Goal: Information Seeking & Learning: Learn about a topic

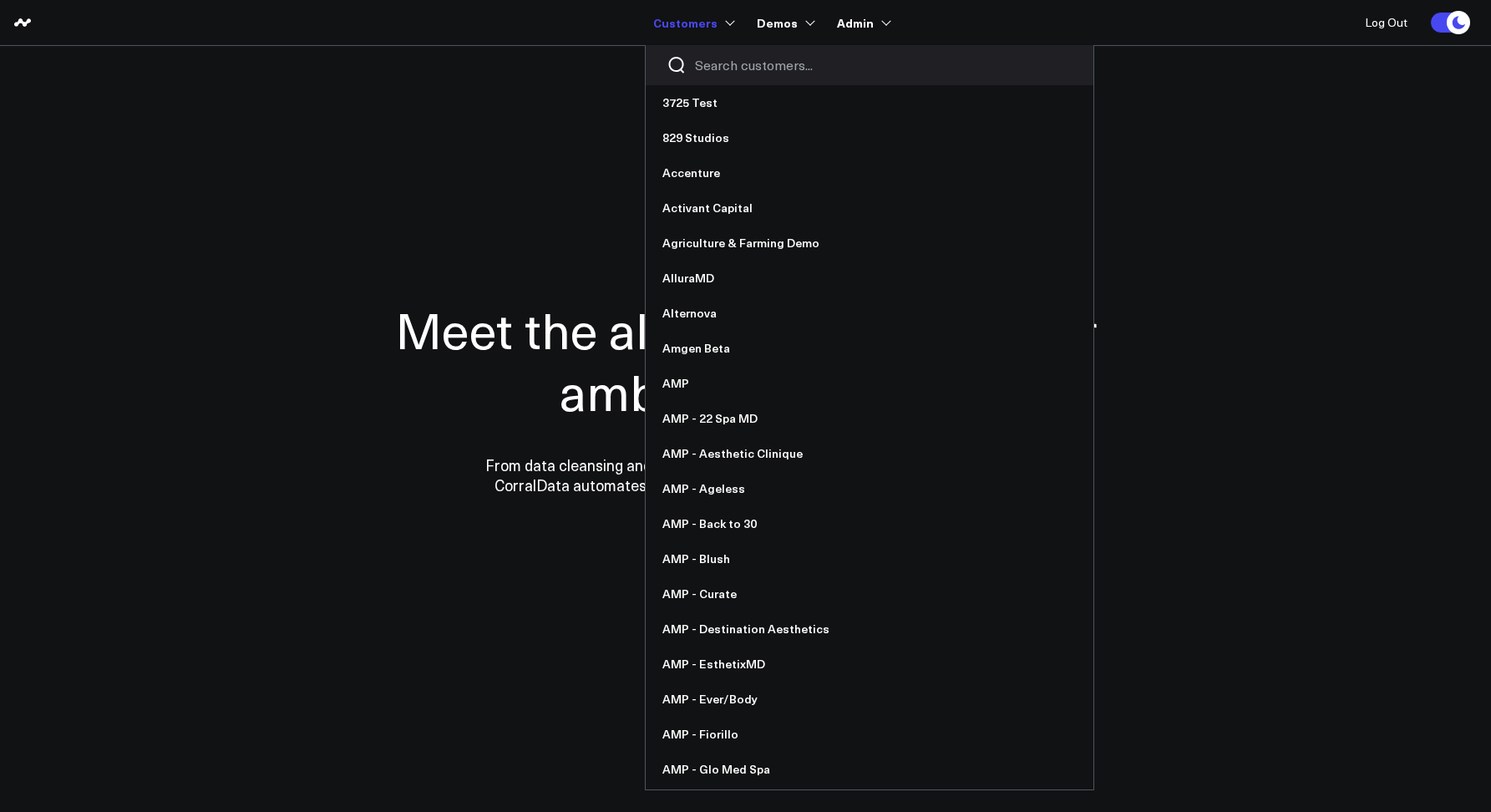
click at [702, 63] on input "Search customers input" at bounding box center [883, 65] width 377 height 18
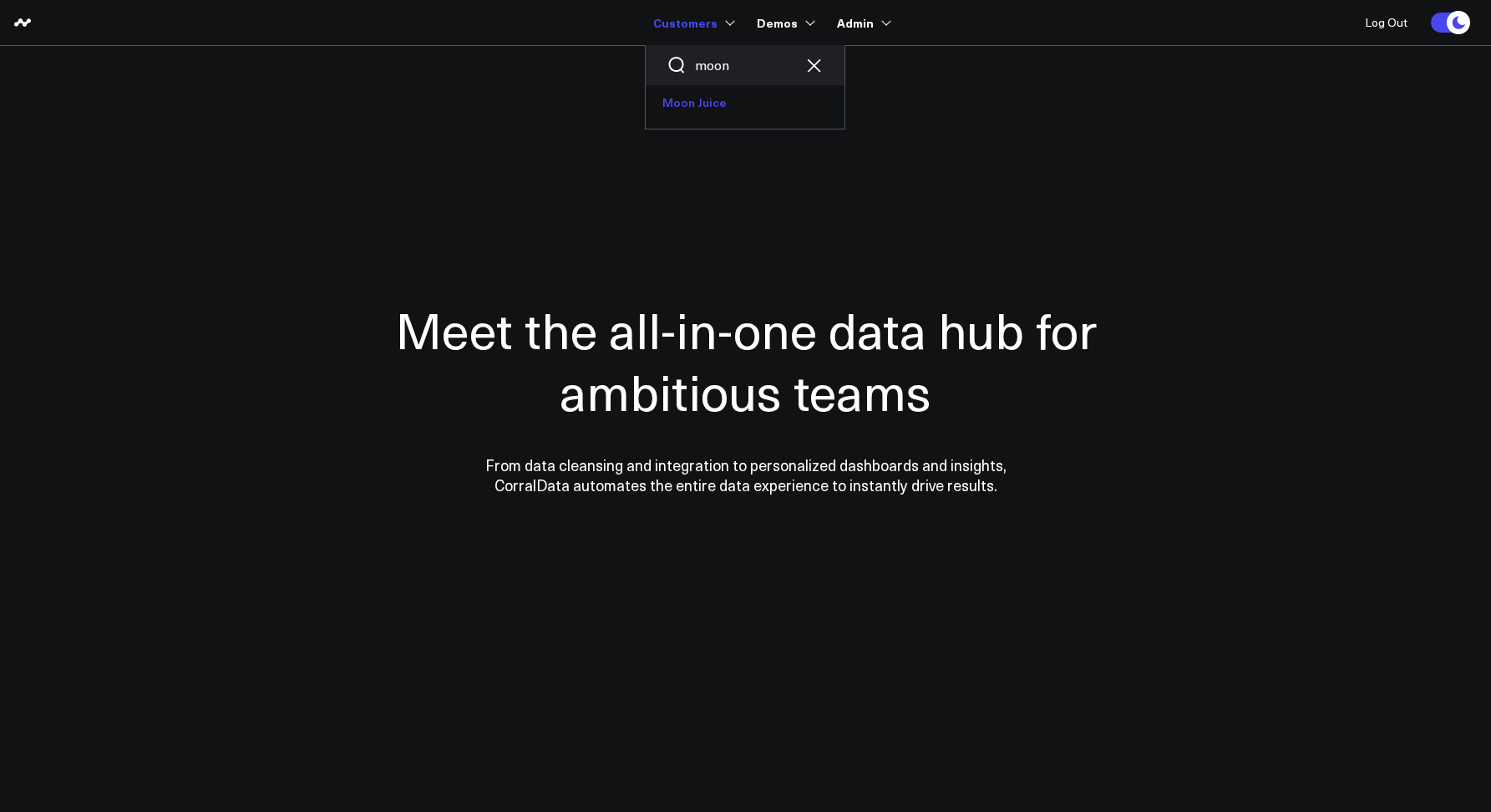
type input "moon"
click at [695, 99] on link "Moon Juice" at bounding box center [745, 103] width 199 height 35
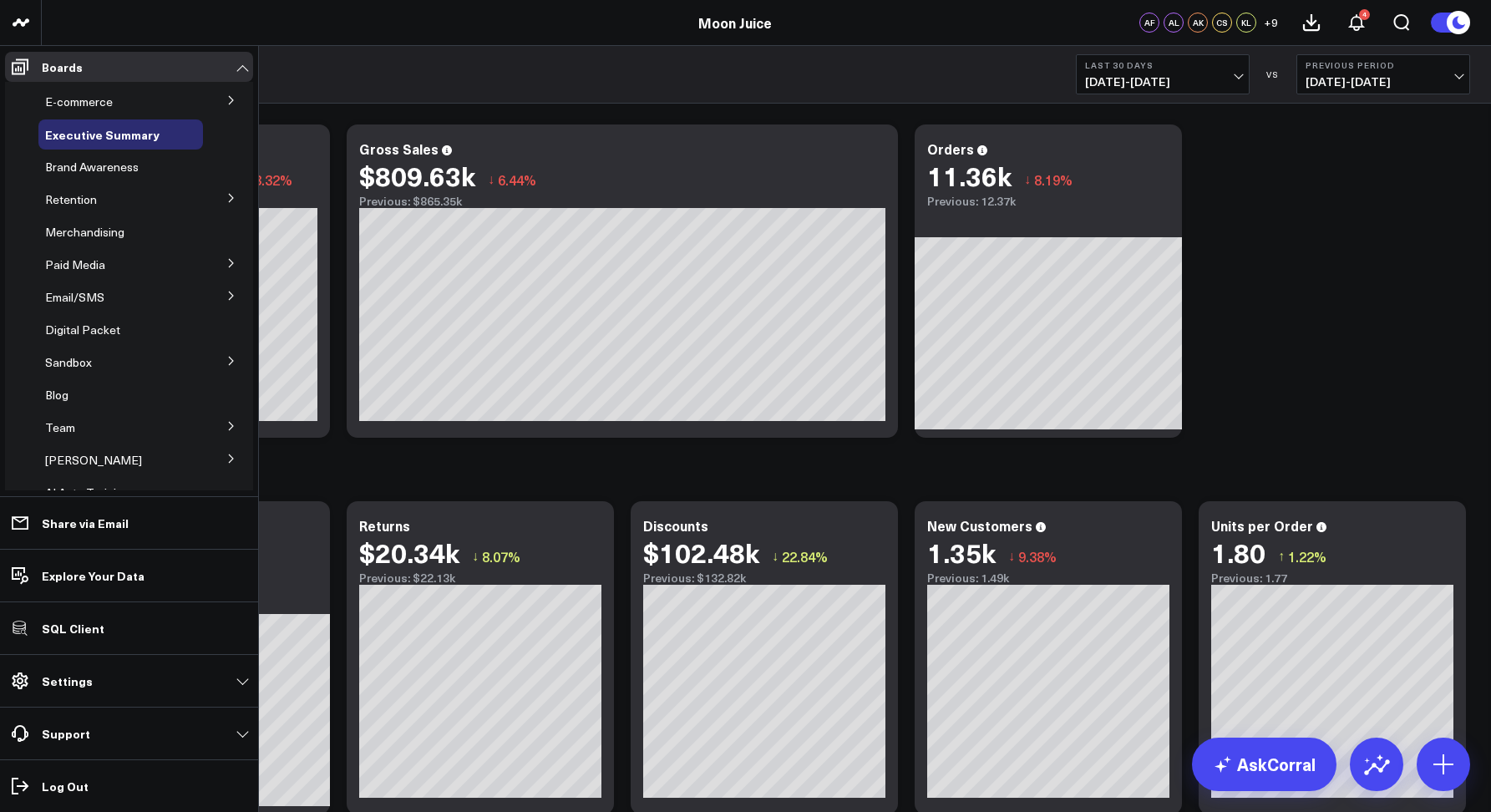
click at [226, 101] on icon at bounding box center [231, 100] width 10 height 10
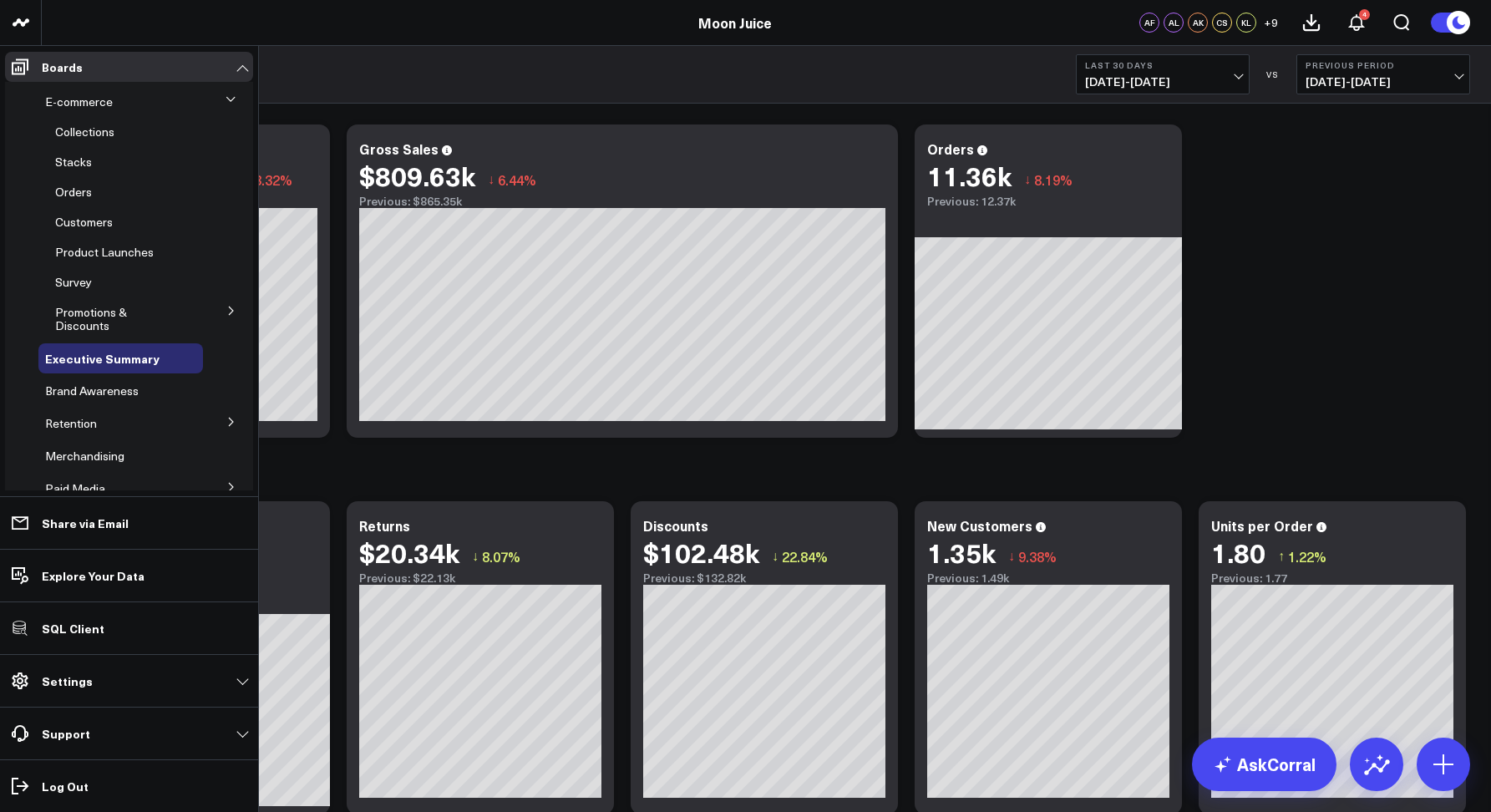
click at [225, 101] on icon at bounding box center [230, 99] width 10 height 10
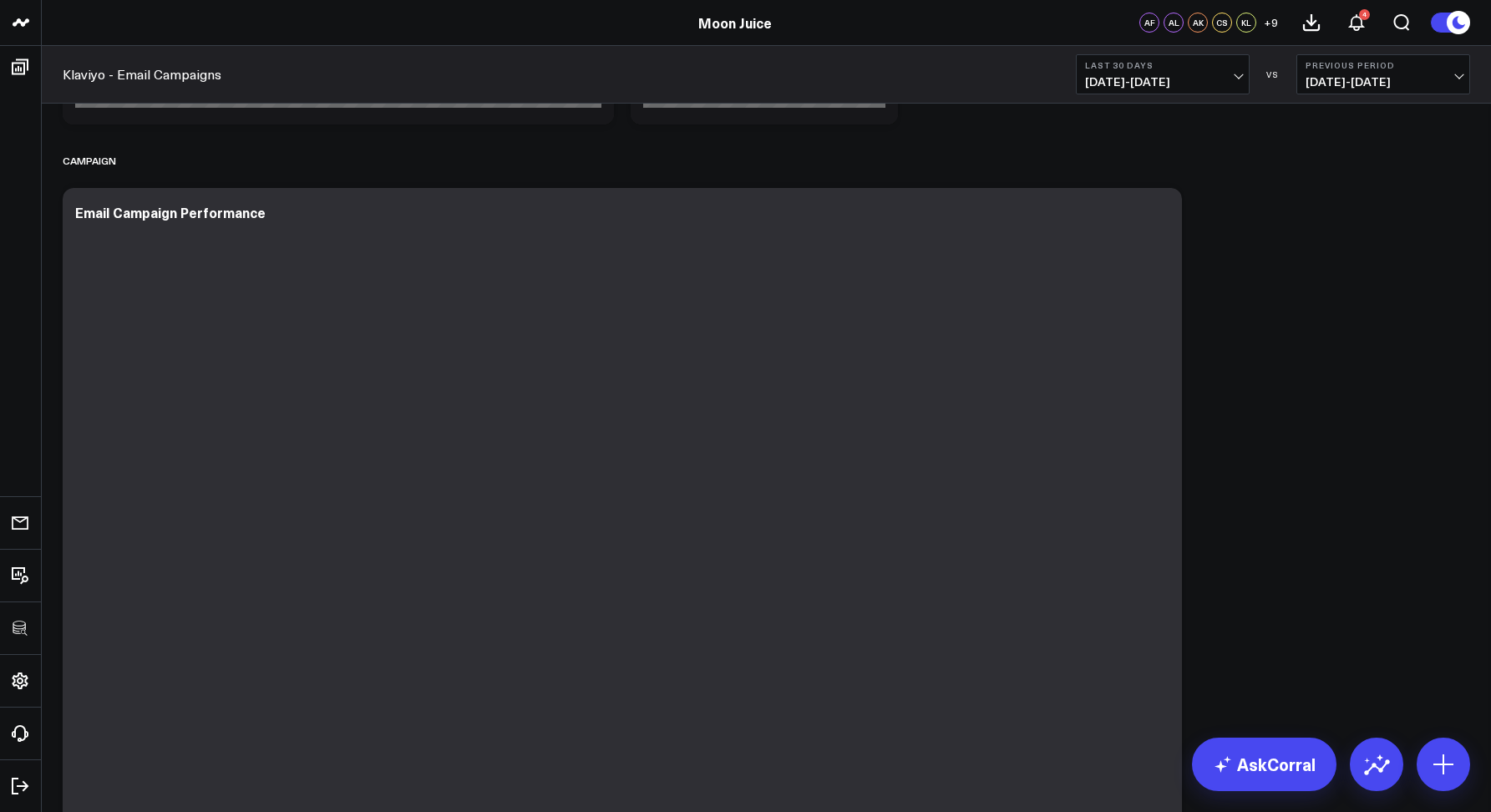
scroll to position [684, 0]
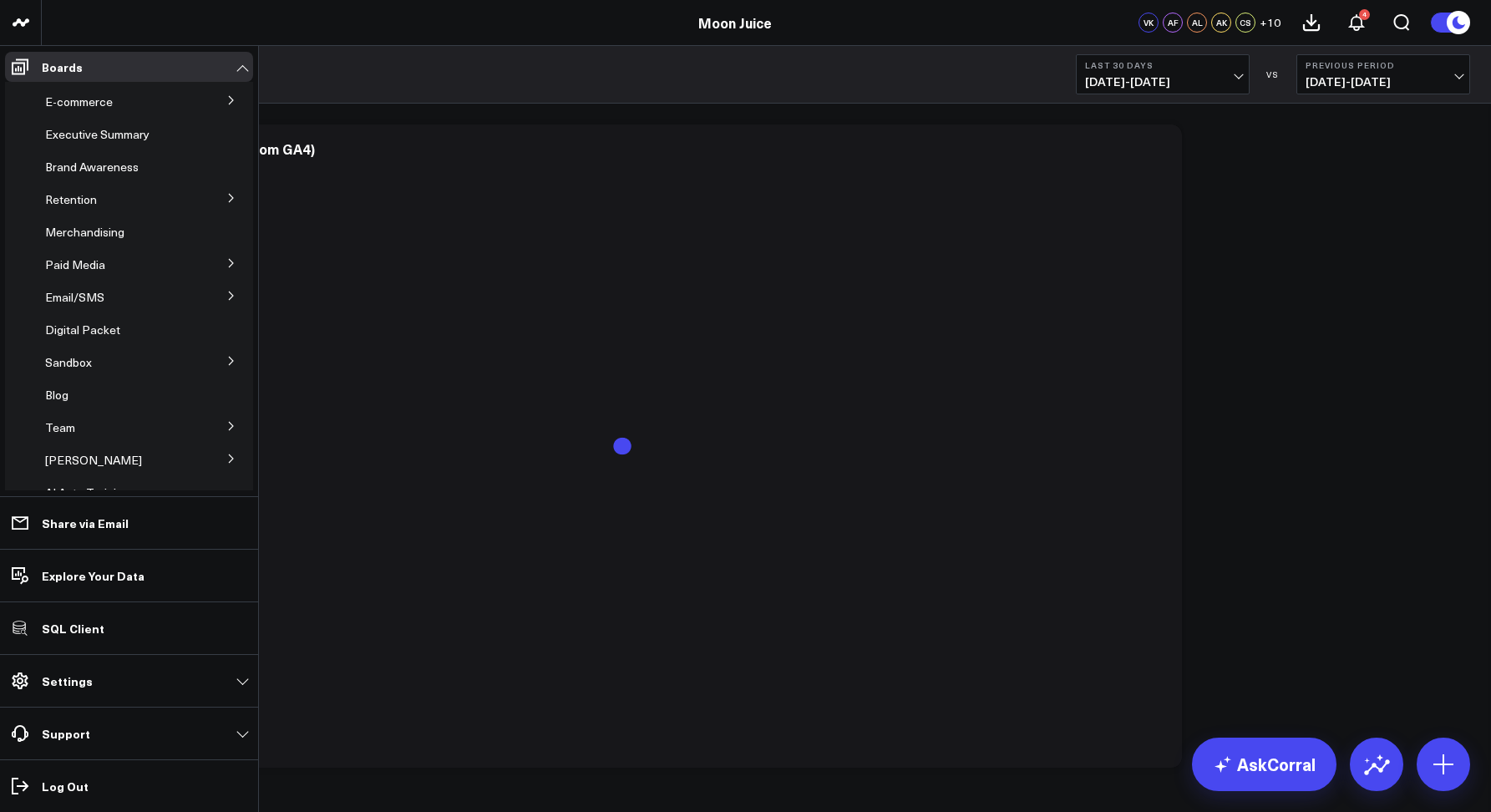
click at [213, 299] on button at bounding box center [231, 294] width 43 height 25
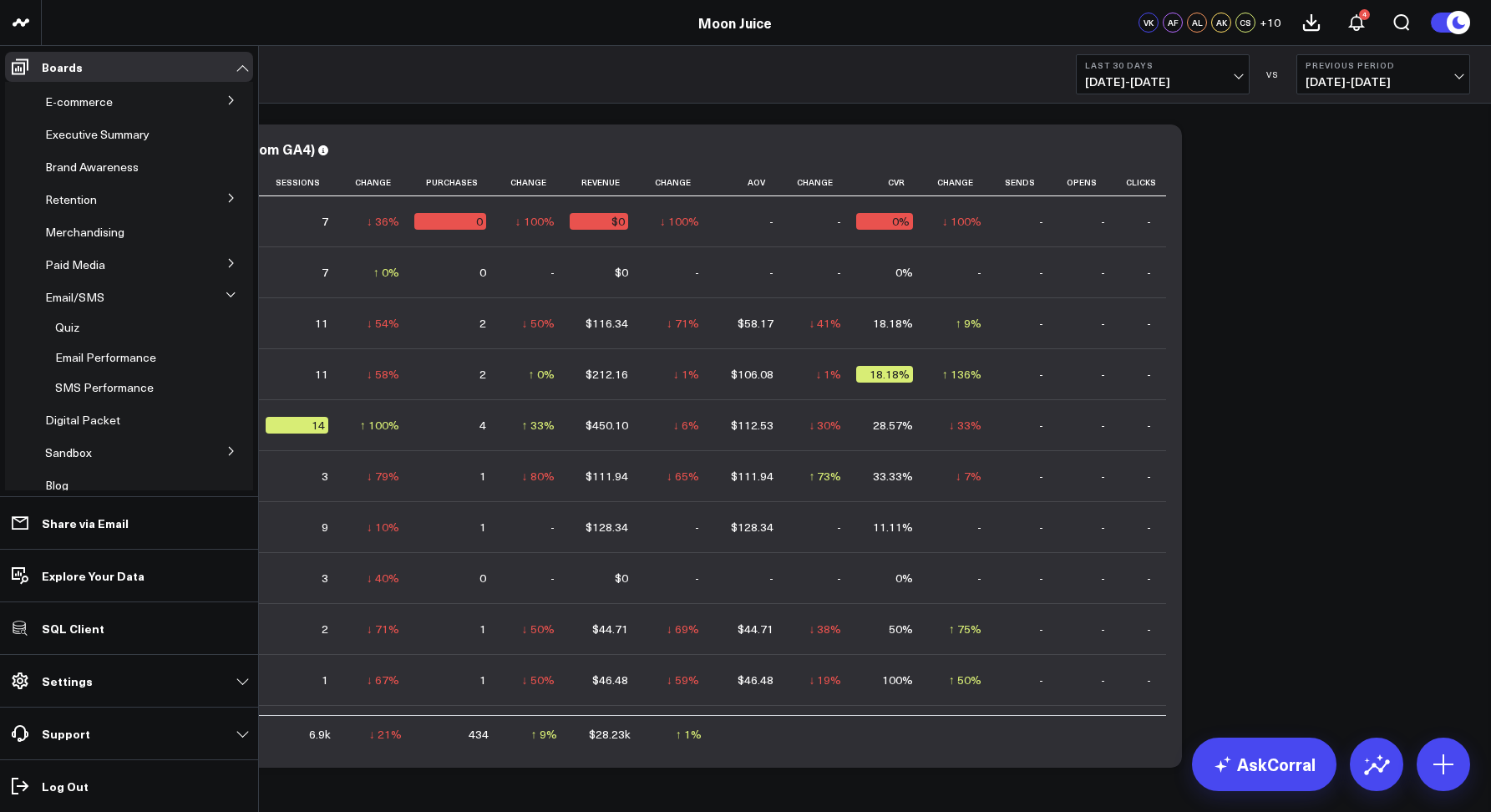
click at [217, 103] on button at bounding box center [231, 98] width 43 height 25
click at [98, 362] on span "Executive Summary" at bounding box center [97, 357] width 104 height 16
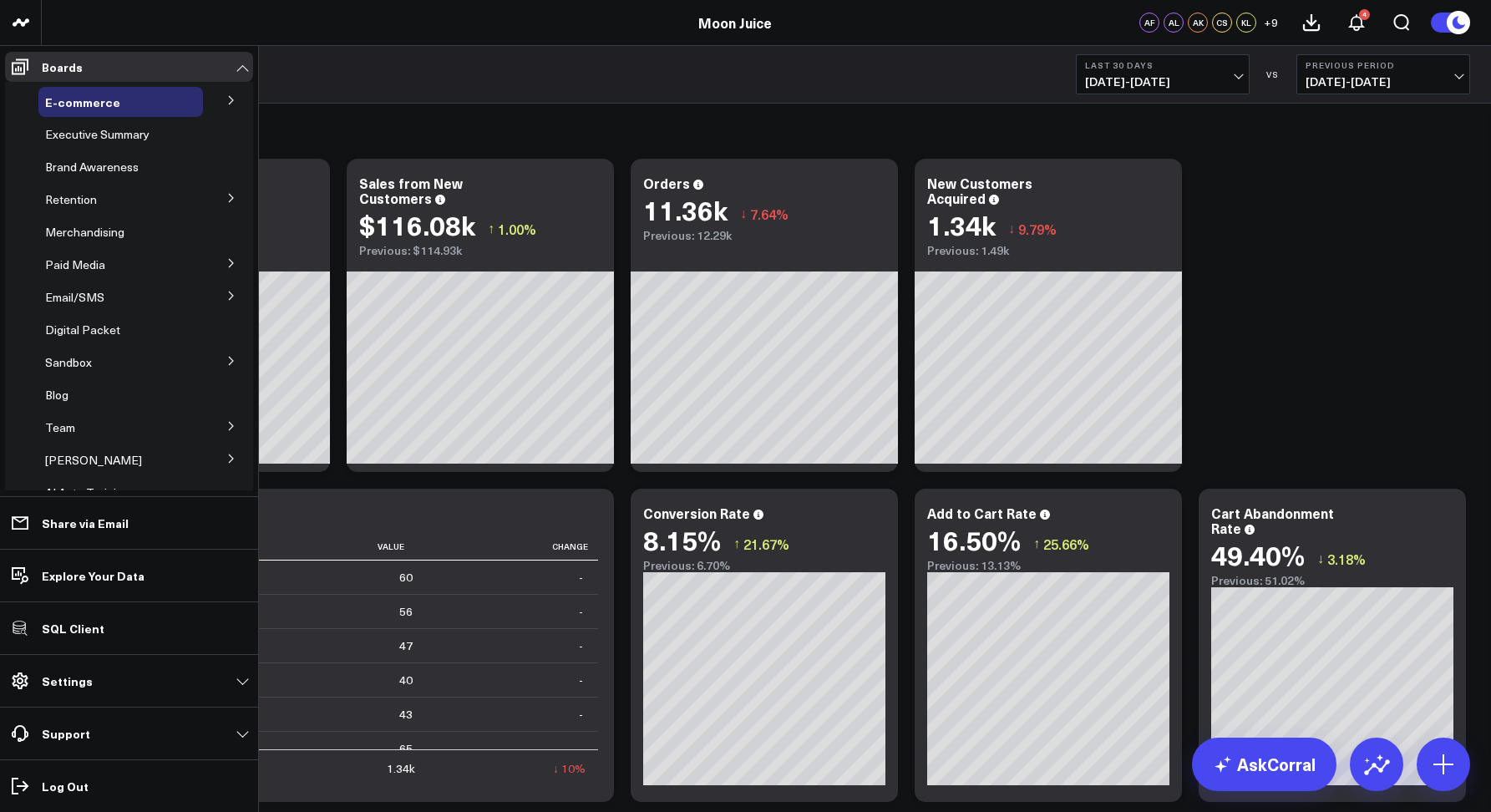
click at [226, 196] on icon at bounding box center [231, 198] width 10 height 10
click at [226, 100] on icon at bounding box center [231, 100] width 10 height 10
click at [225, 100] on icon at bounding box center [230, 99] width 10 height 10
click at [226, 197] on icon at bounding box center [231, 198] width 10 height 10
click at [225, 197] on icon at bounding box center [230, 197] width 10 height 10
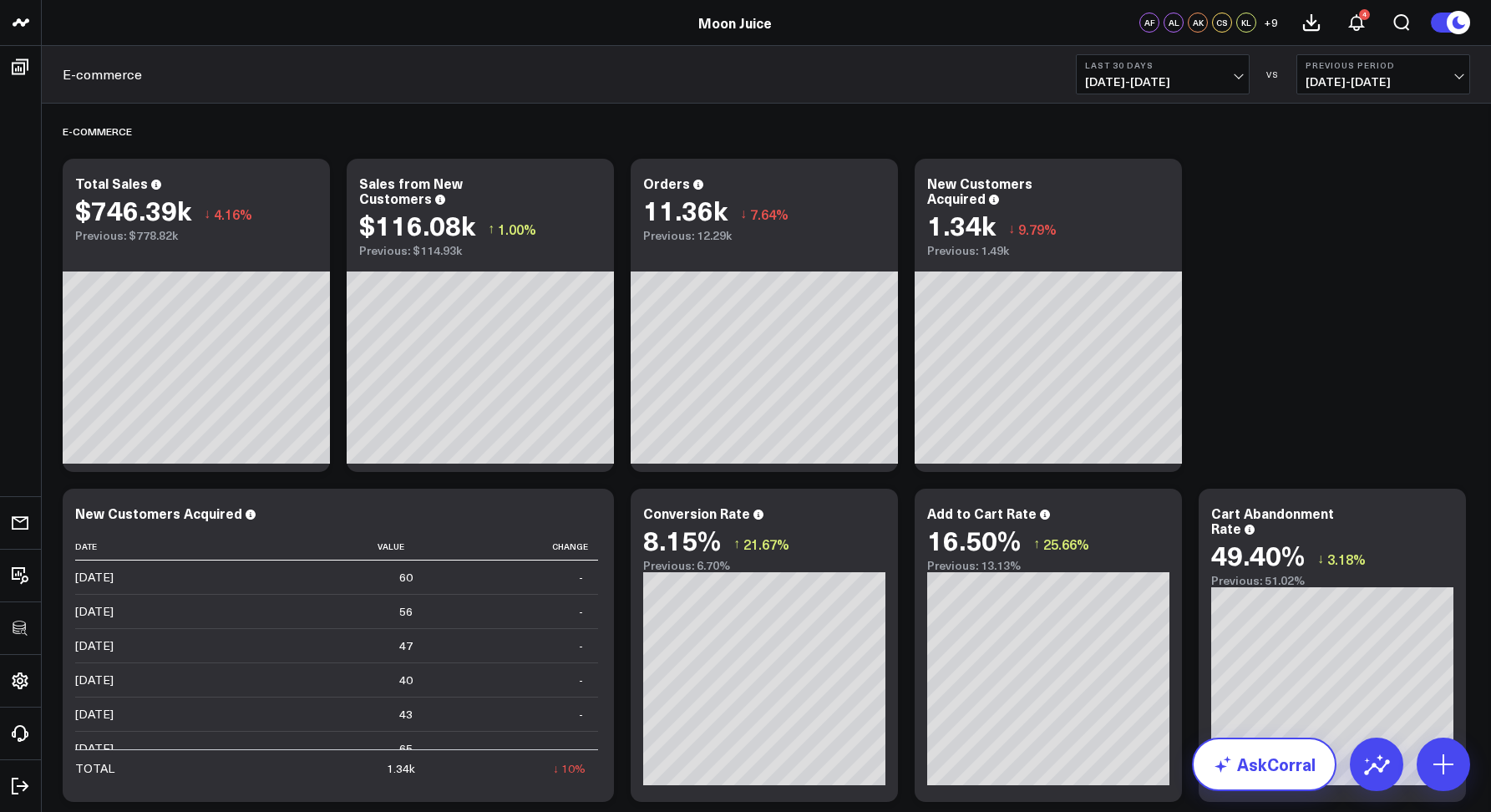
click at [1290, 749] on link "AskCorral" at bounding box center [1264, 764] width 144 height 53
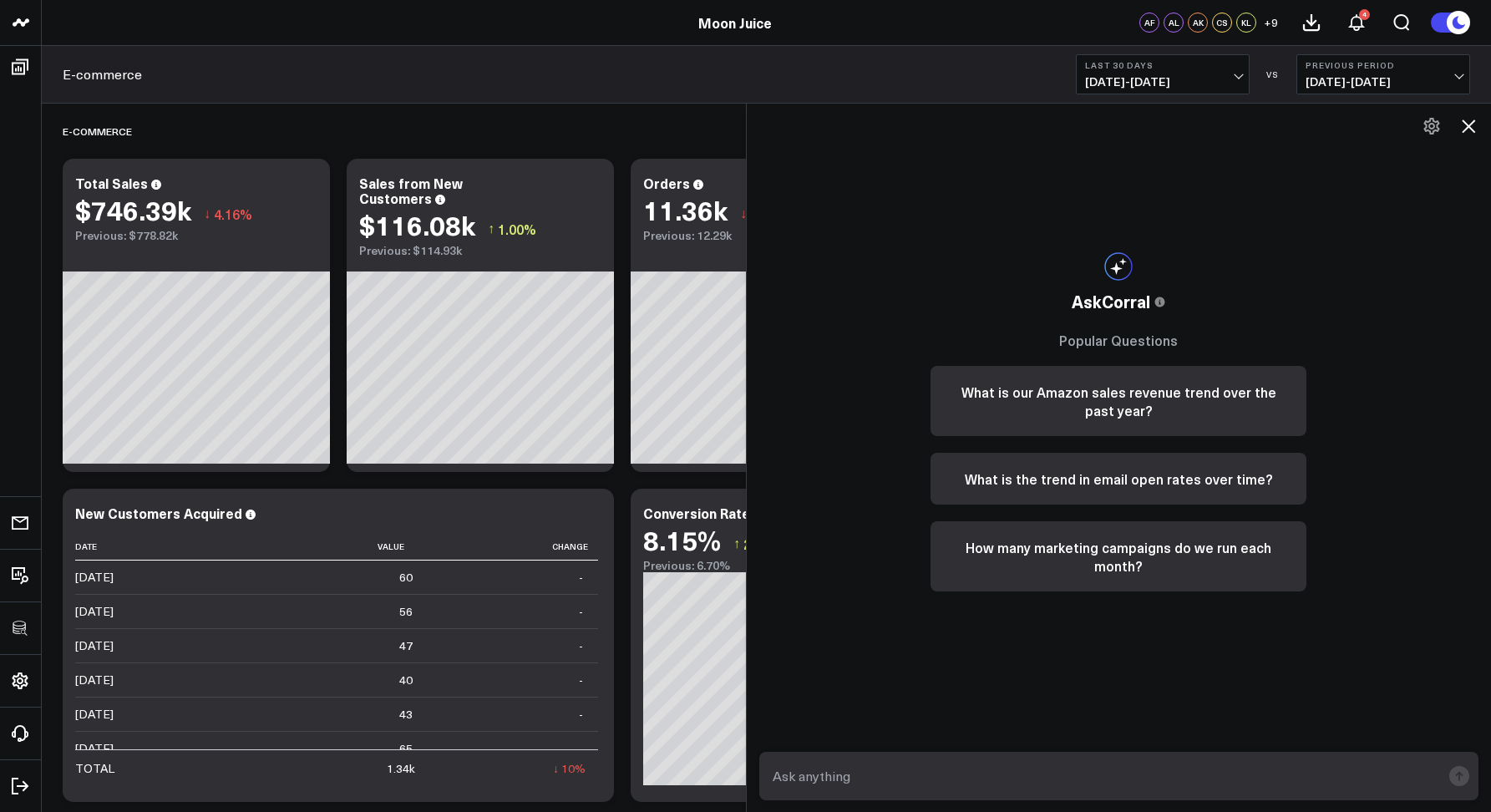
drag, startPoint x: 1471, startPoint y: 124, endPoint x: 1451, endPoint y: 124, distance: 20.0
click at [1472, 124] on icon at bounding box center [1468, 126] width 20 height 20
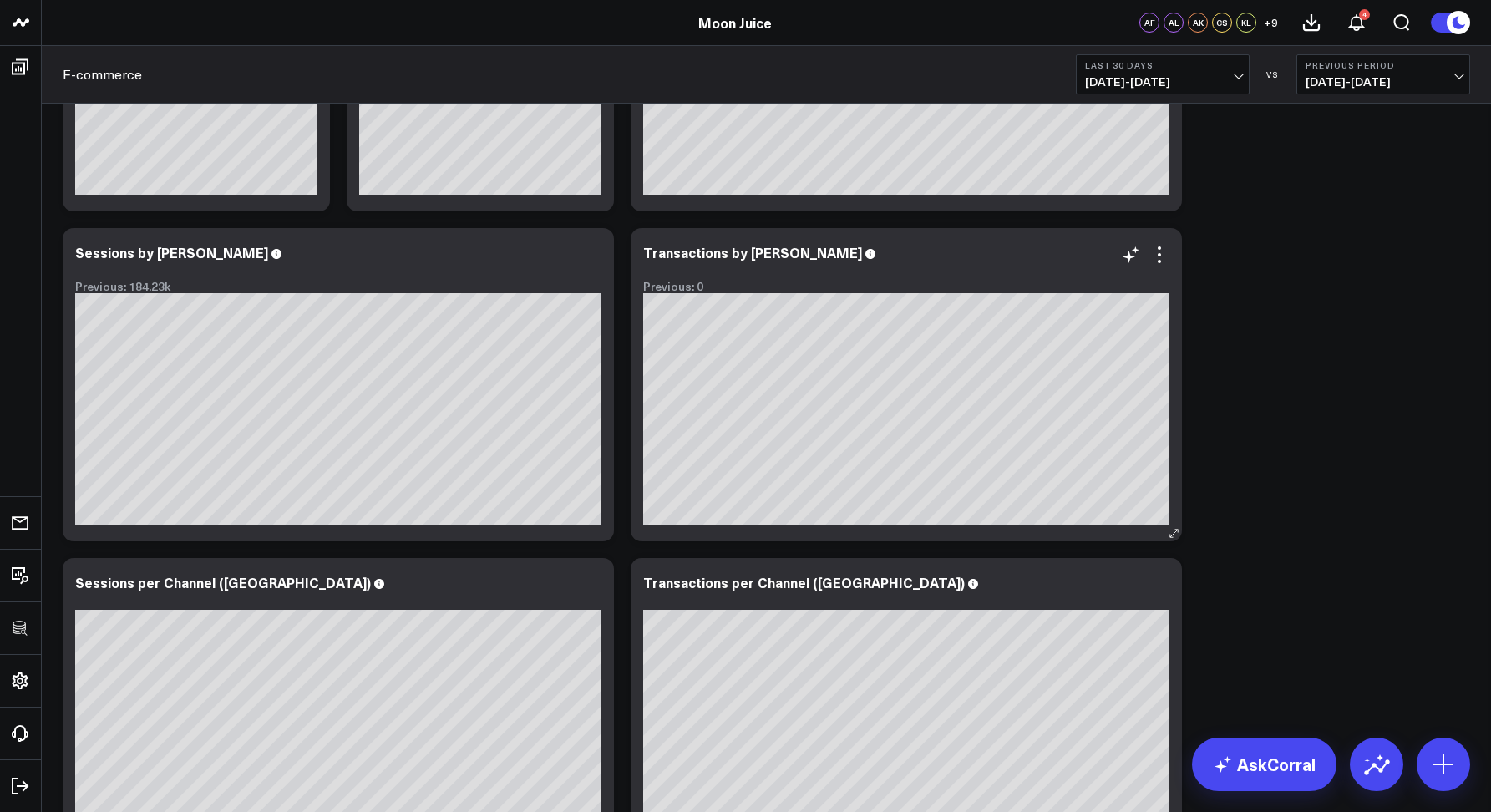
scroll to position [921, 0]
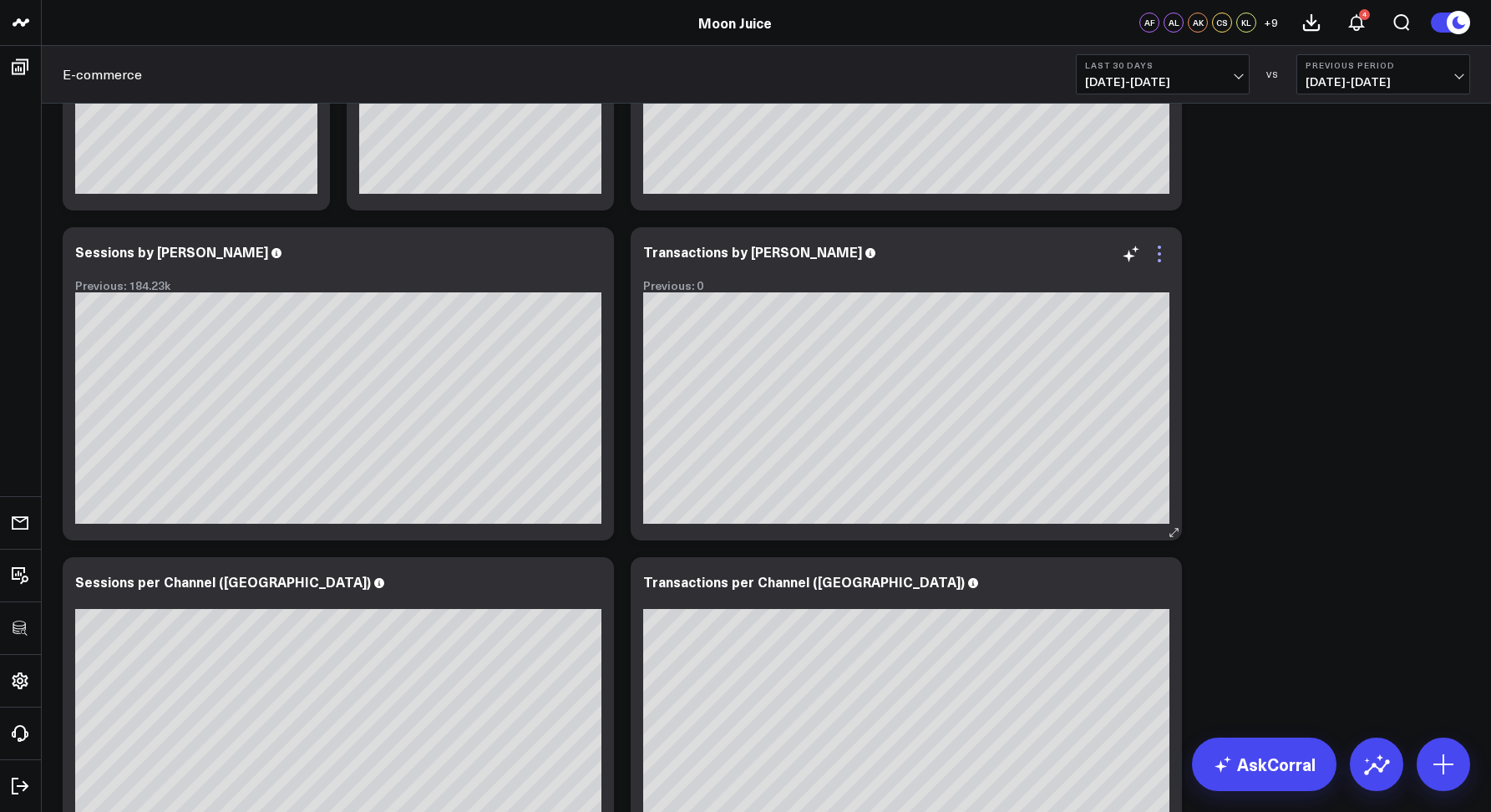
click at [1154, 252] on icon at bounding box center [1159, 254] width 20 height 20
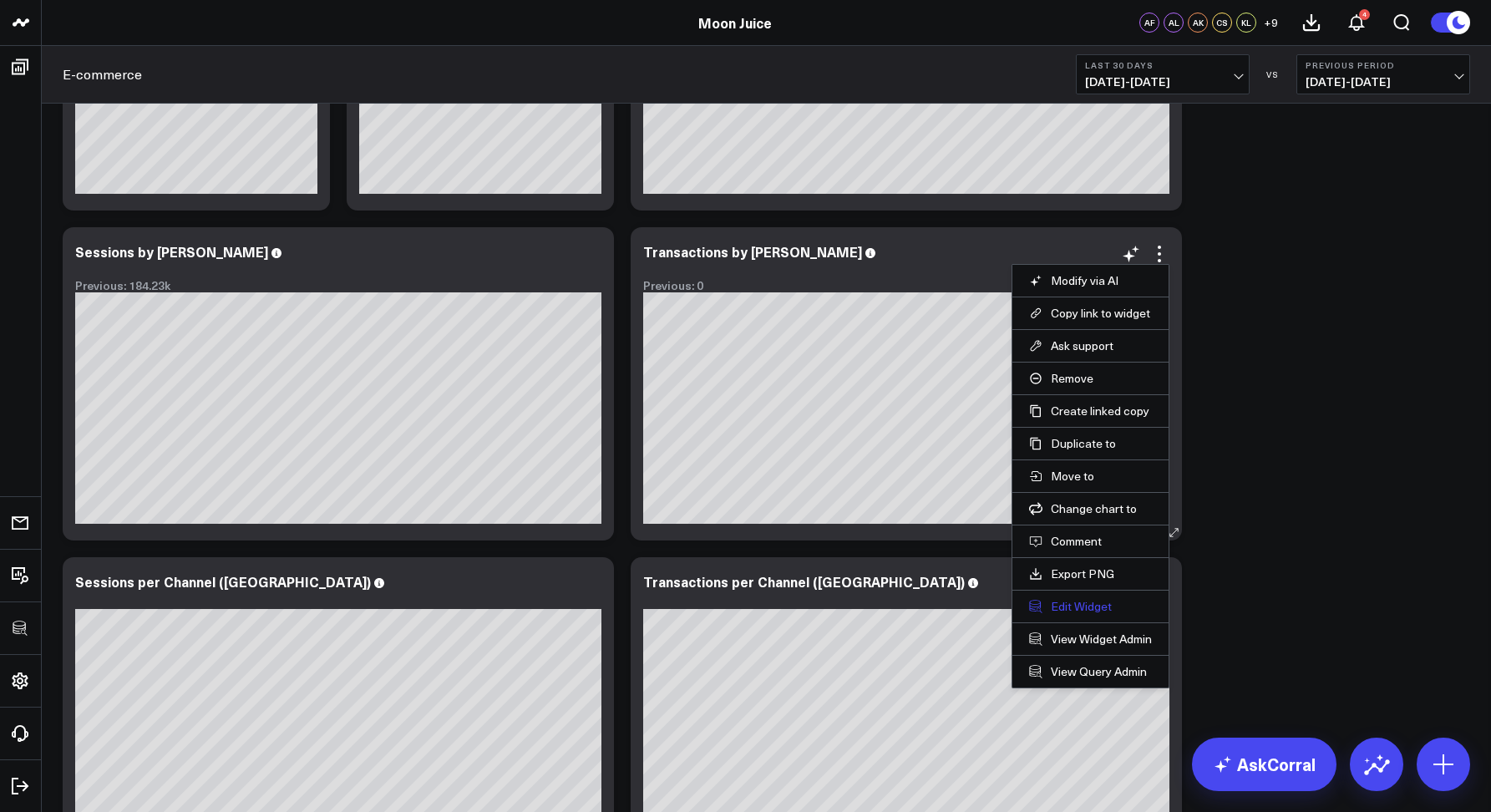
click at [1054, 606] on button "Edit Widget" at bounding box center [1090, 606] width 122 height 15
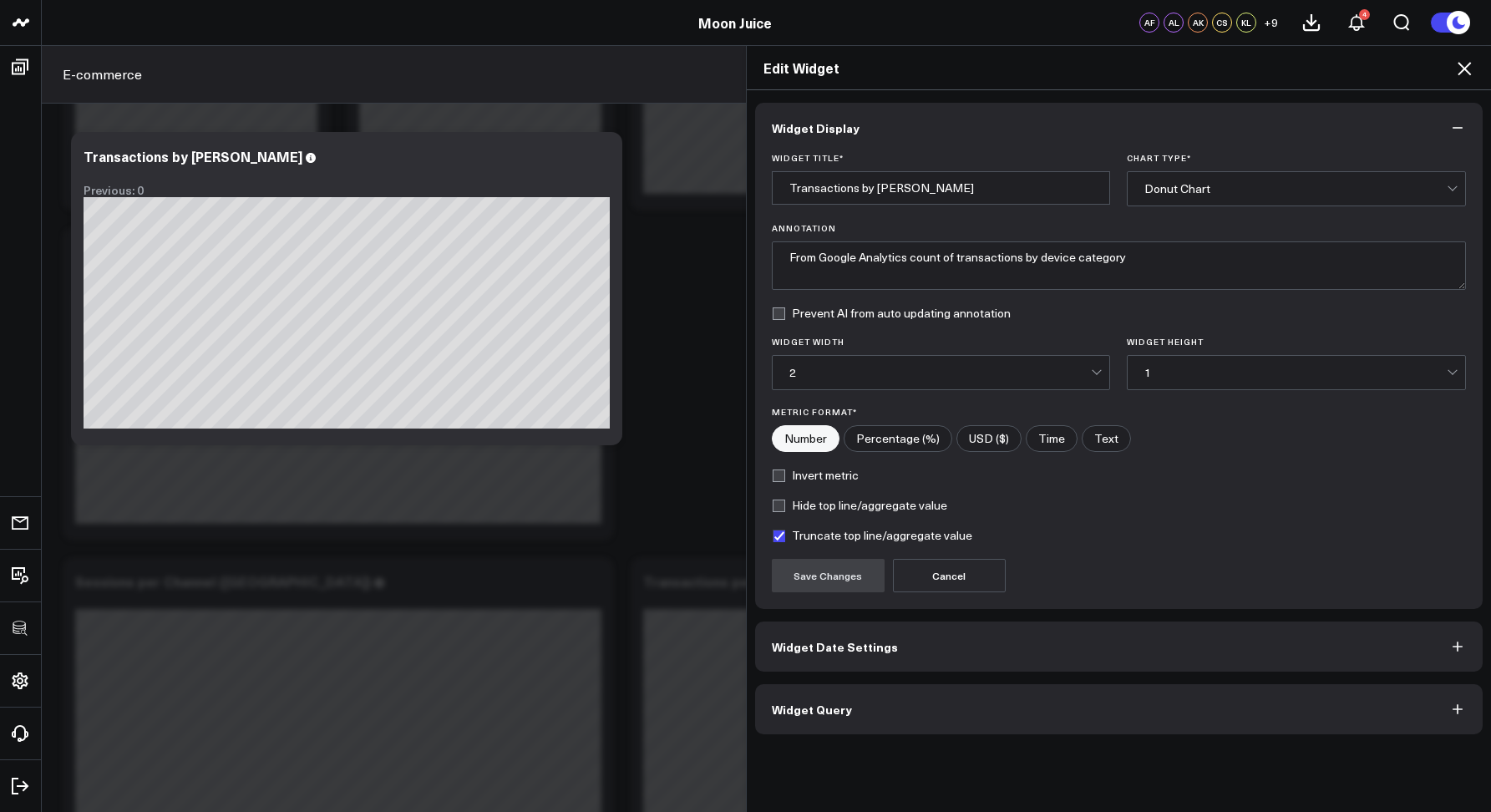
click at [865, 697] on button "Widget Query" at bounding box center [1119, 709] width 728 height 50
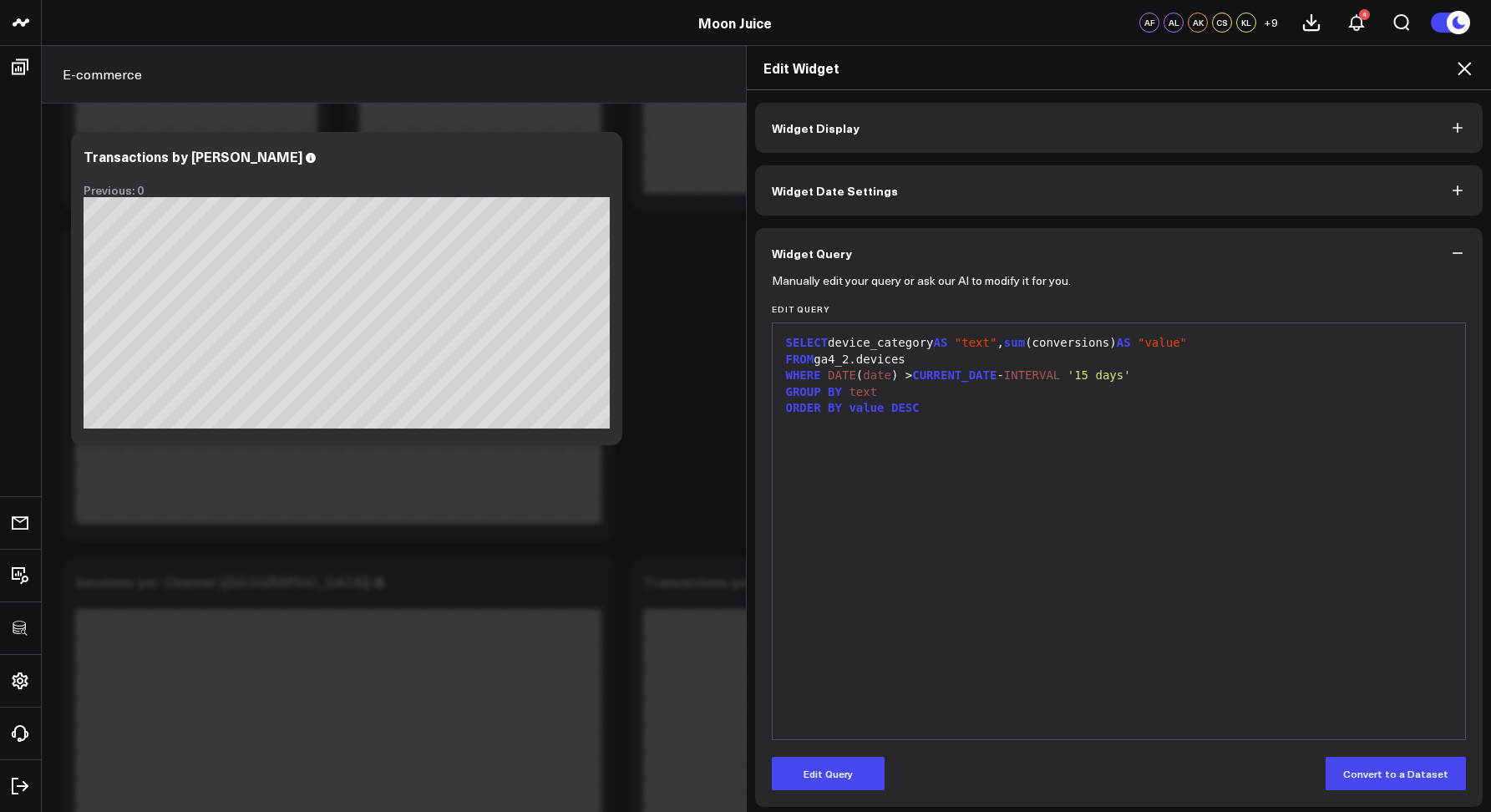
click at [1466, 64] on icon at bounding box center [1464, 69] width 20 height 20
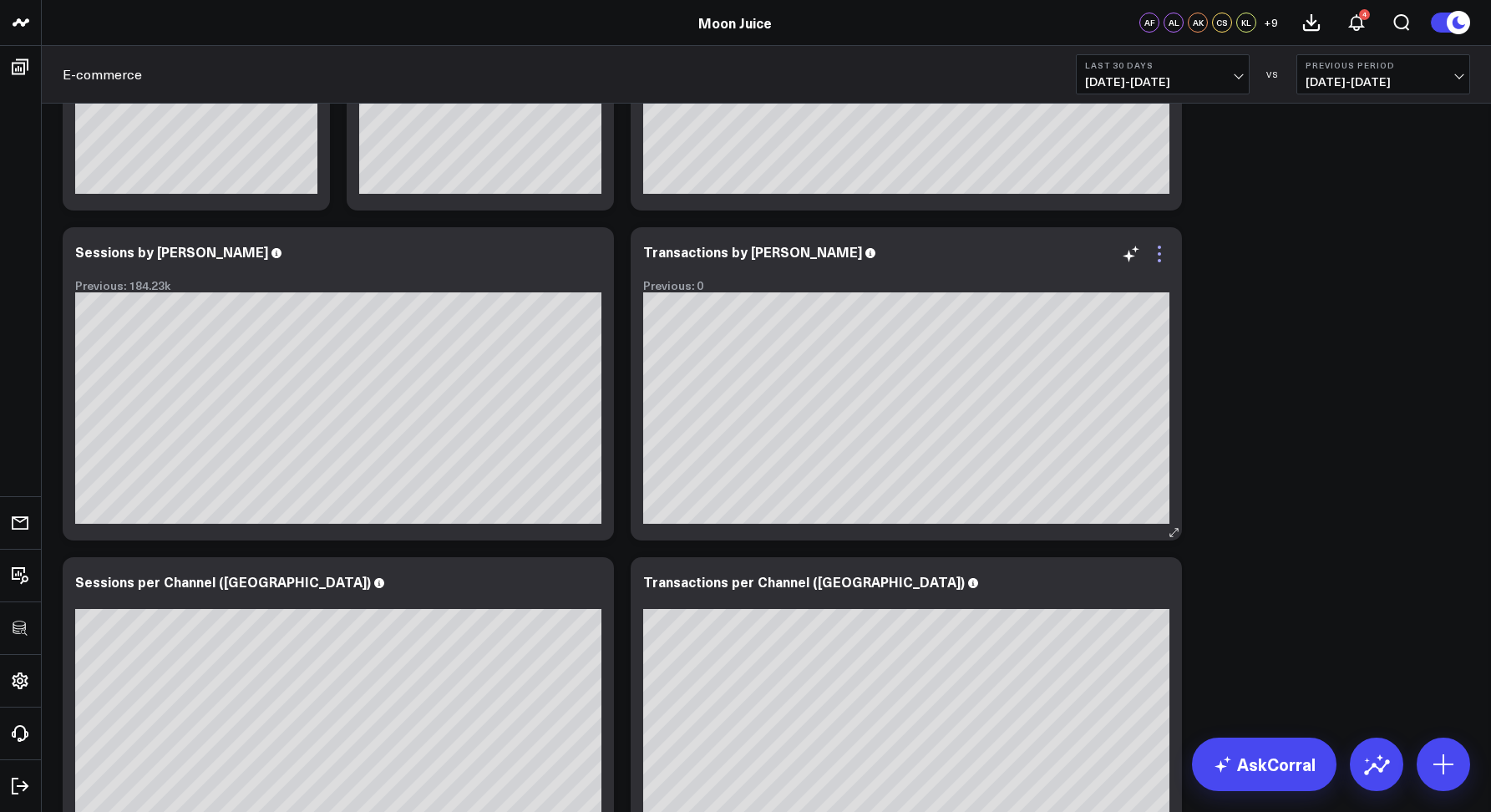
click at [1159, 258] on icon at bounding box center [1159, 260] width 4 height 4
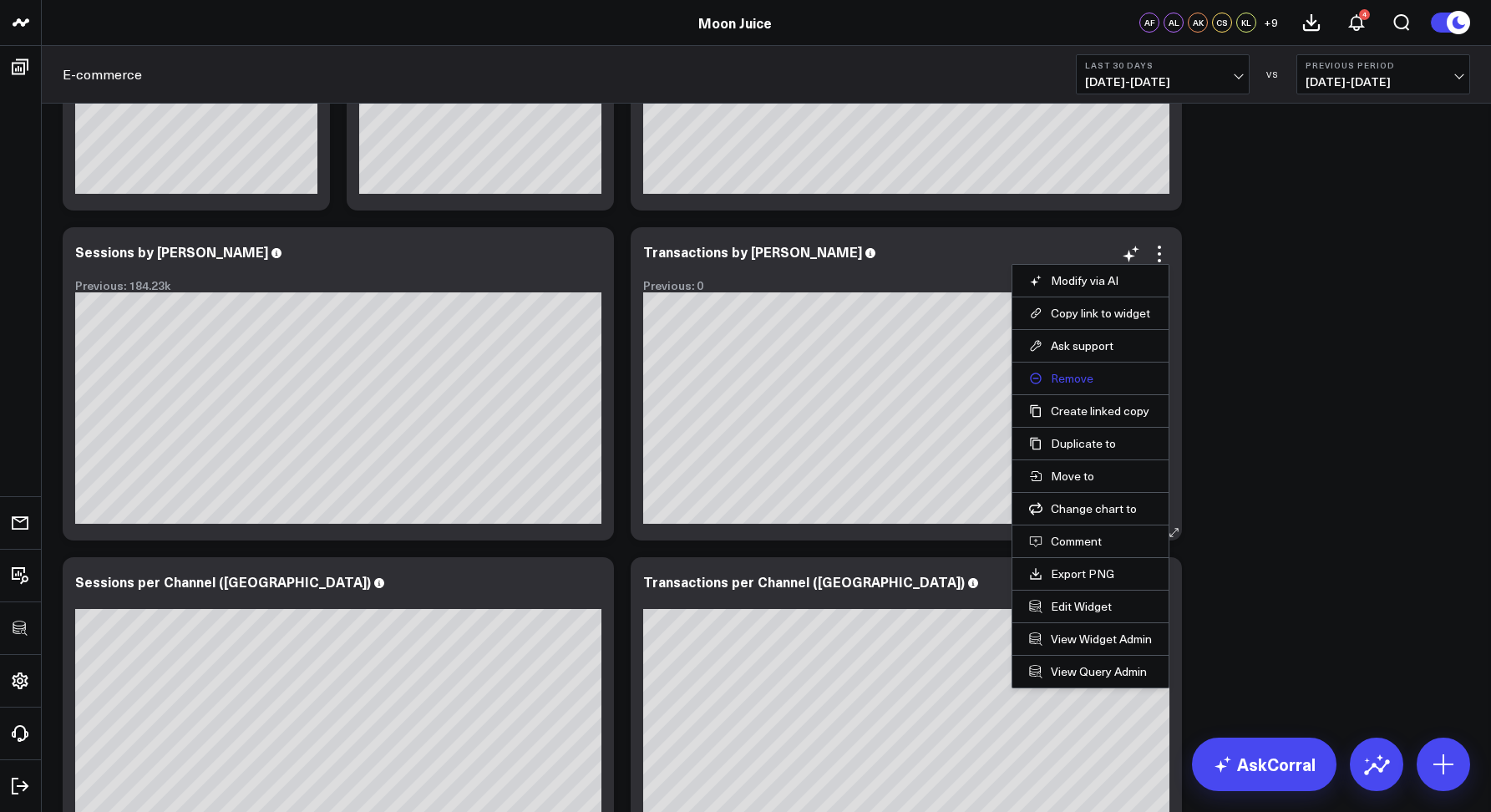
click at [1070, 385] on button "Remove" at bounding box center [1090, 378] width 122 height 15
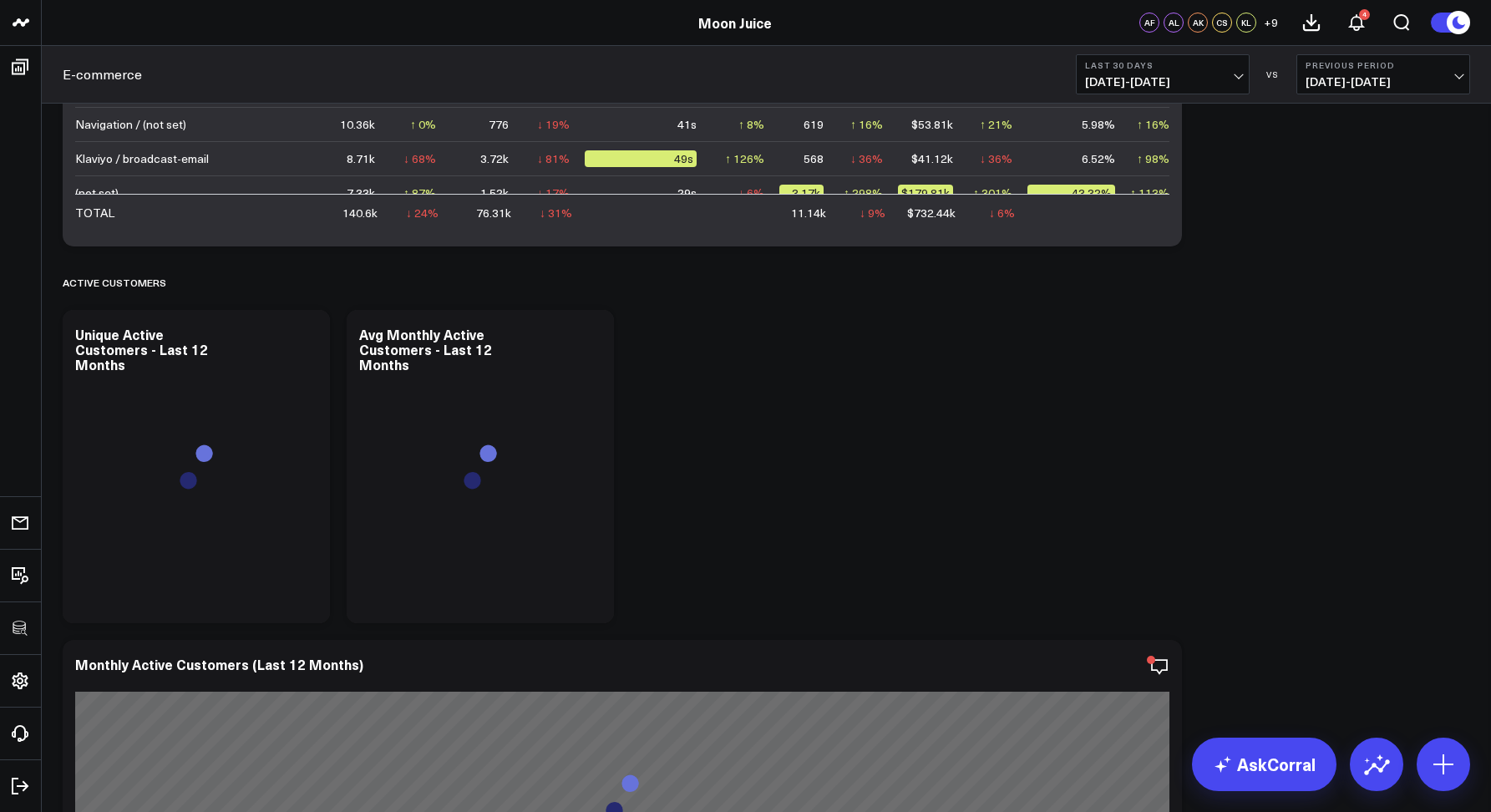
scroll to position [3675, 0]
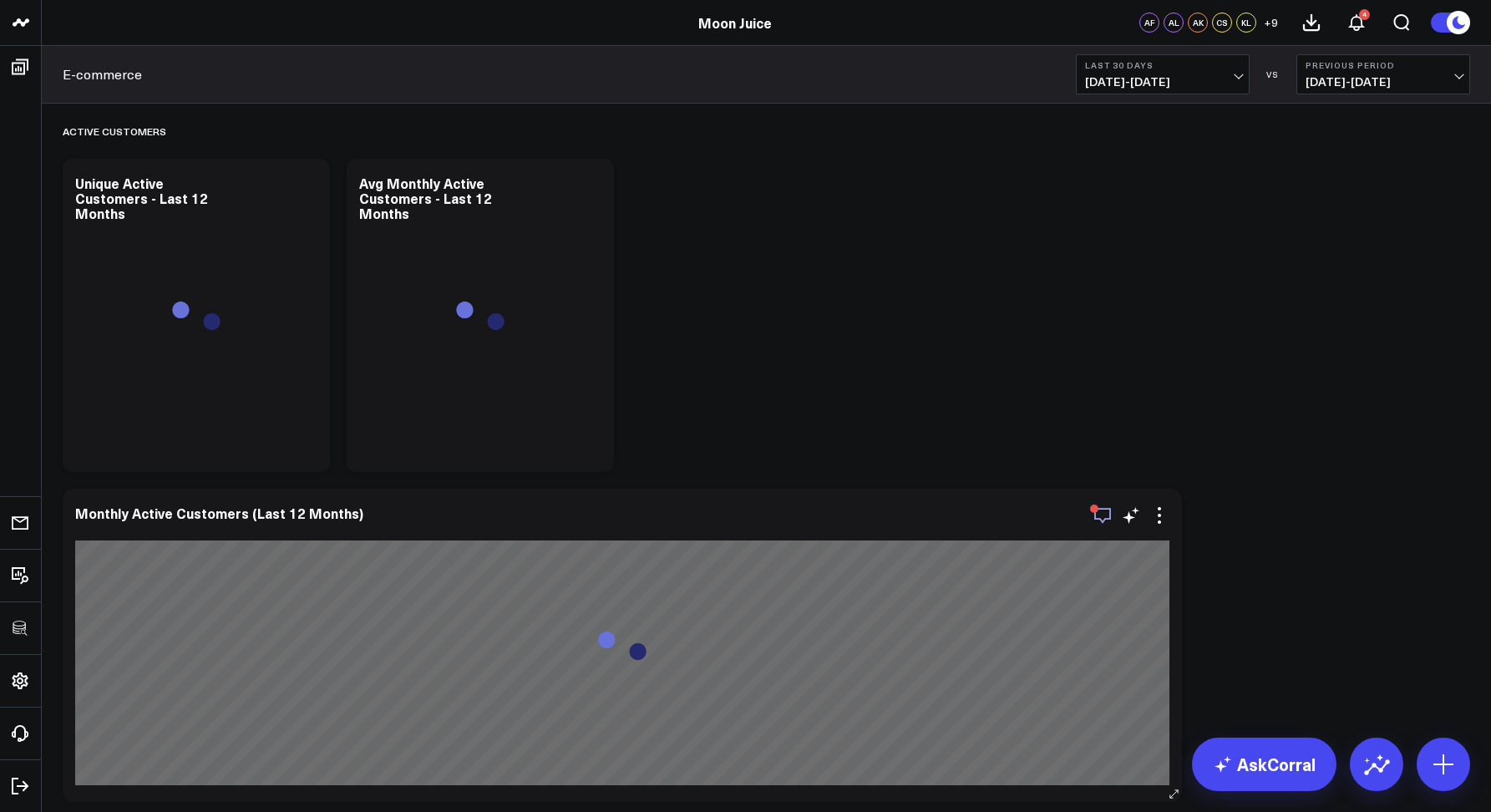
click at [1112, 513] on icon "button" at bounding box center [1103, 515] width 20 height 20
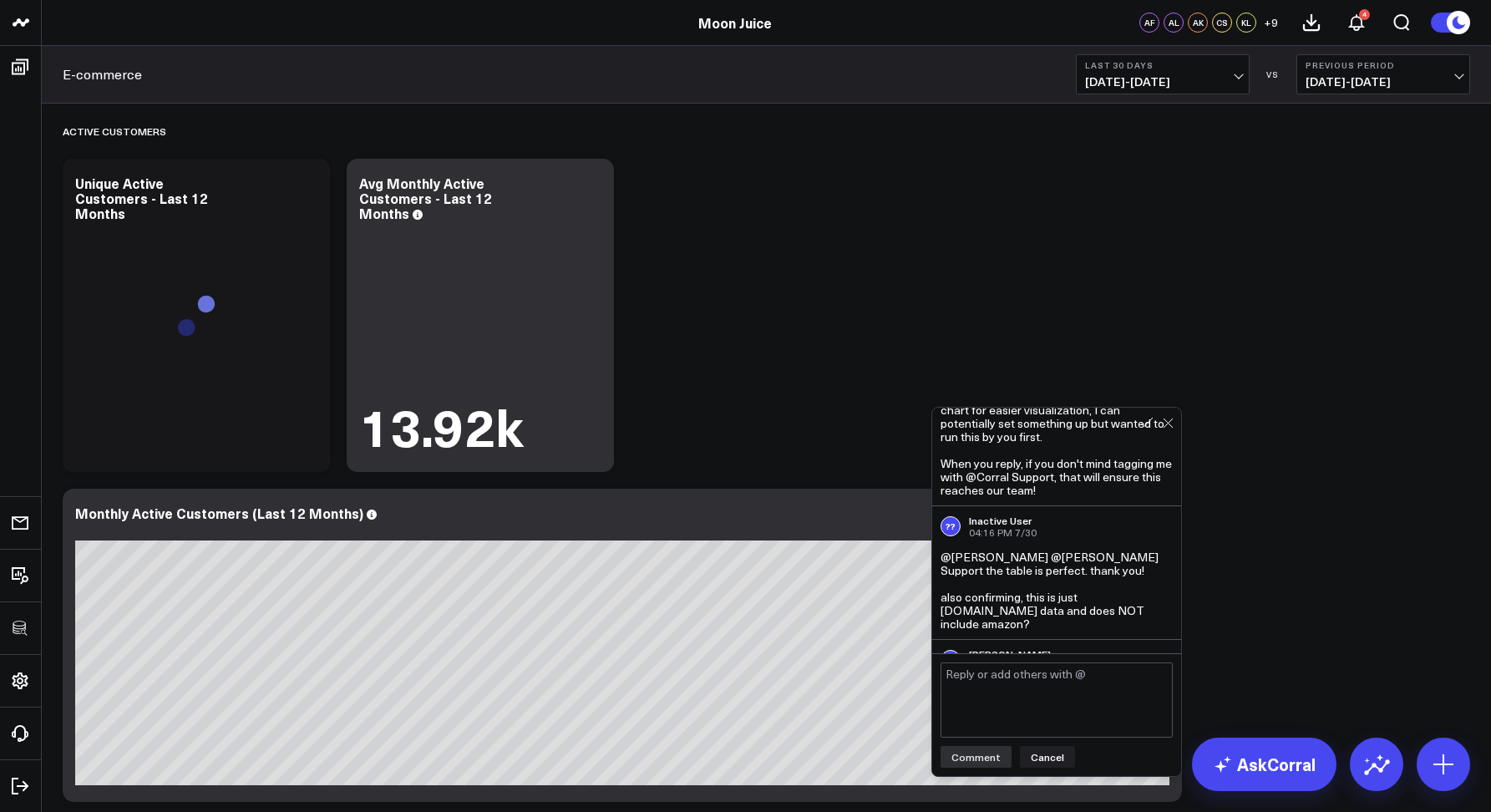
scroll to position [676, 0]
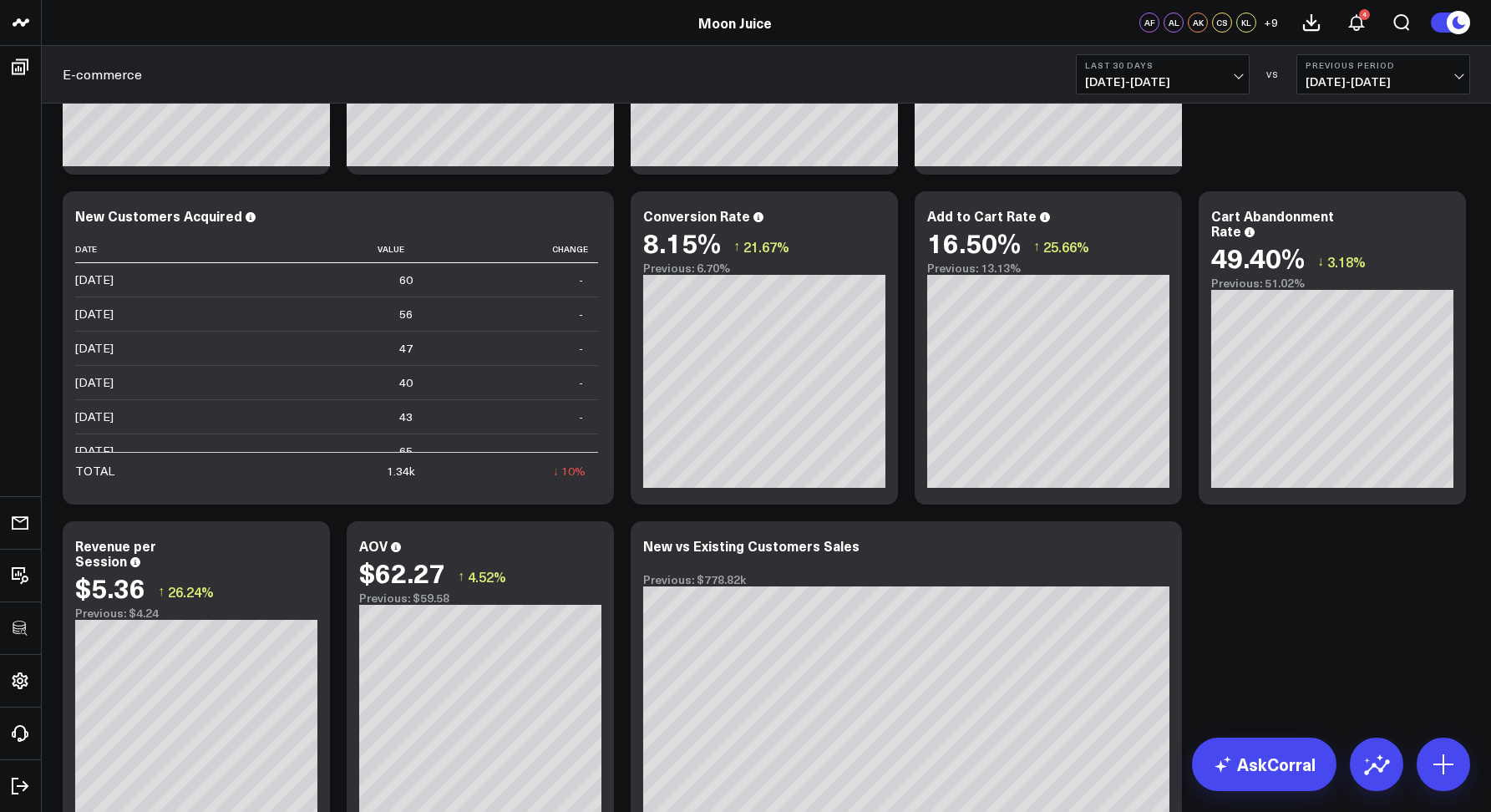
scroll to position [0, 0]
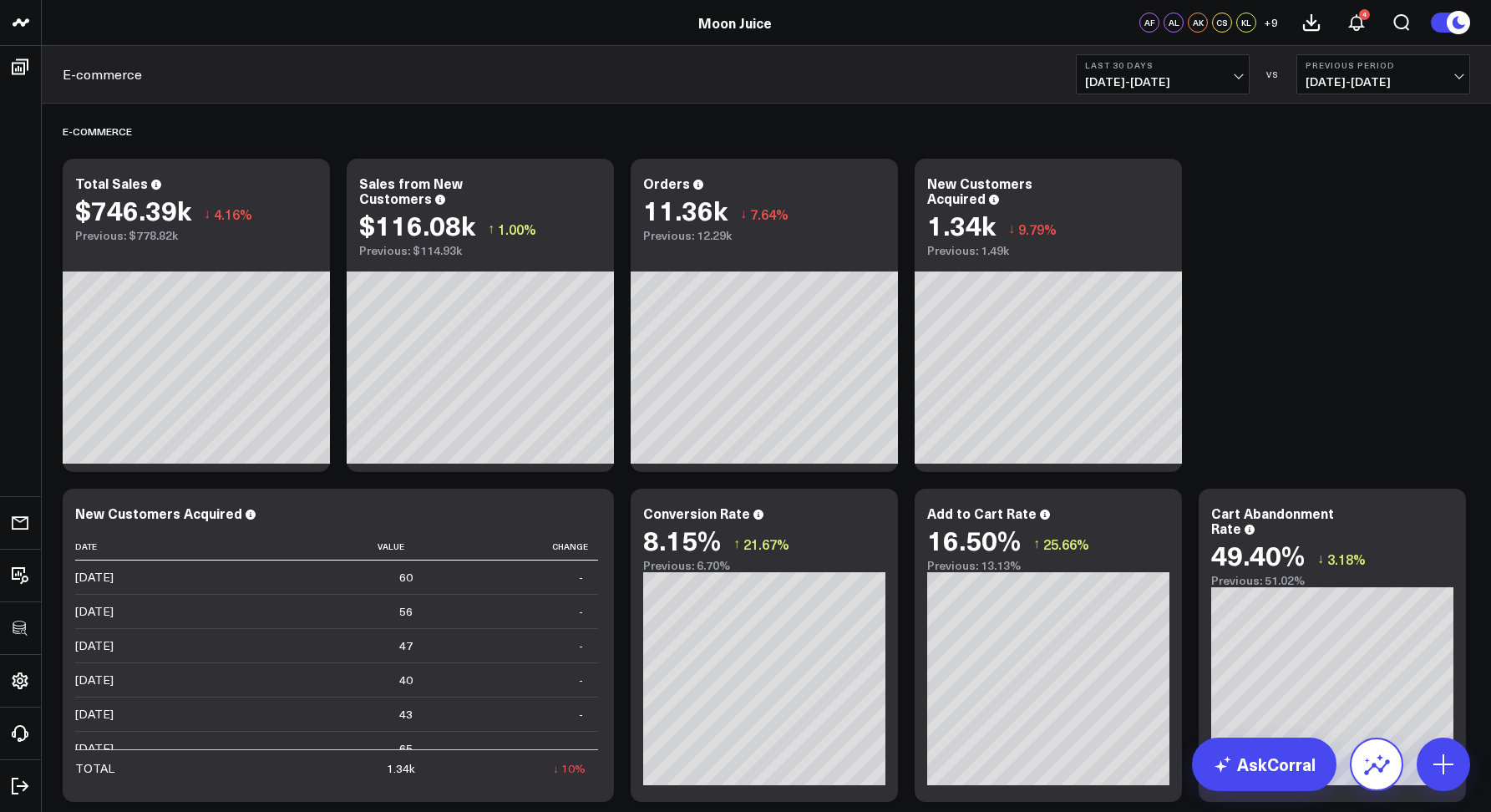
click at [1359, 771] on button at bounding box center [1376, 764] width 53 height 53
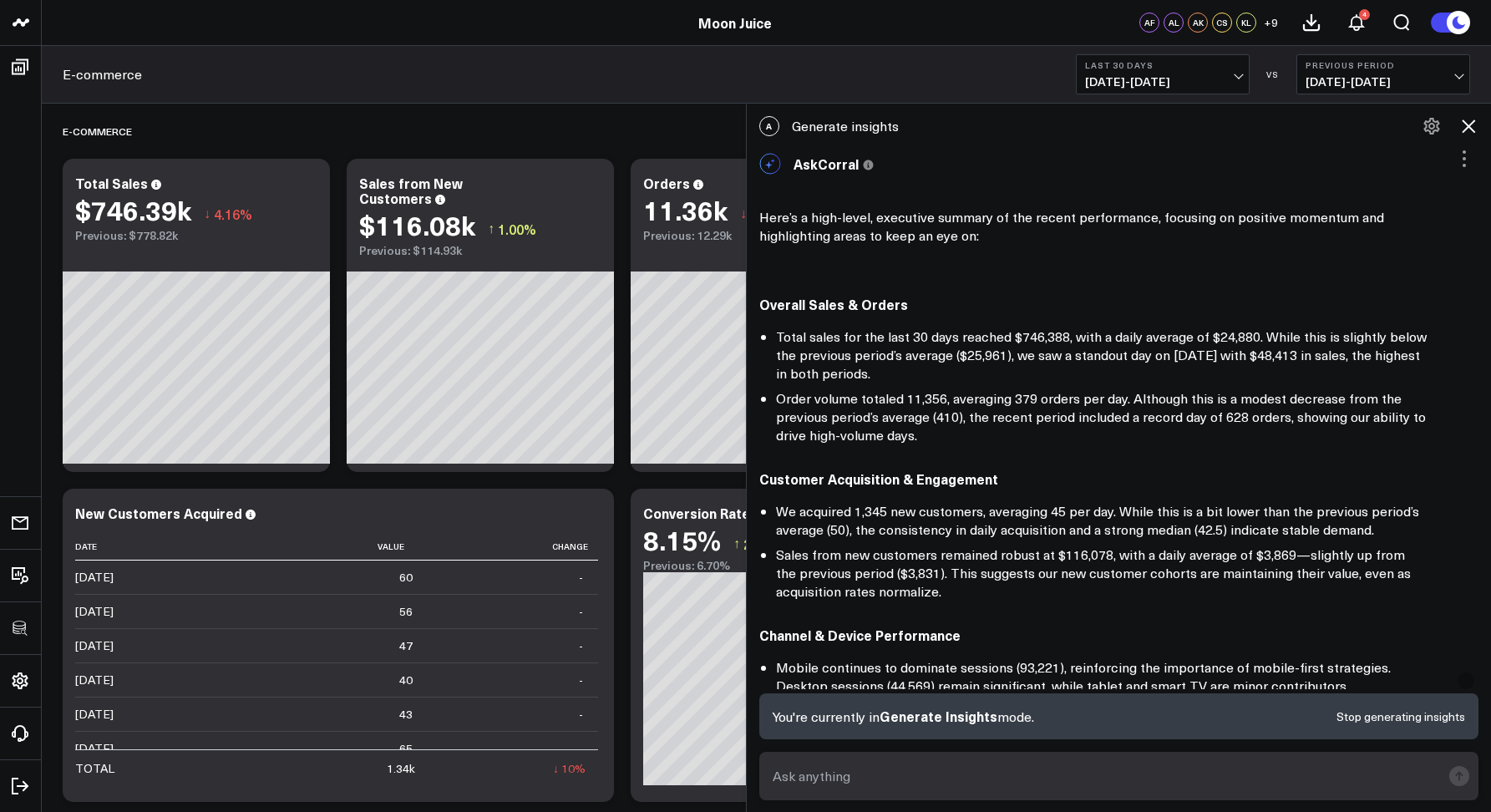
click at [1468, 120] on icon at bounding box center [1468, 126] width 20 height 20
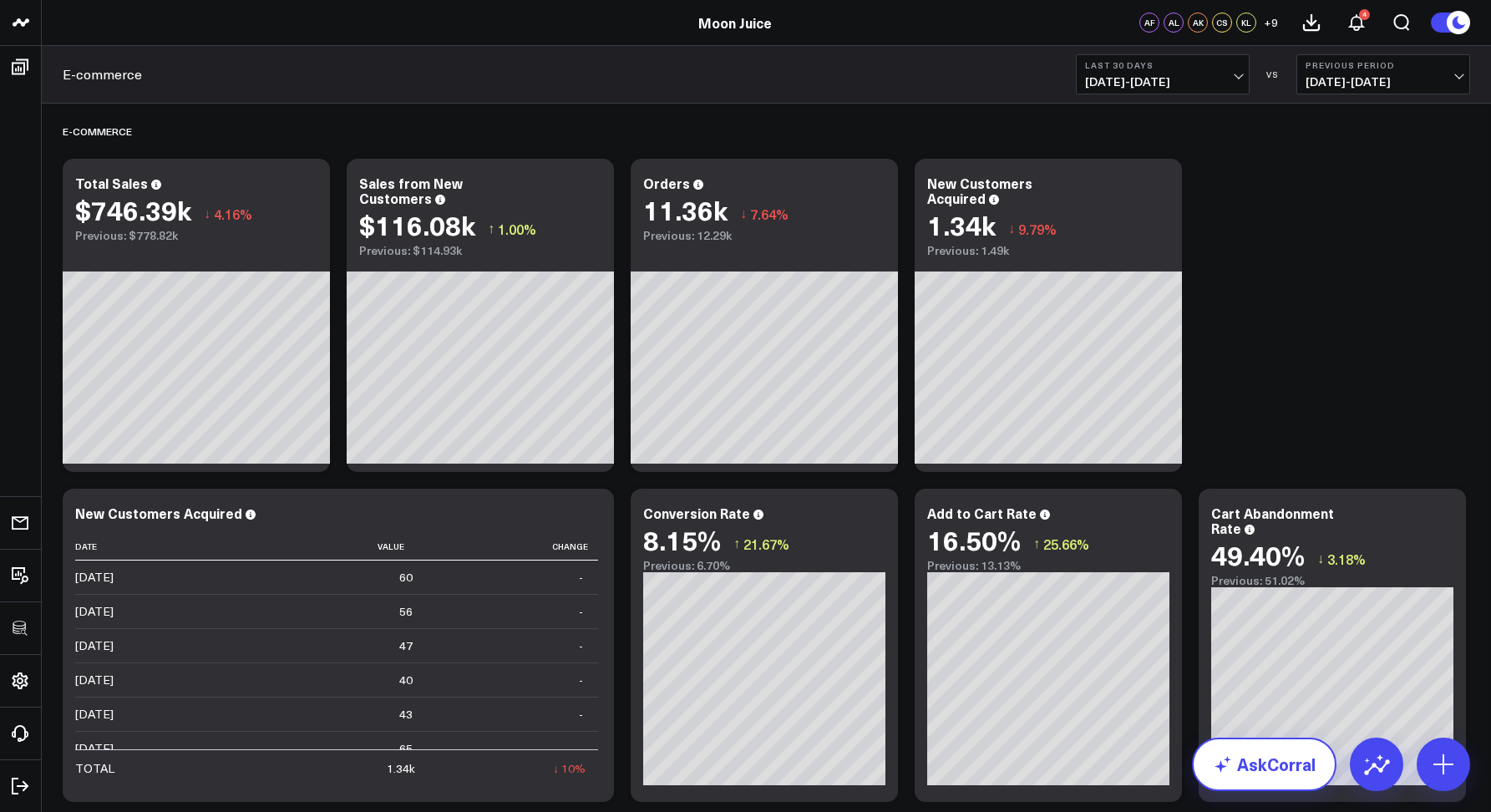
click at [1274, 767] on link "AskCorral" at bounding box center [1264, 764] width 144 height 53
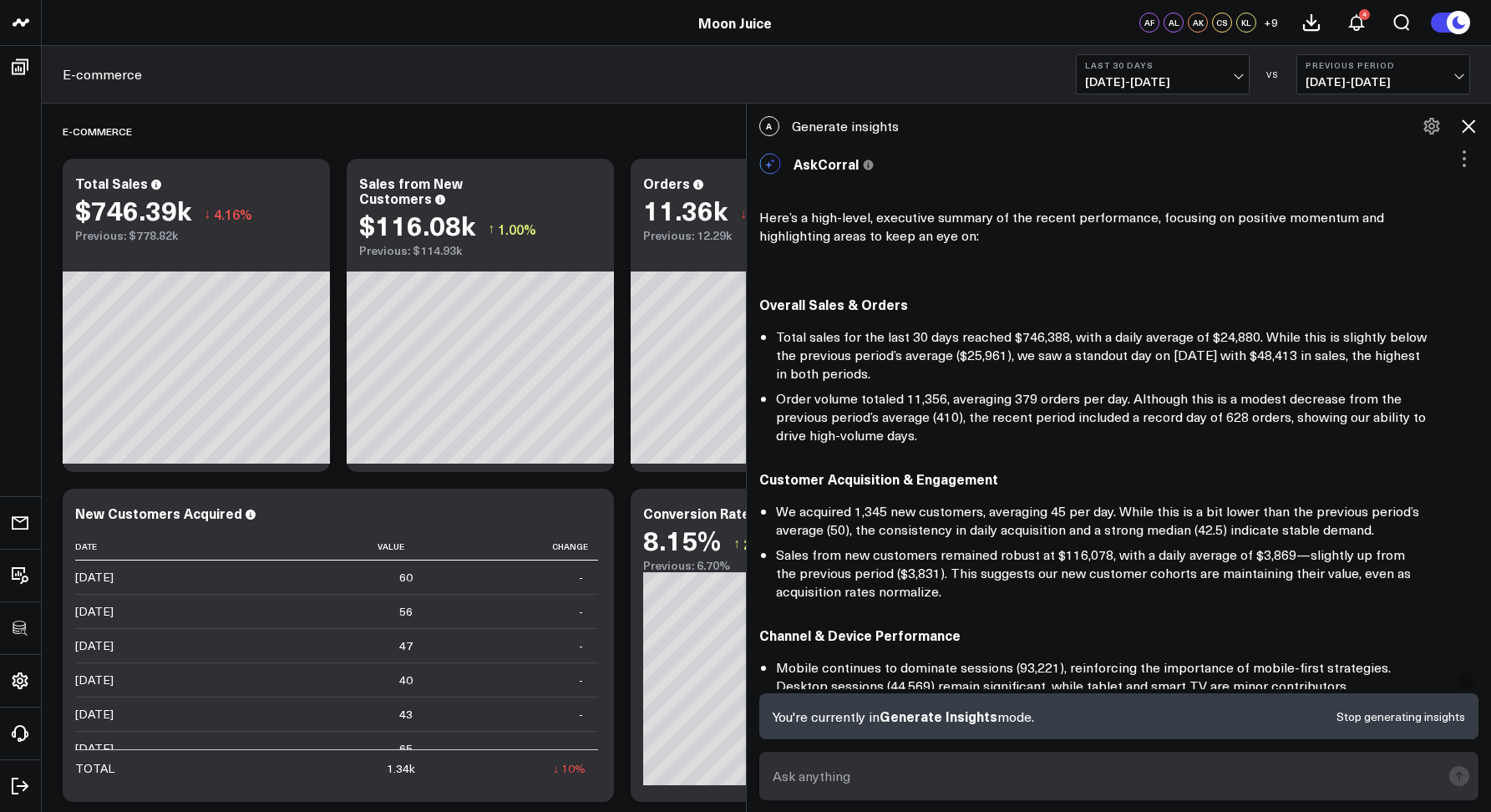
click at [1386, 721] on button "Stop generating insights" at bounding box center [1401, 716] width 129 height 12
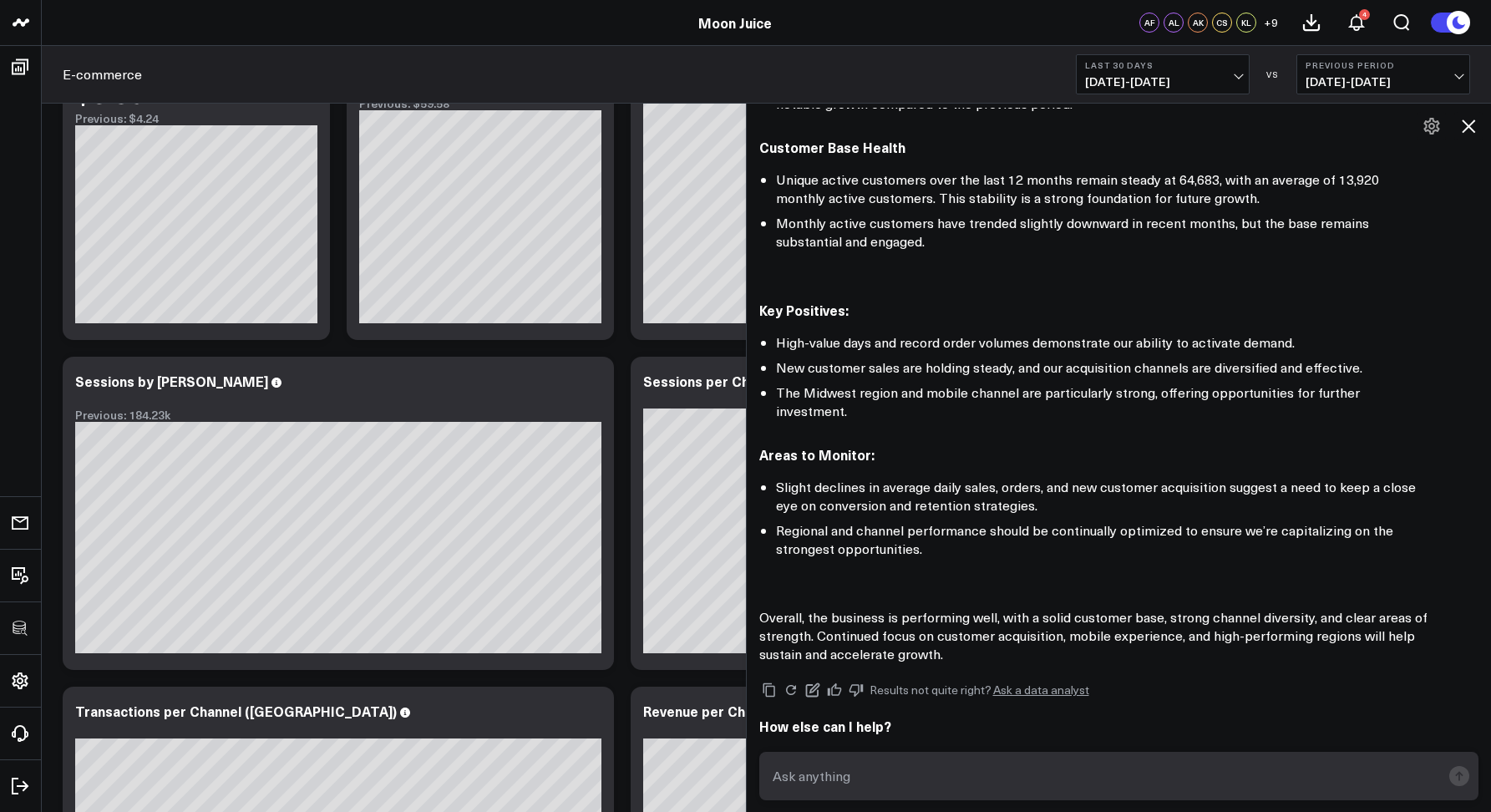
scroll to position [2314, 0]
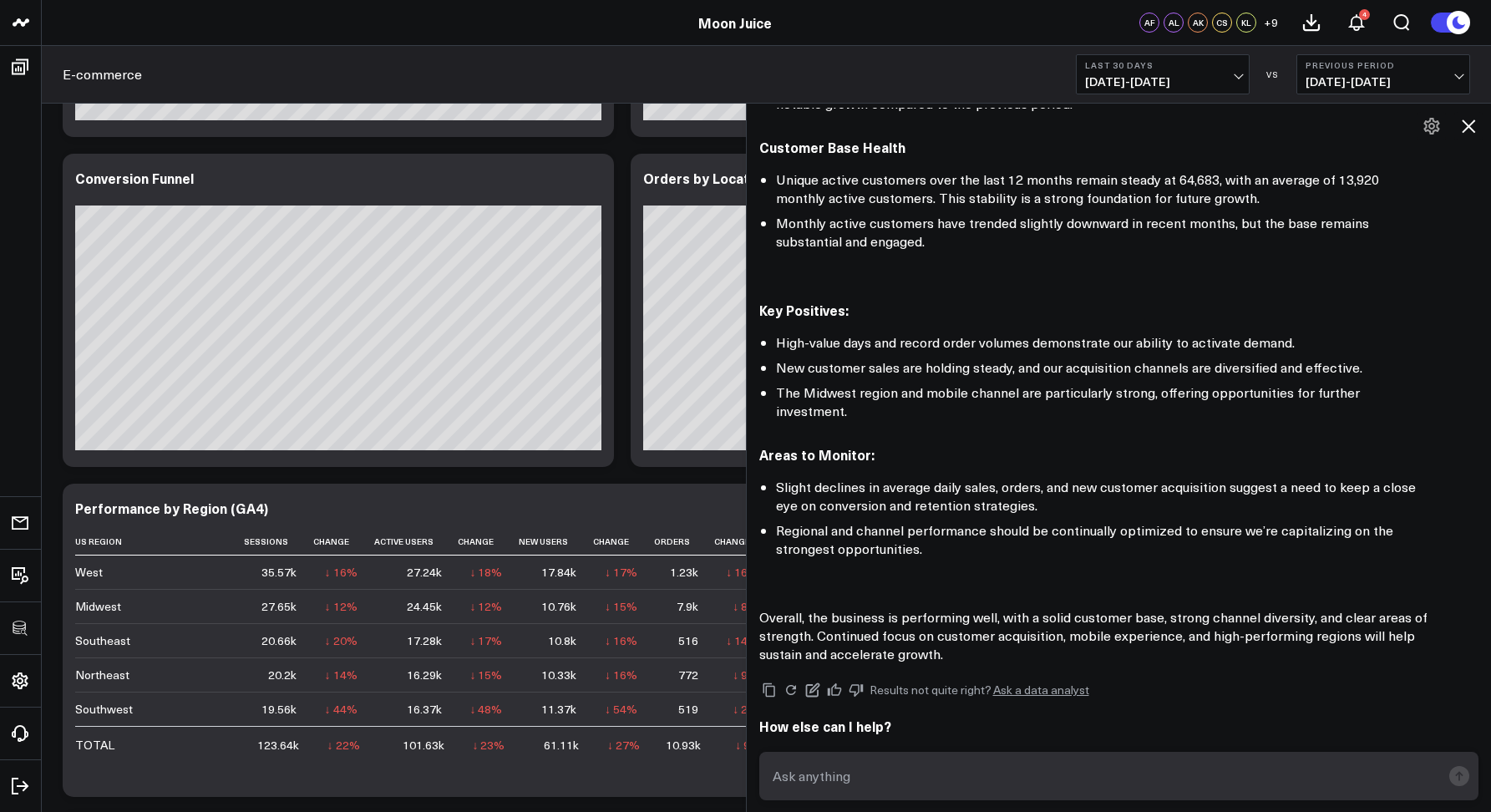
click at [920, 781] on textarea at bounding box center [1105, 775] width 673 height 30
type textarea "Show me total sales by product"
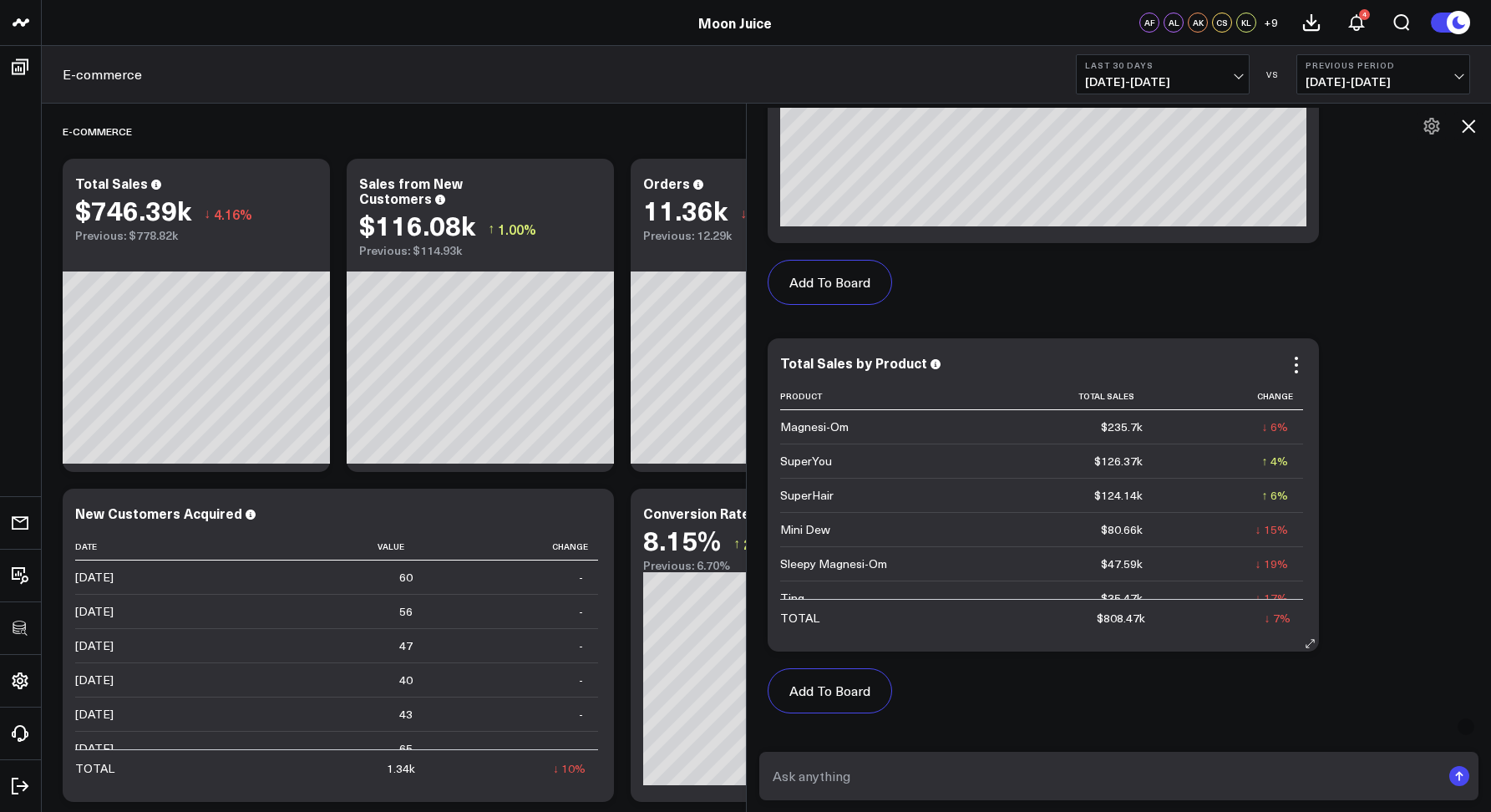
scroll to position [417, 0]
click at [1469, 127] on icon at bounding box center [1468, 126] width 14 height 14
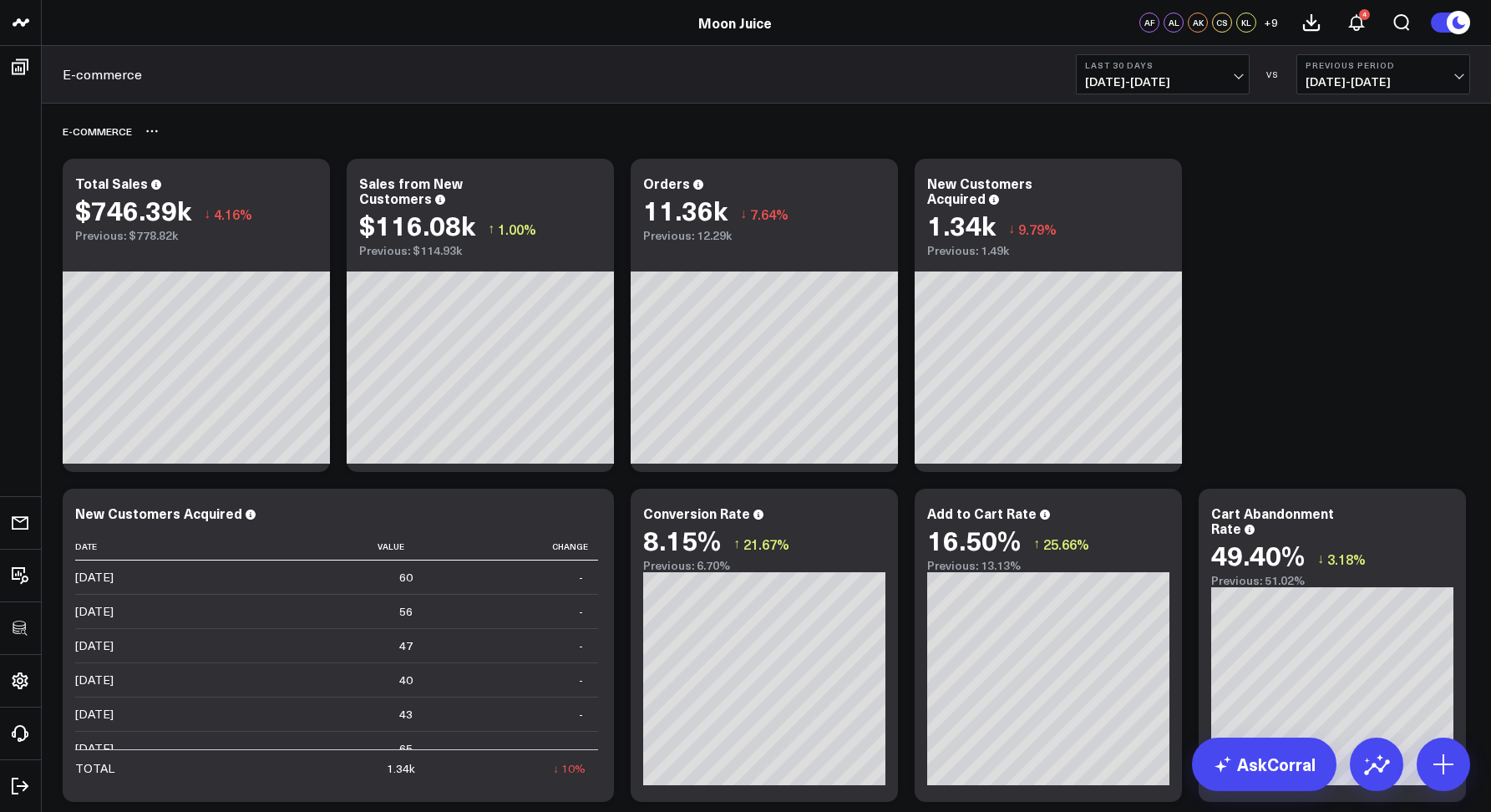
click at [810, 120] on div "E-commerce" at bounding box center [766, 132] width 1407 height 39
click at [1250, 754] on link "AskCorral" at bounding box center [1264, 764] width 144 height 53
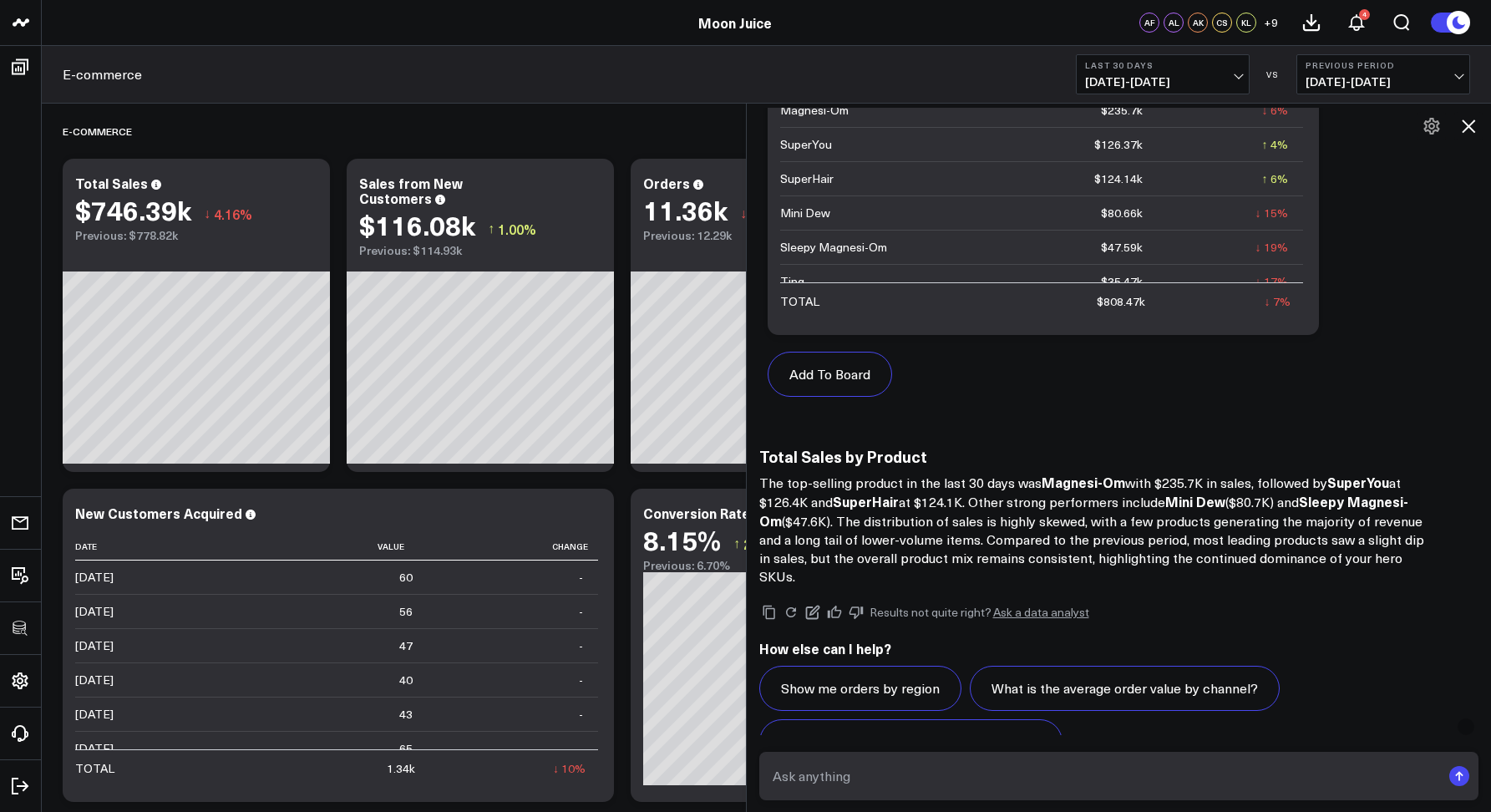
scroll to position [2577, 0]
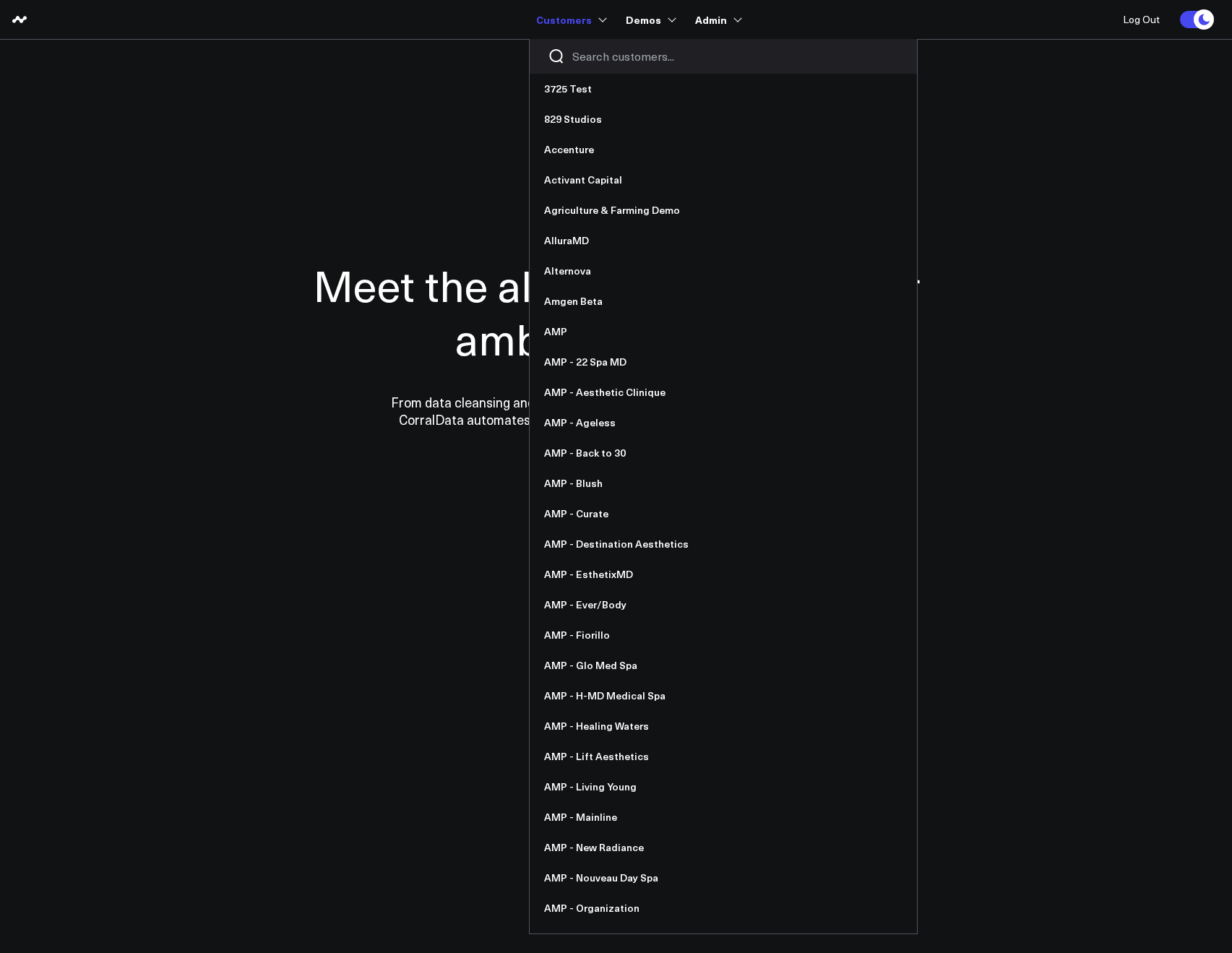
click at [582, 49] on input "Search customers input" at bounding box center [735, 56] width 326 height 16
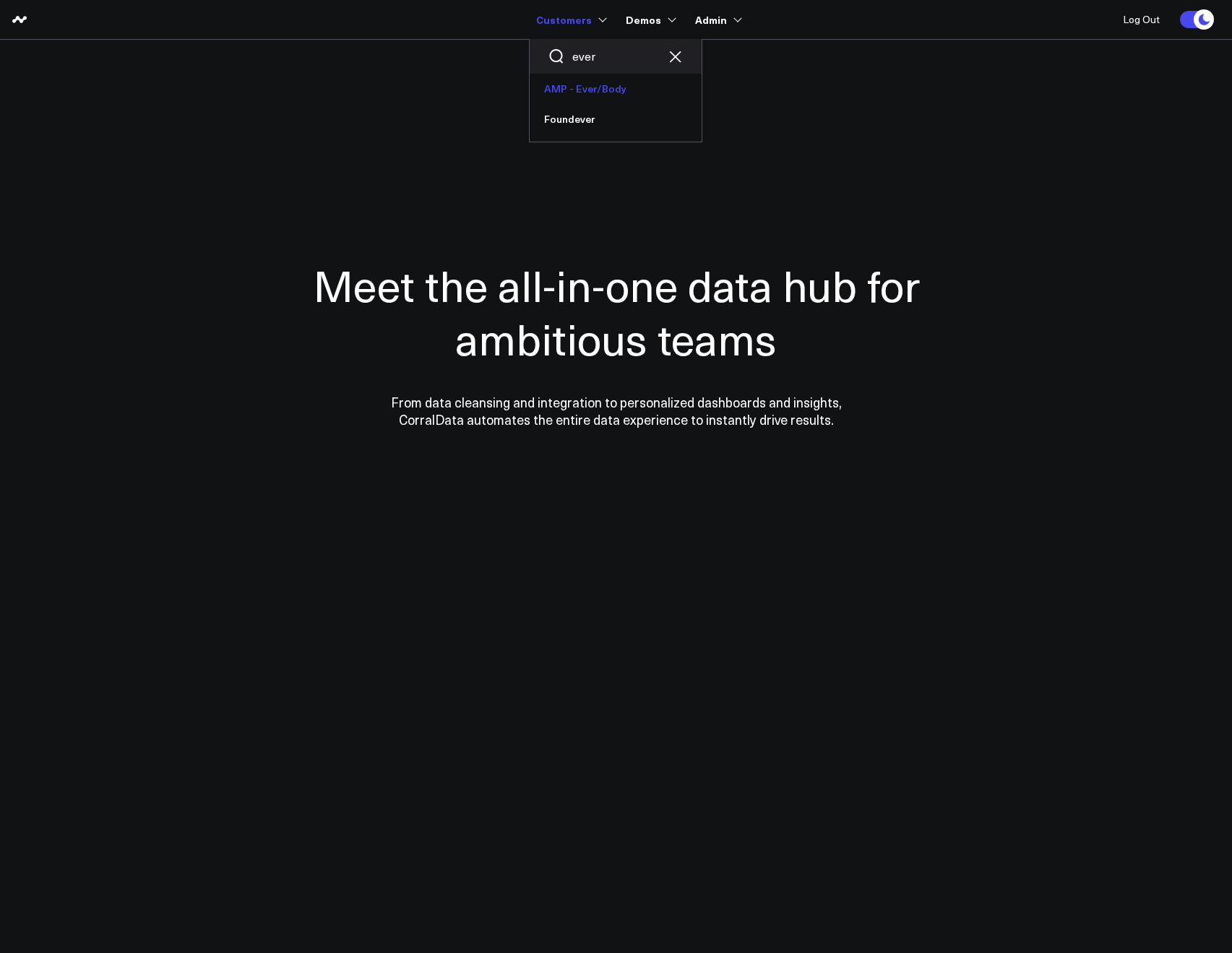
type input "ever"
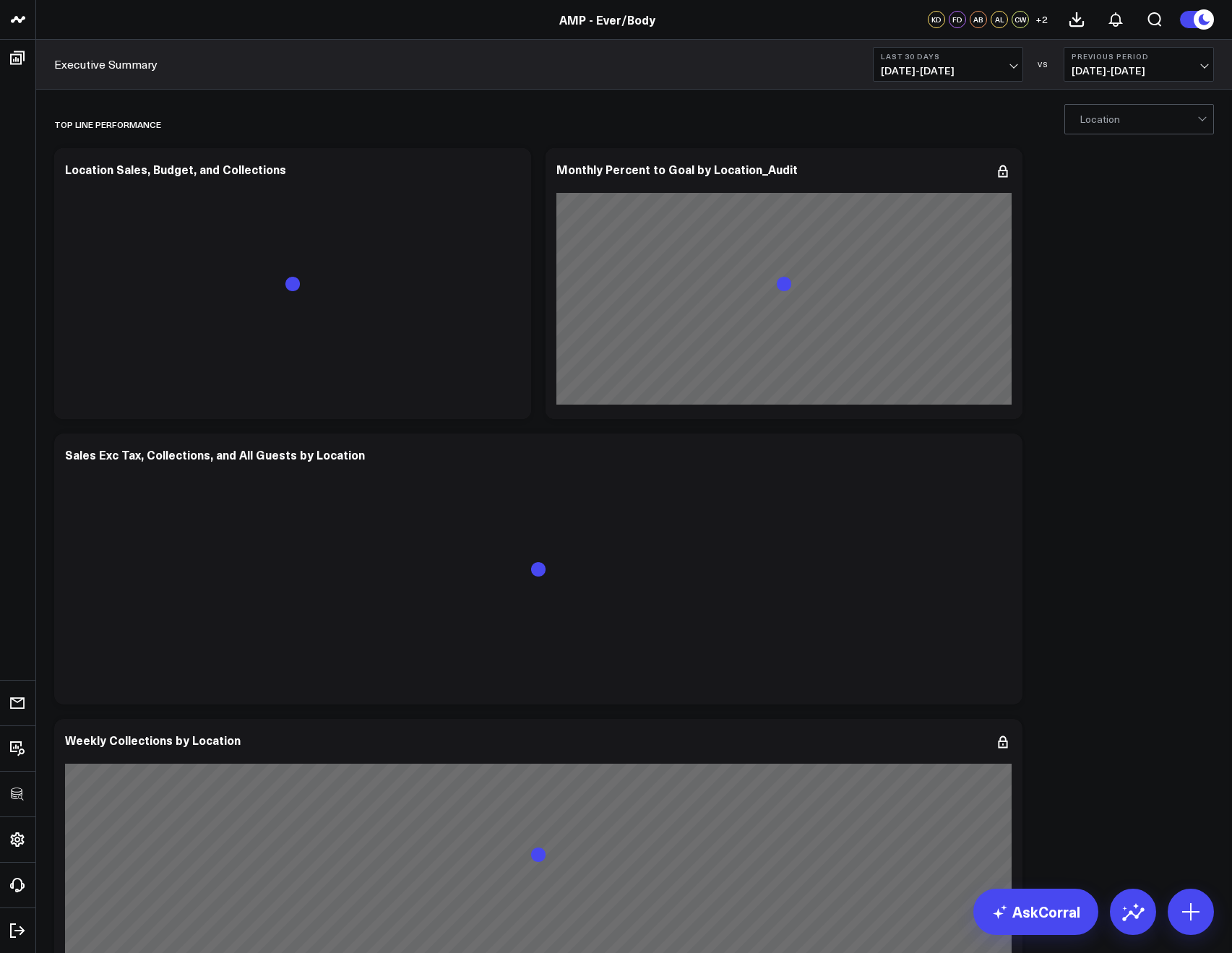
click at [907, 65] on span "[DATE] - [DATE]" at bounding box center [948, 71] width 135 height 12
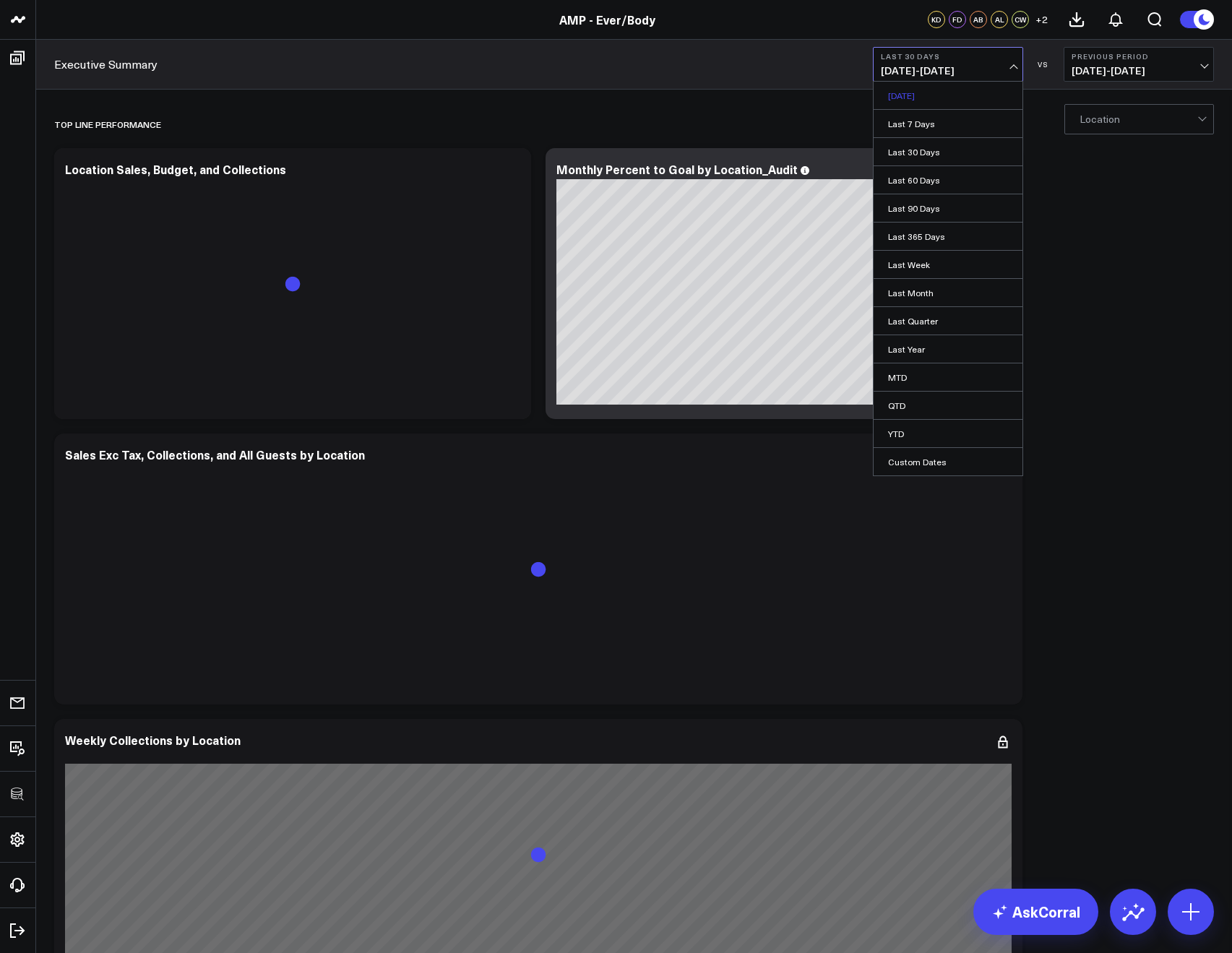
click at [895, 98] on link "Yesterday" at bounding box center [948, 95] width 149 height 28
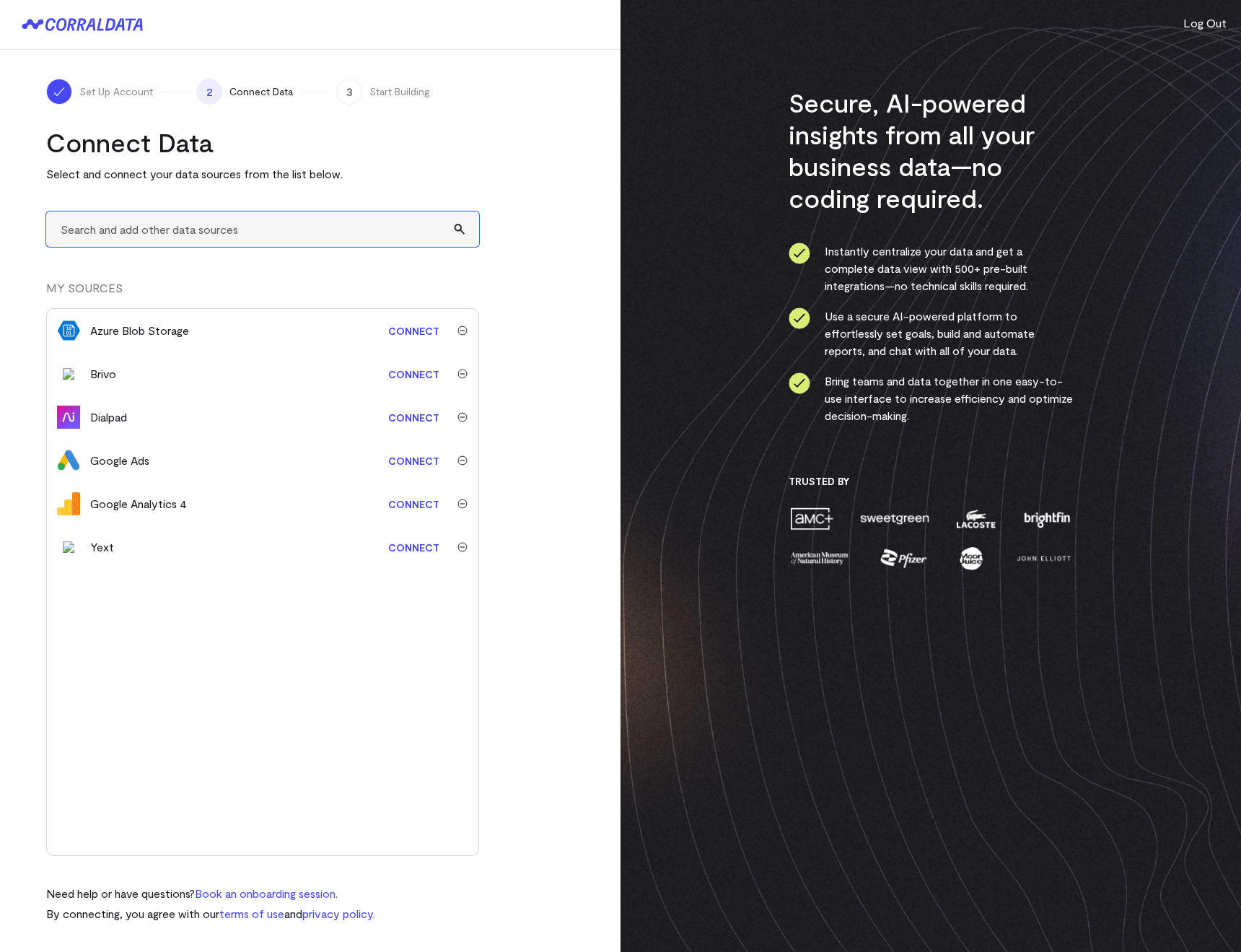
click at [161, 218] on input "text" at bounding box center [262, 229] width 433 height 35
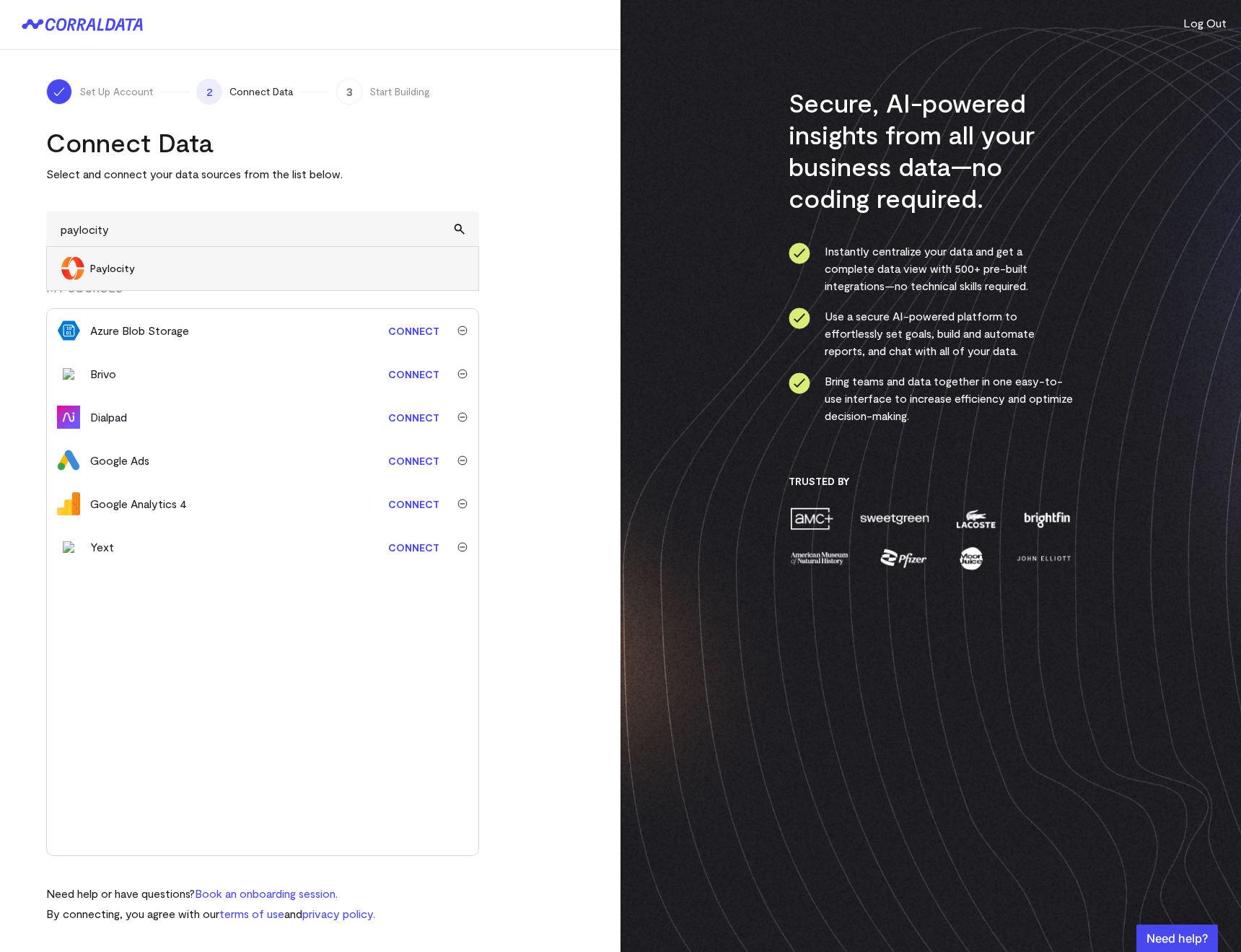
click at [118, 268] on span "Paylocity" at bounding box center [276, 269] width 373 height 14
type input "Paylocity"
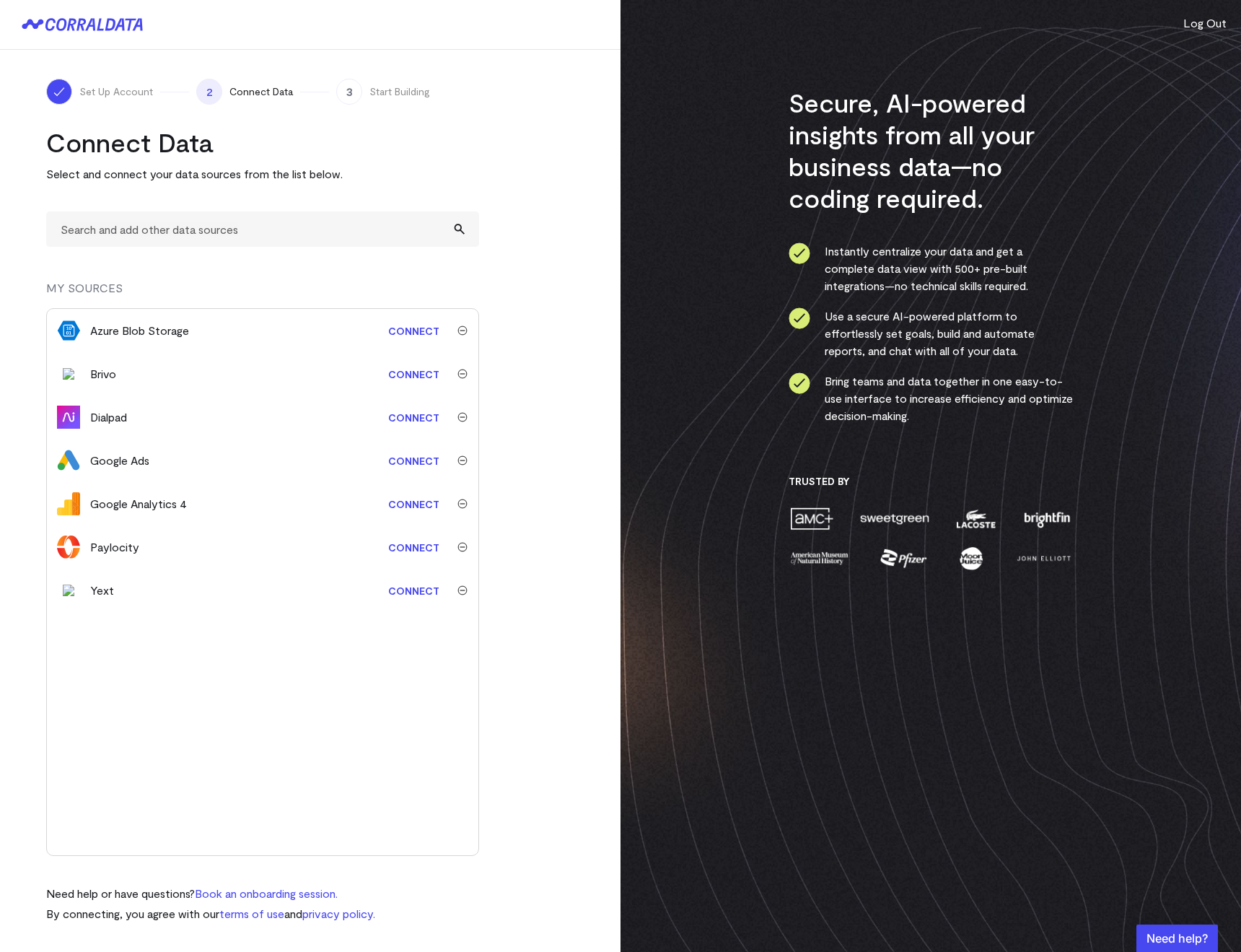
click at [392, 548] on link "Connect" at bounding box center [413, 548] width 66 height 27
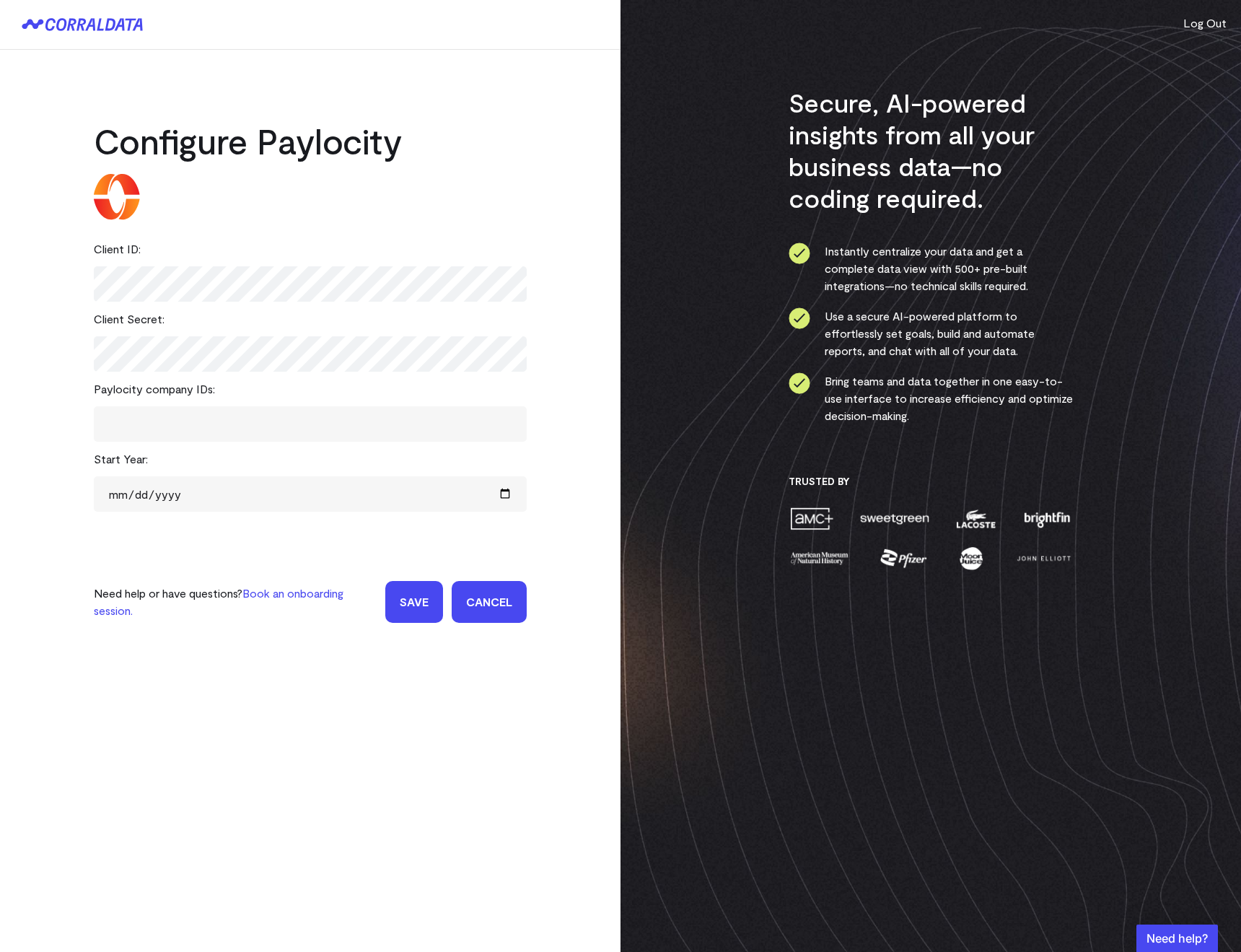
click at [191, 420] on span at bounding box center [310, 424] width 396 height 21
click at [44, 423] on div "Configure Paylocity Client ID: Client Secret: Paylocity company IDs: ​ Start Ye…" at bounding box center [310, 350] width 620 height 602
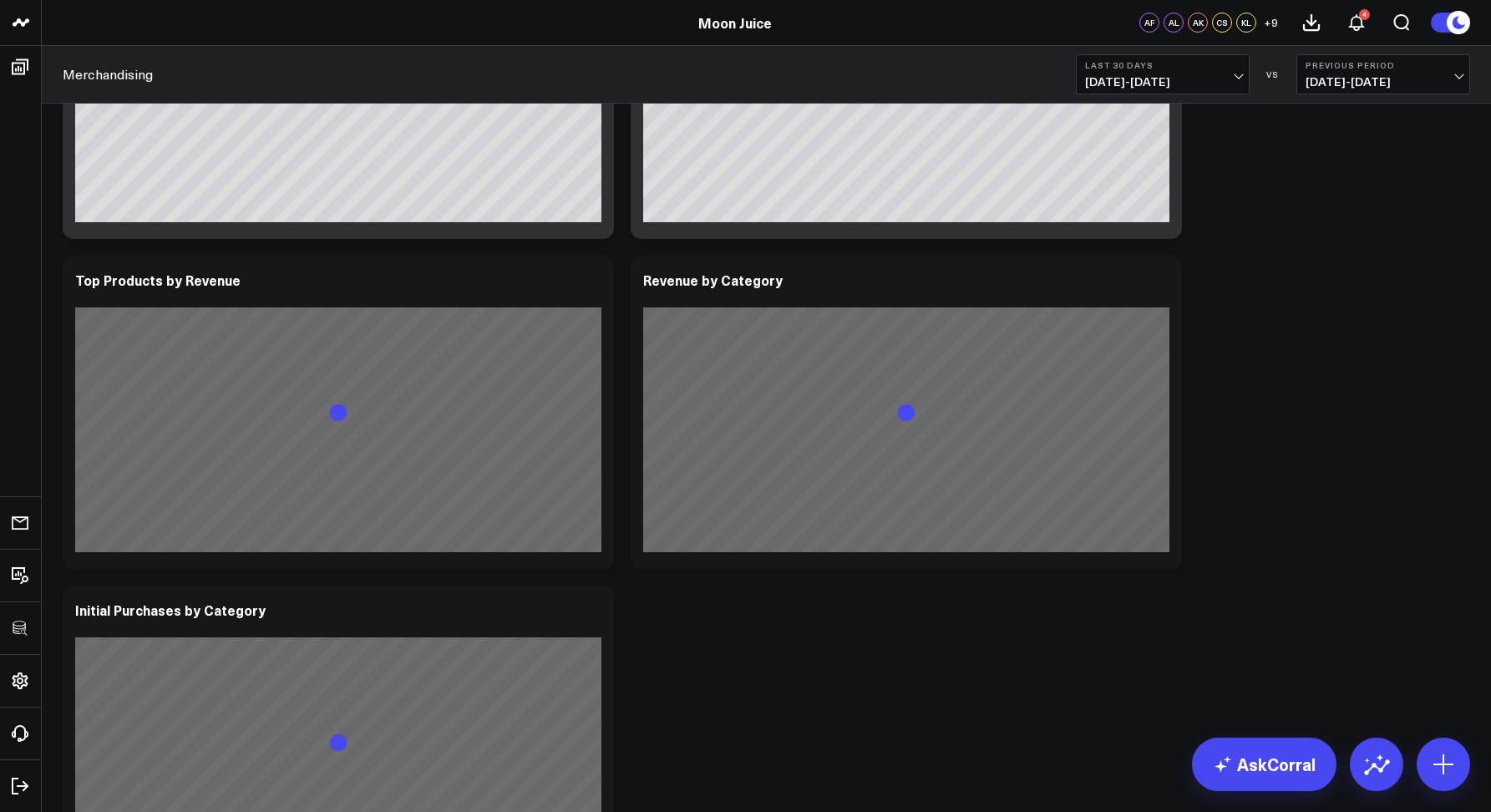
scroll to position [761, 0]
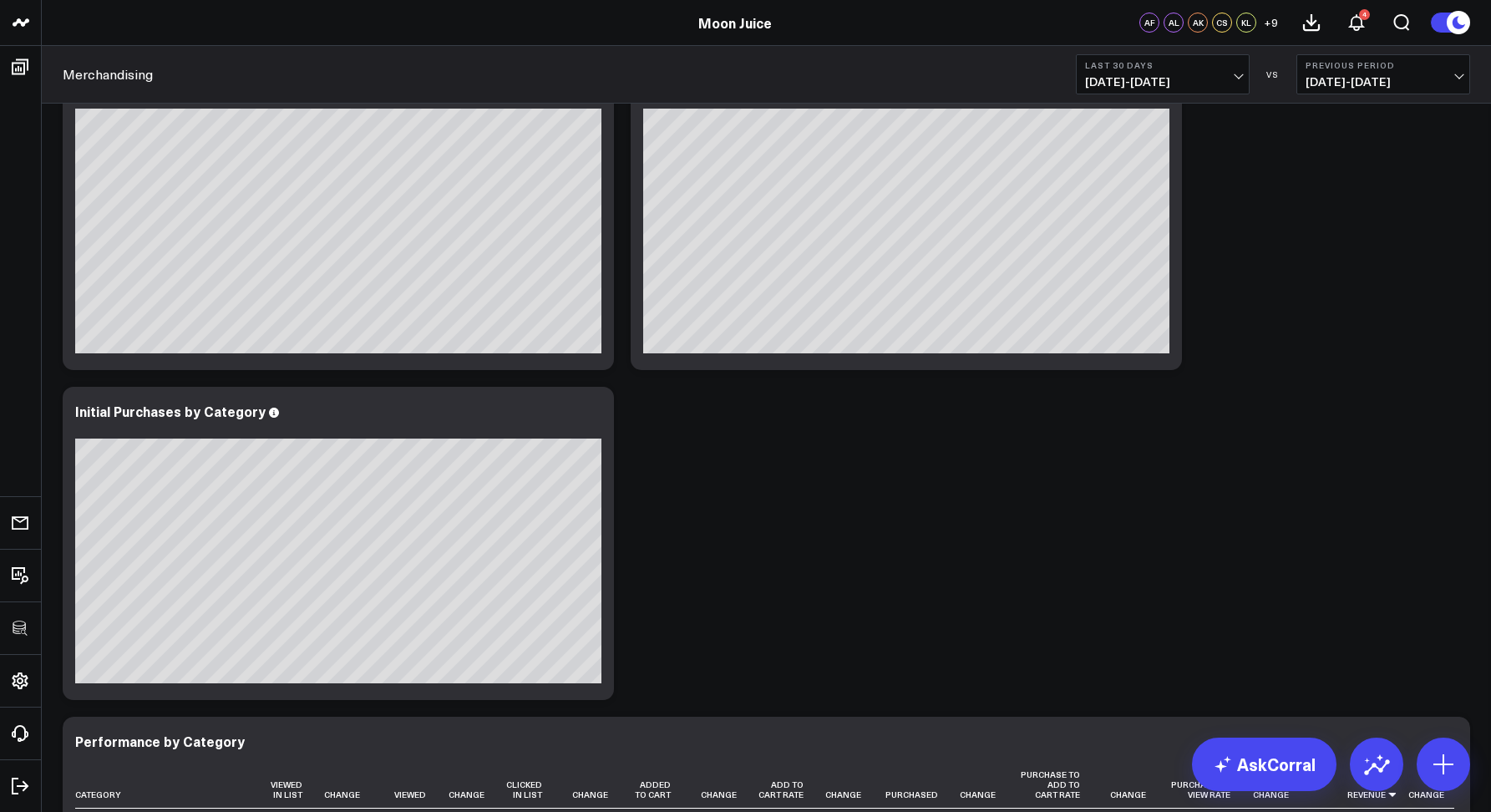
scroll to position [0, 0]
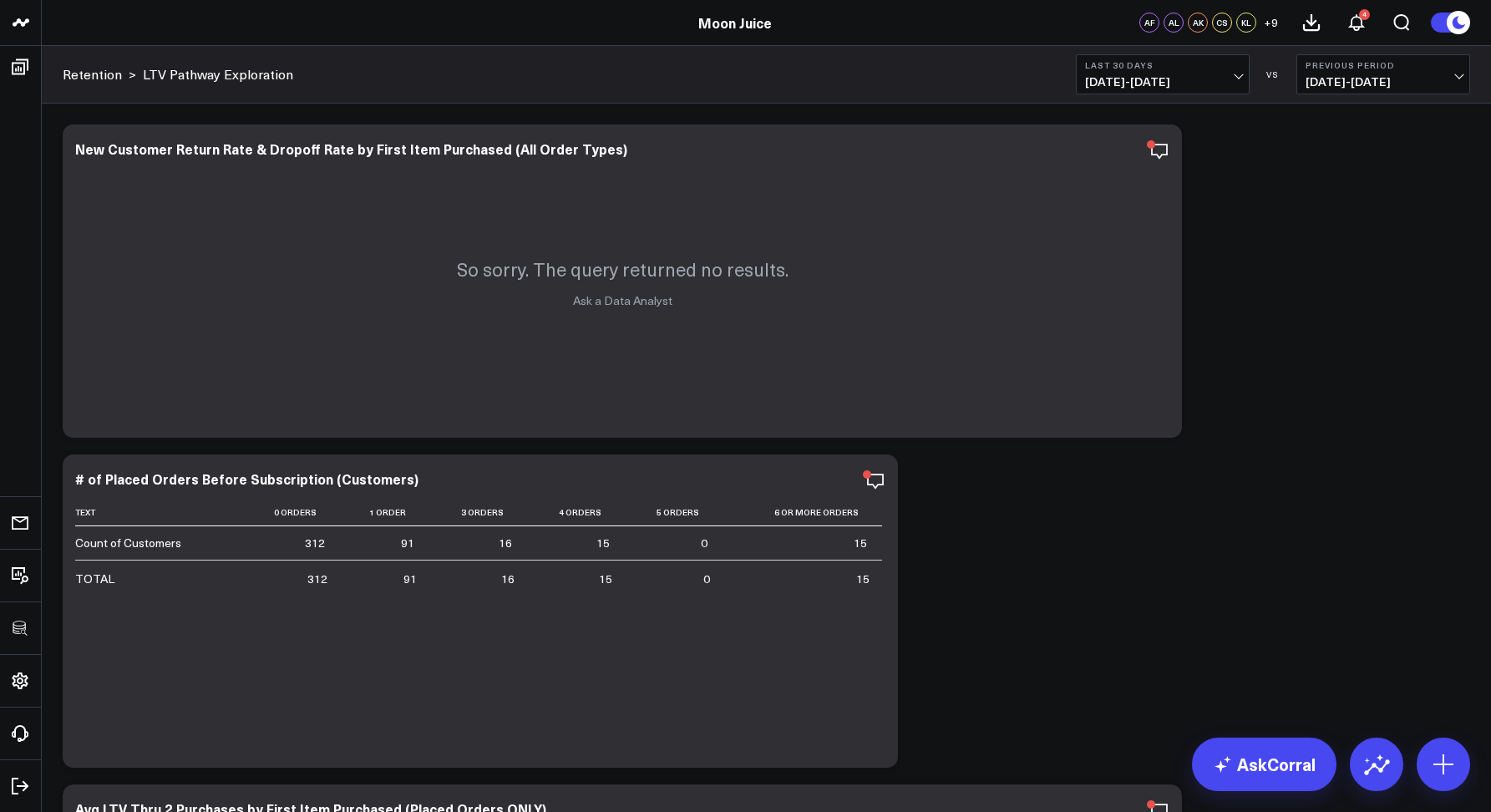
click at [1163, 75] on span "07/30/25 - 08/28/25" at bounding box center [1162, 82] width 155 height 14
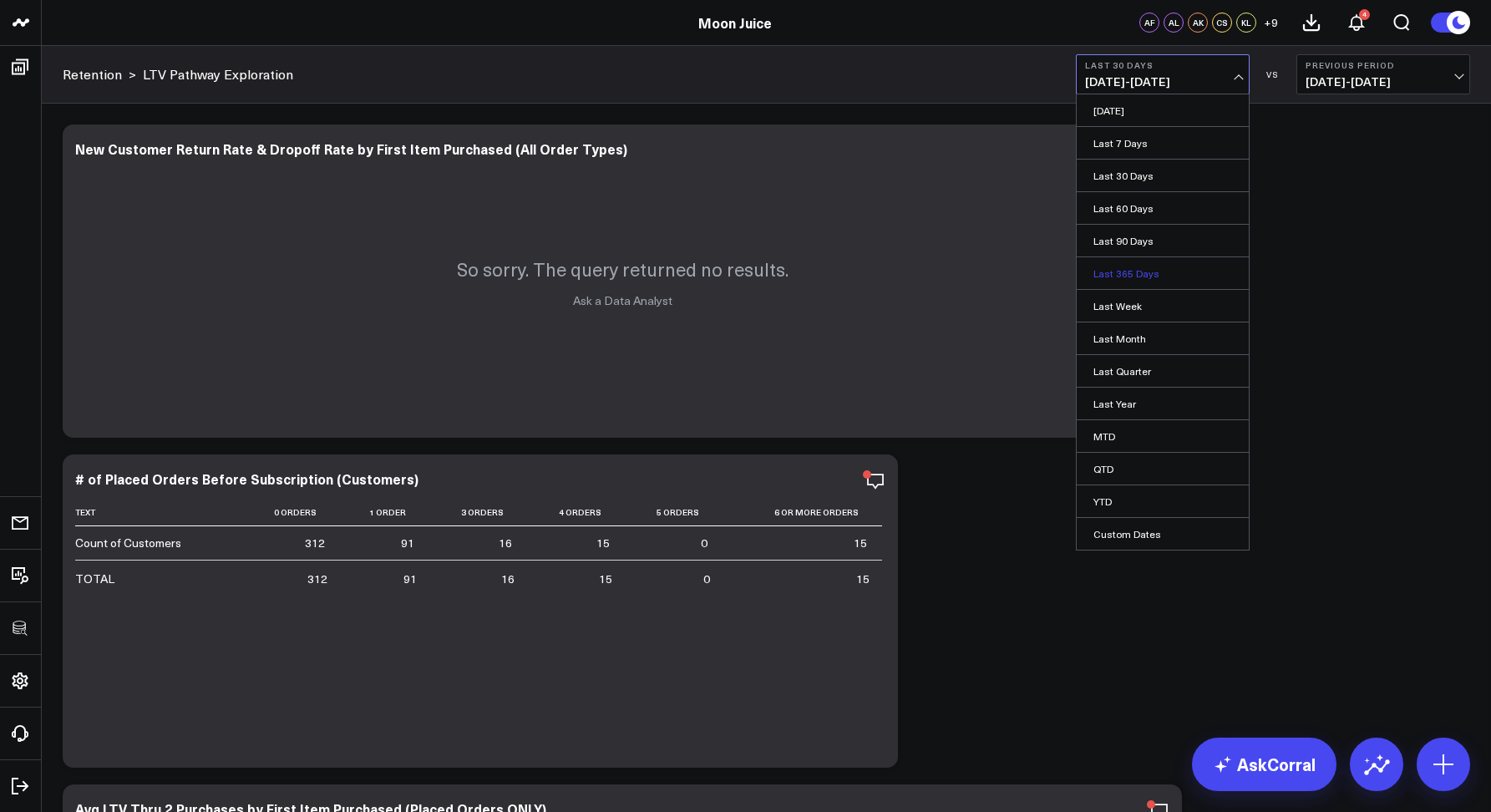
click at [1118, 274] on link "Last 365 Days" at bounding box center [1162, 273] width 172 height 32
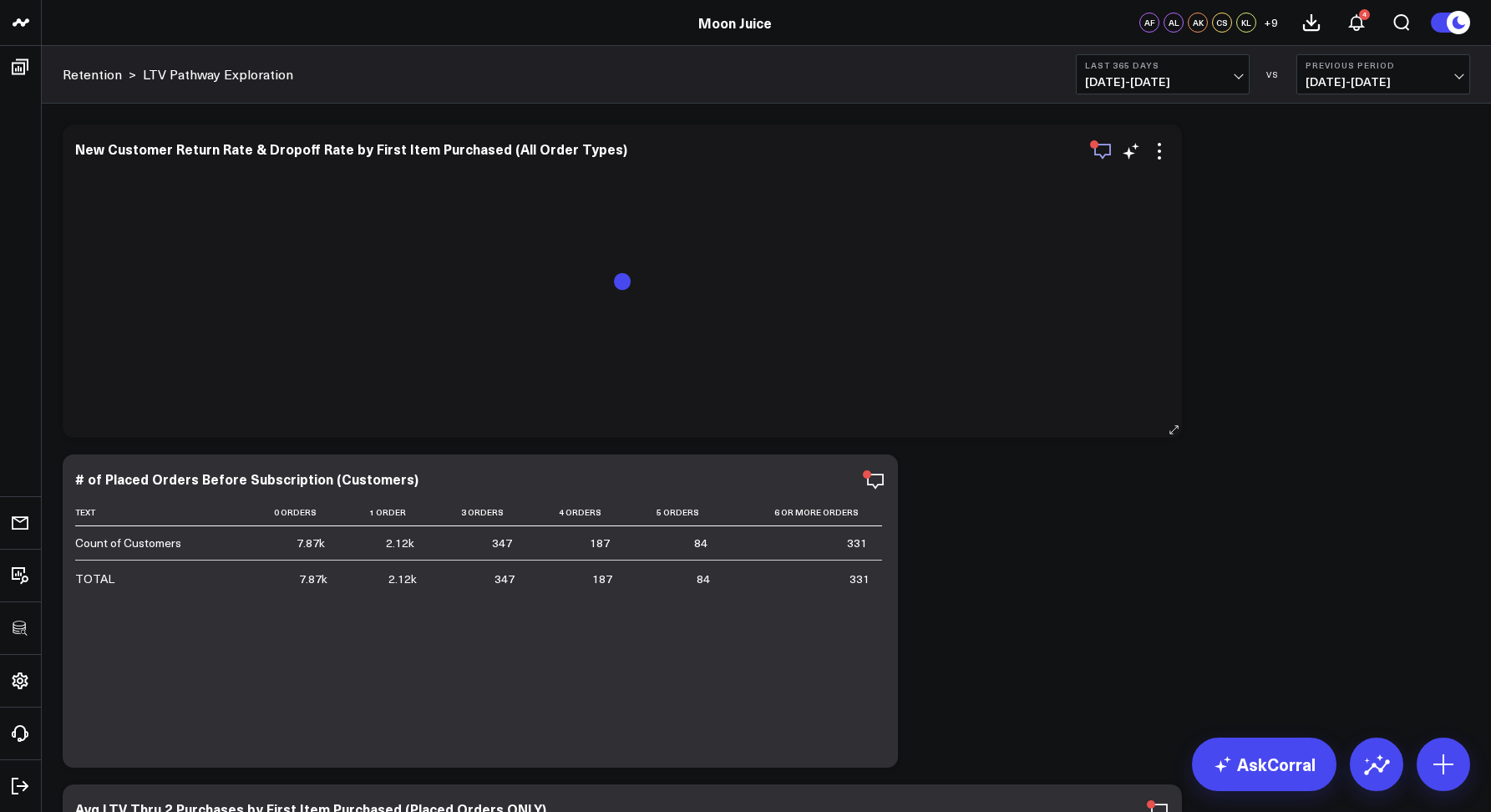
click at [1103, 149] on icon "button" at bounding box center [1103, 151] width 20 height 20
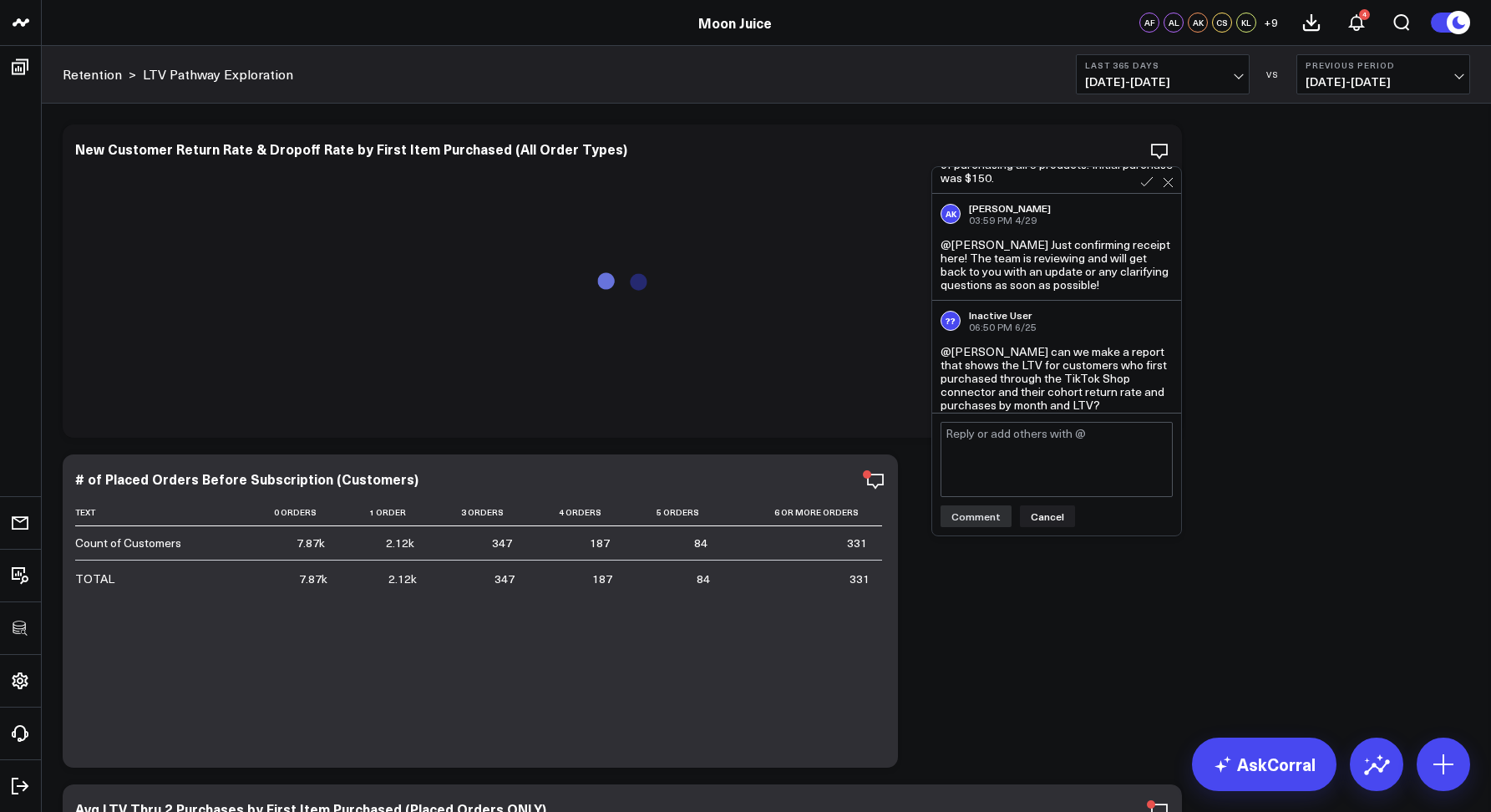
scroll to position [408, 0]
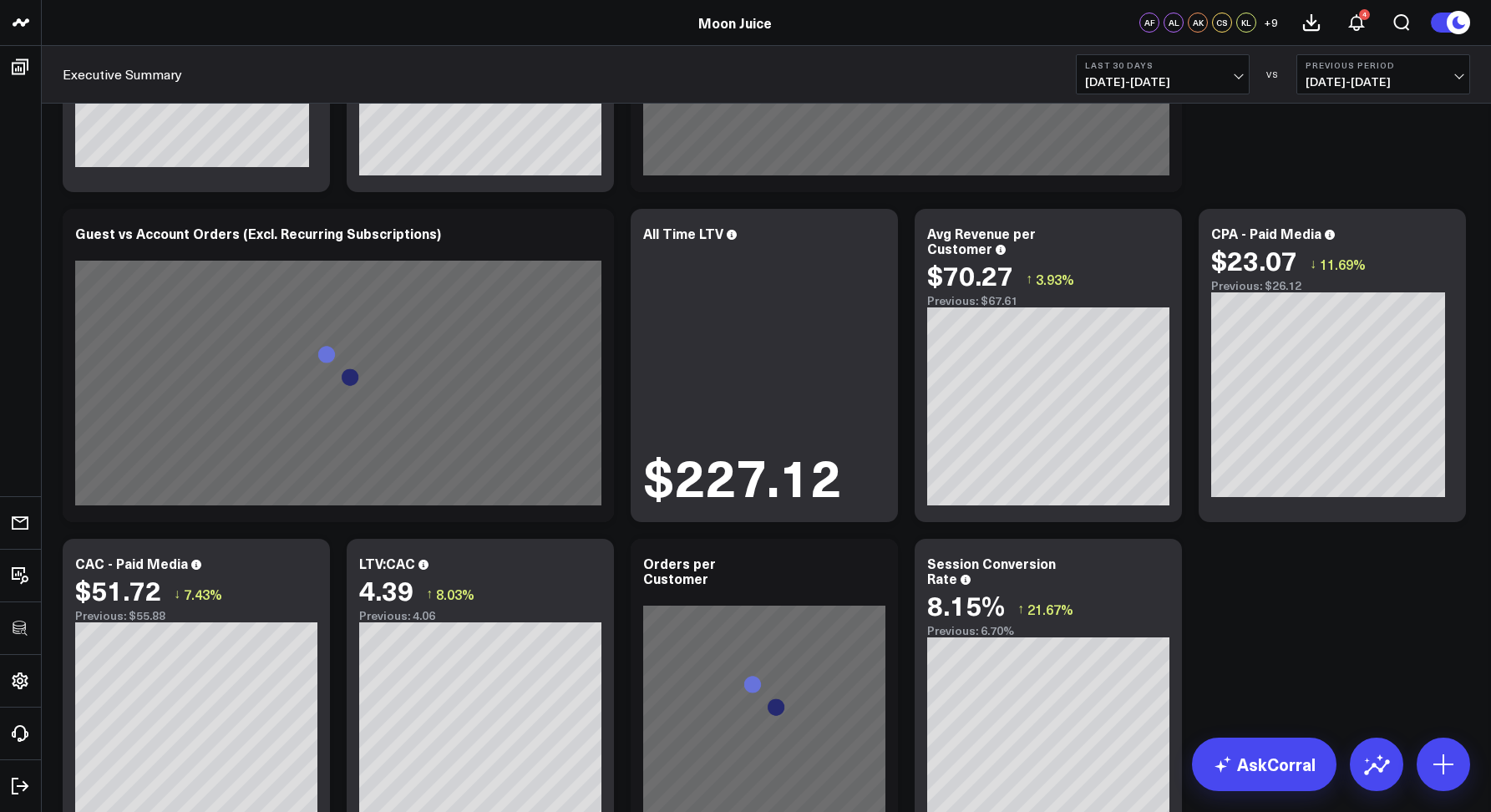
scroll to position [32, 0]
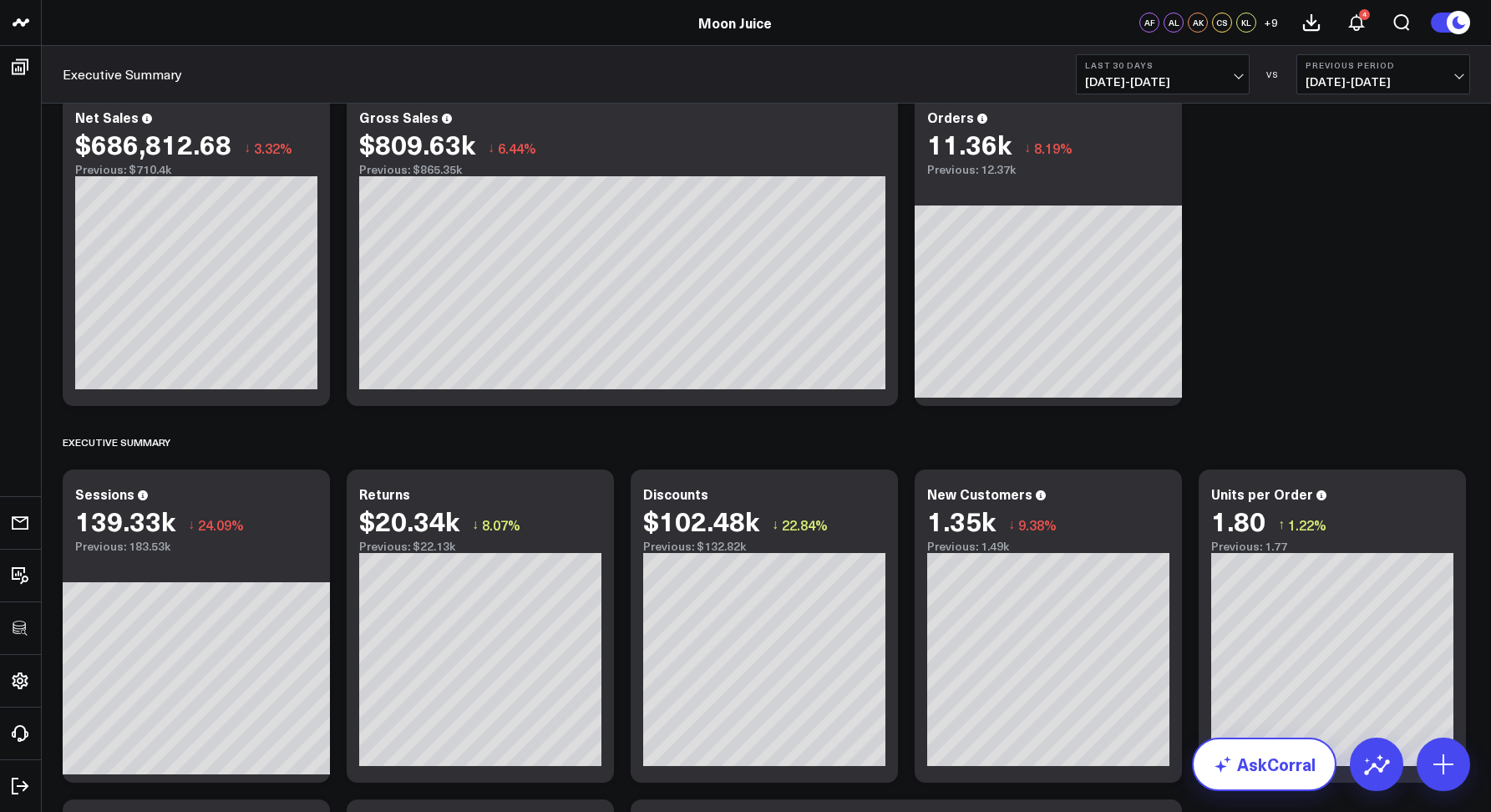
click at [1243, 756] on link "AskCorral" at bounding box center [1264, 764] width 144 height 53
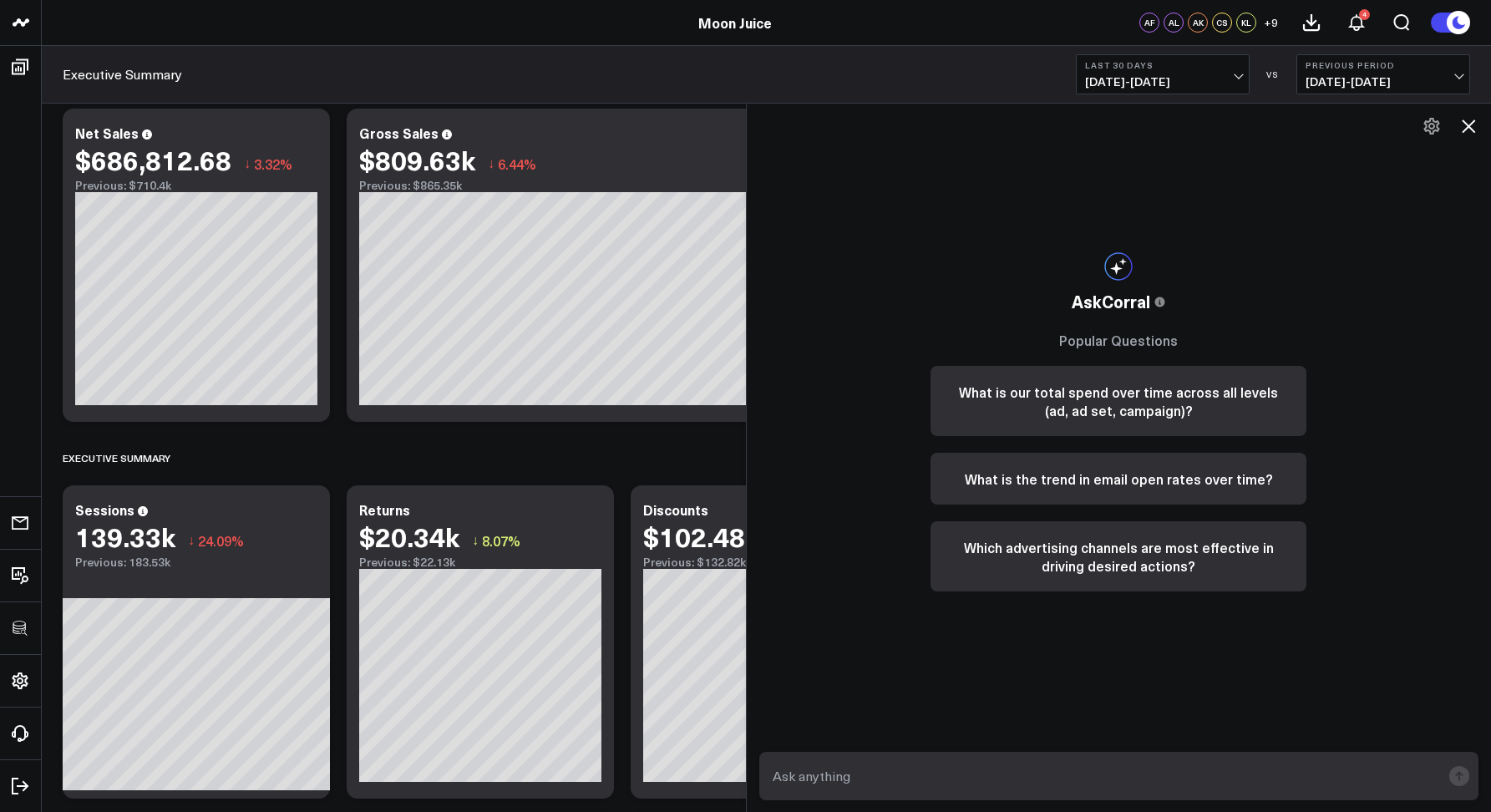
scroll to position [0, 0]
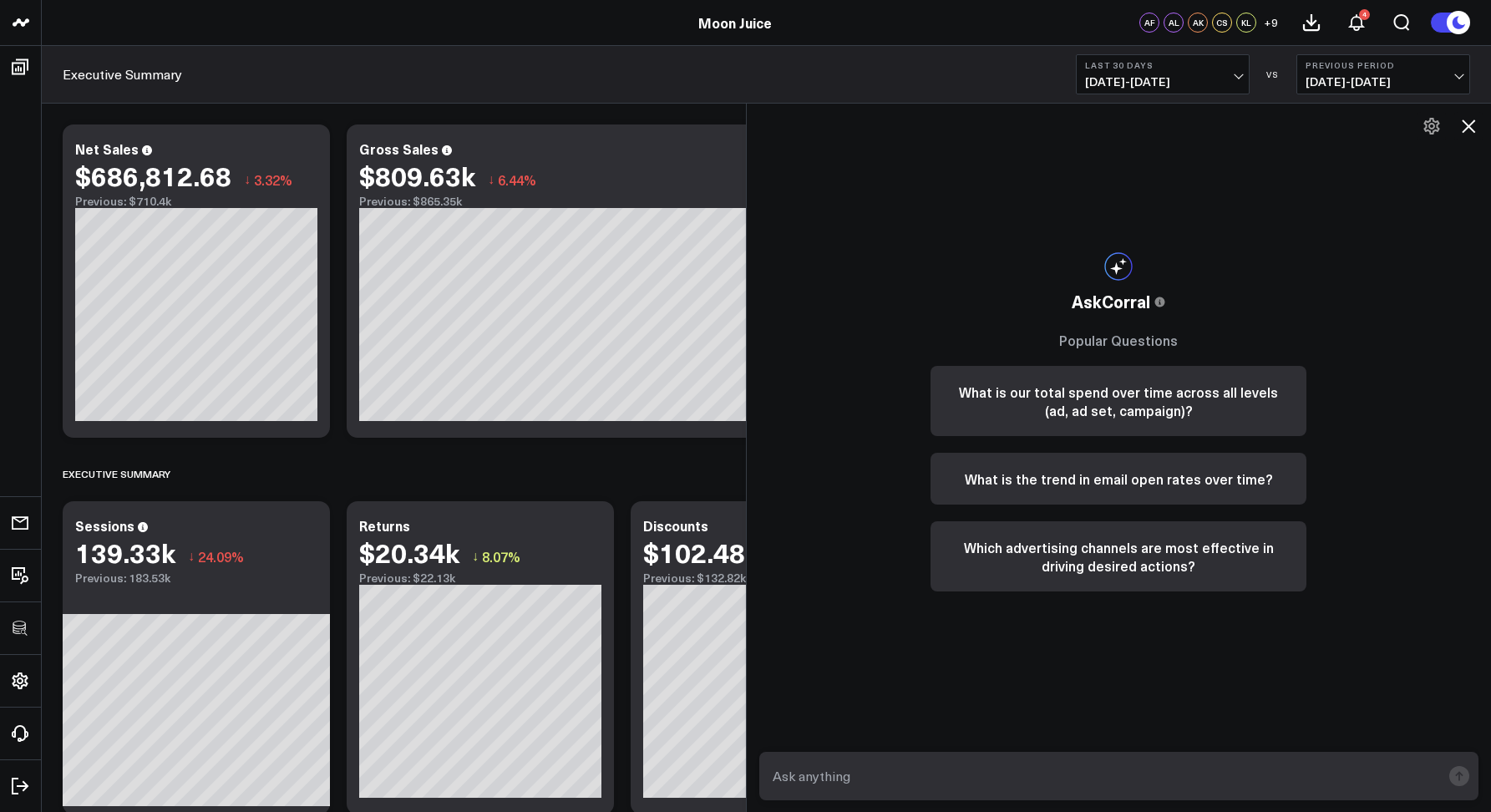
click at [877, 787] on textarea at bounding box center [1105, 775] width 673 height 30
type textarea "show me google ads and facebook ads spend"
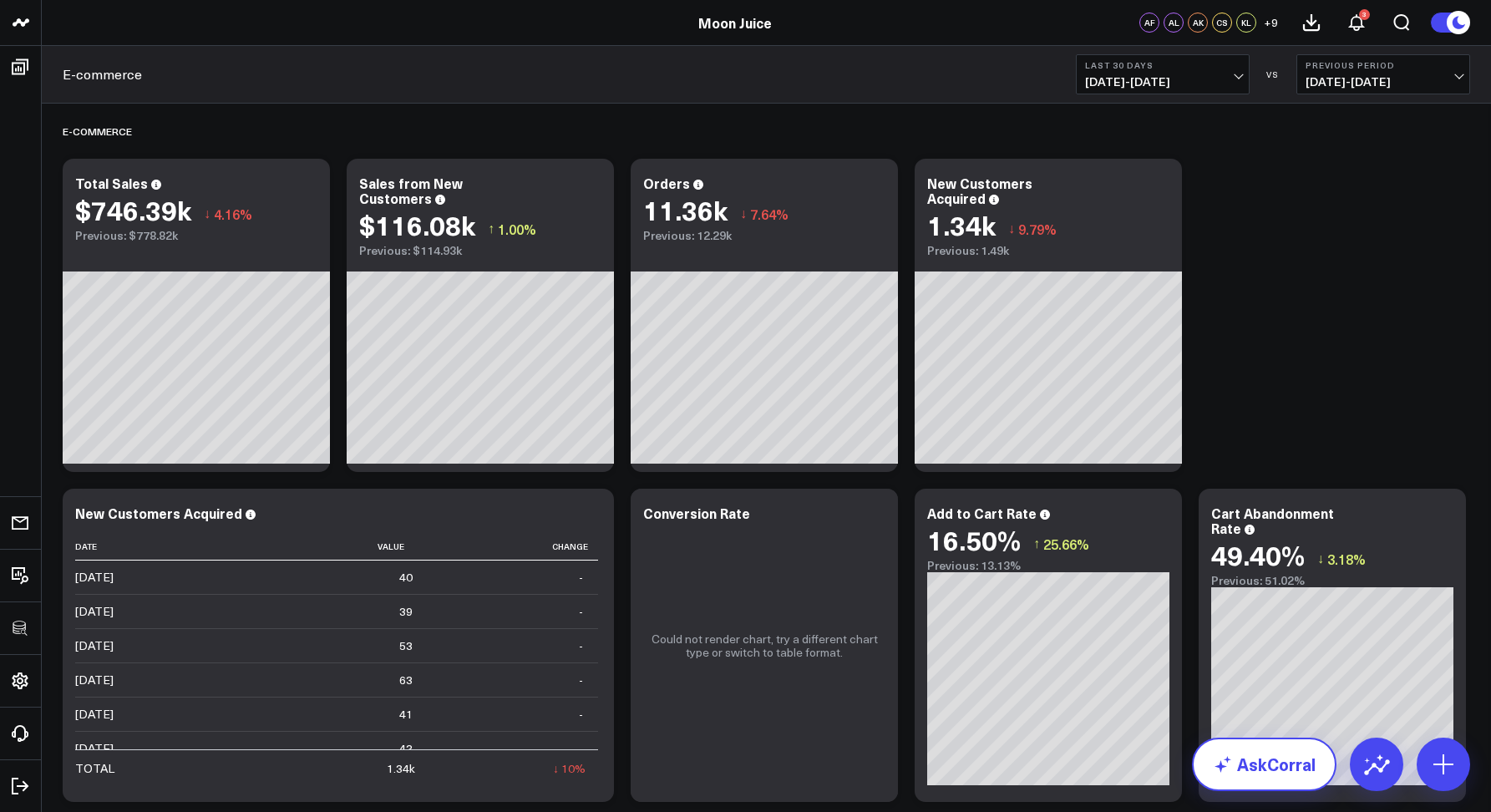
click at [1291, 771] on link "AskCorral" at bounding box center [1264, 764] width 144 height 53
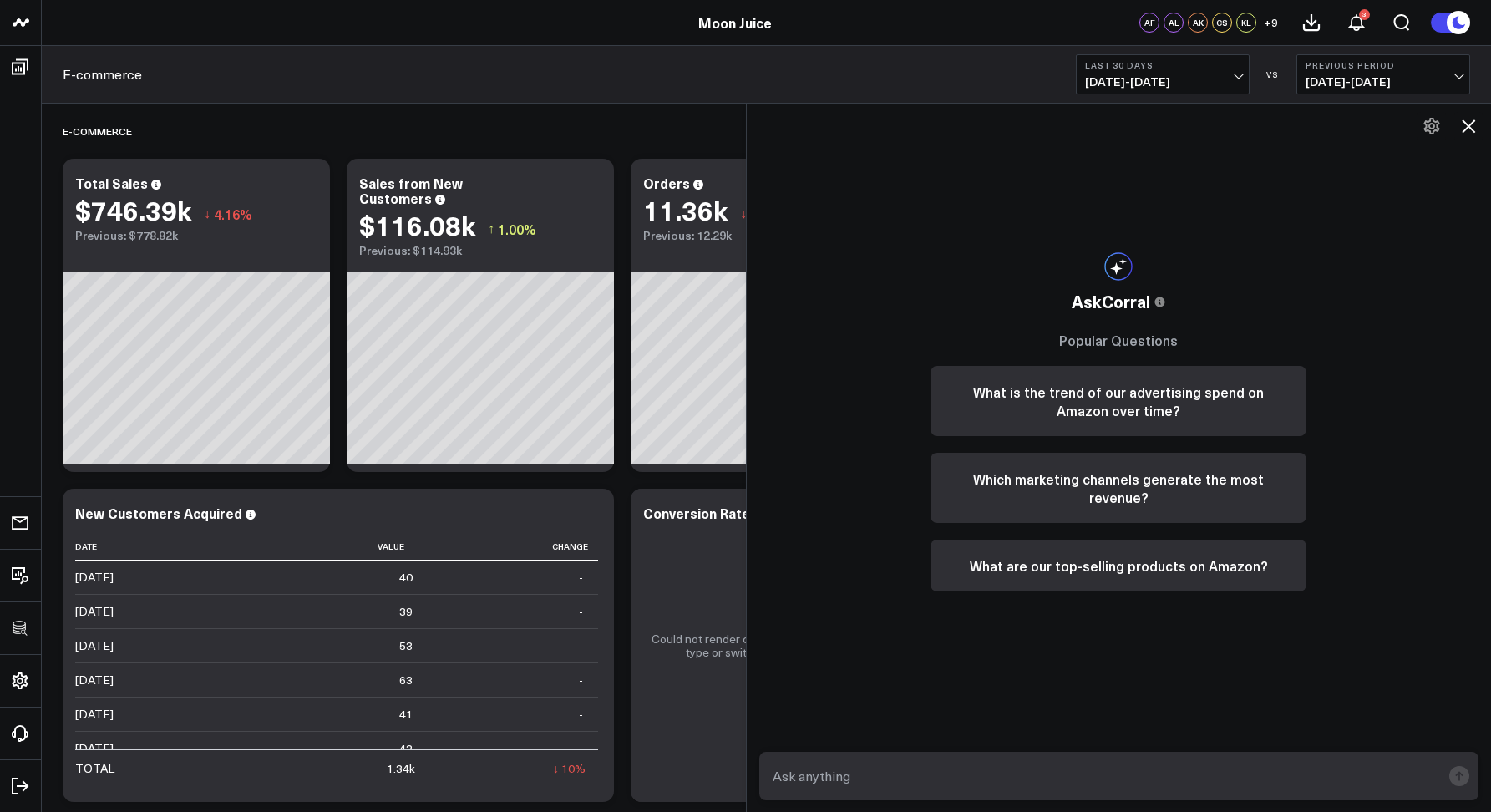
click at [1162, 767] on textarea at bounding box center [1105, 775] width 673 height 30
type textarea "can i see total sales by product?"
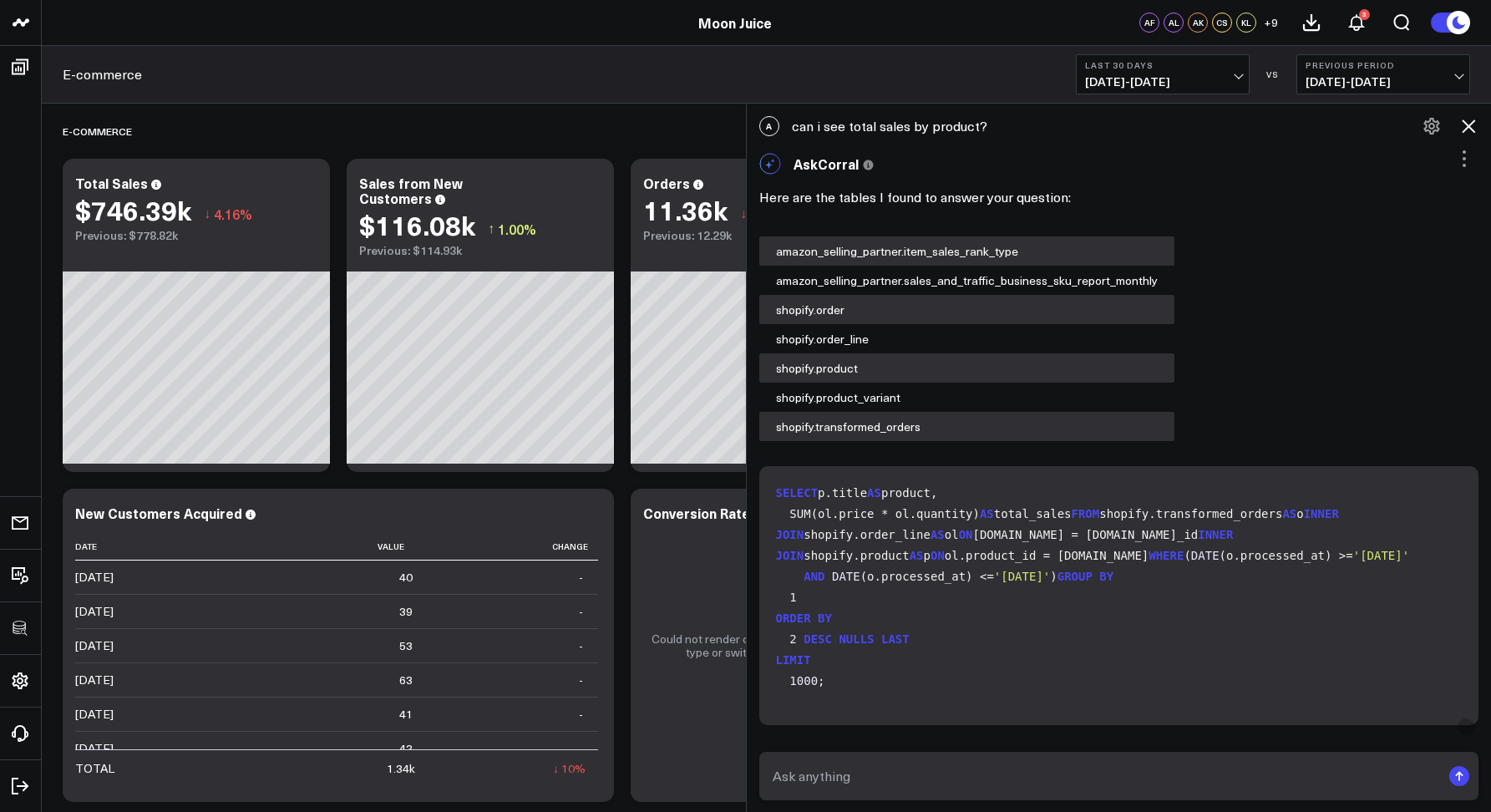
click at [878, 130] on div "A can i see total sales by product?" at bounding box center [1119, 126] width 745 height 37
copy div "can i see total sales by product?"
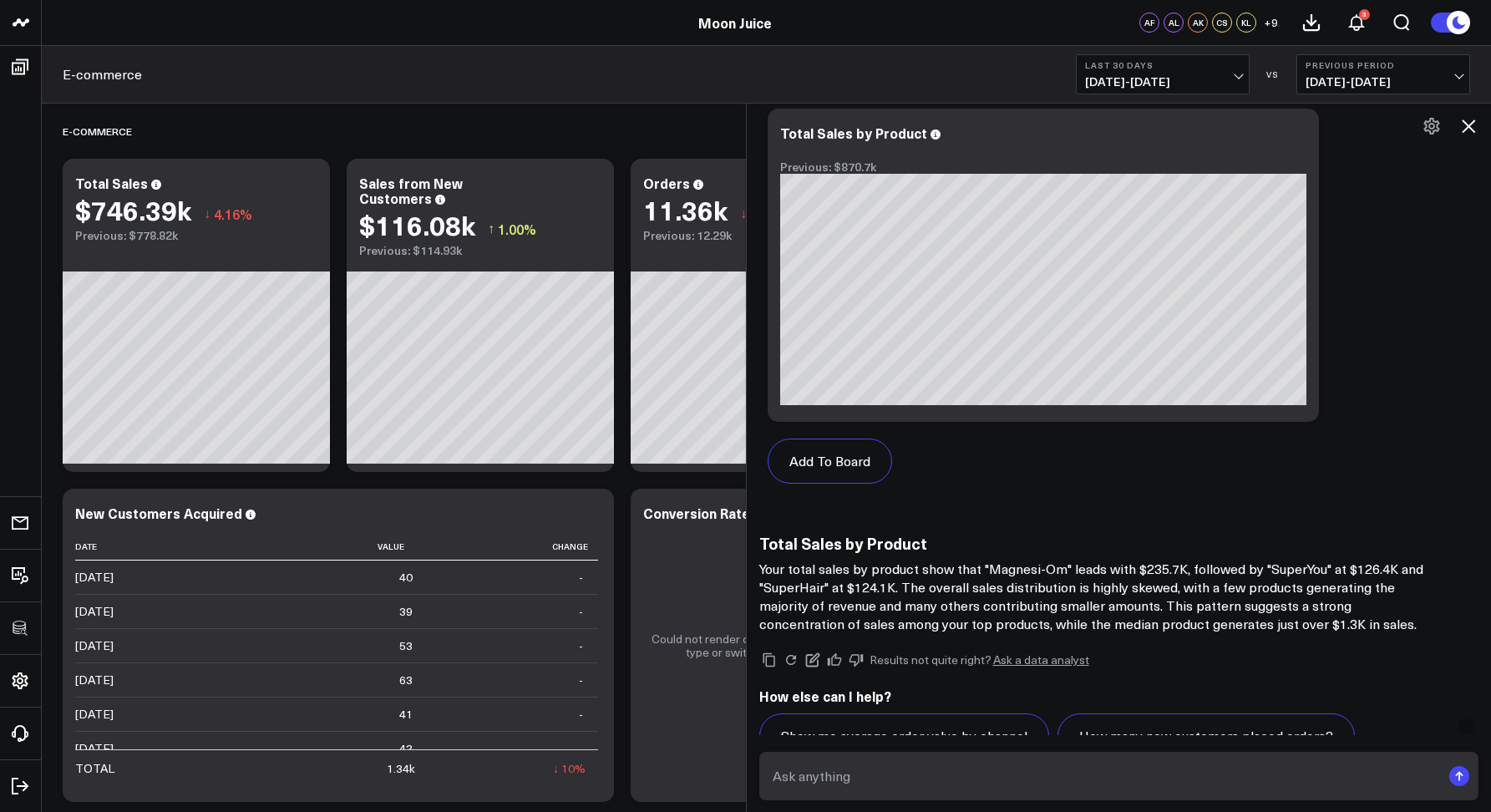
scroll to position [1551, 0]
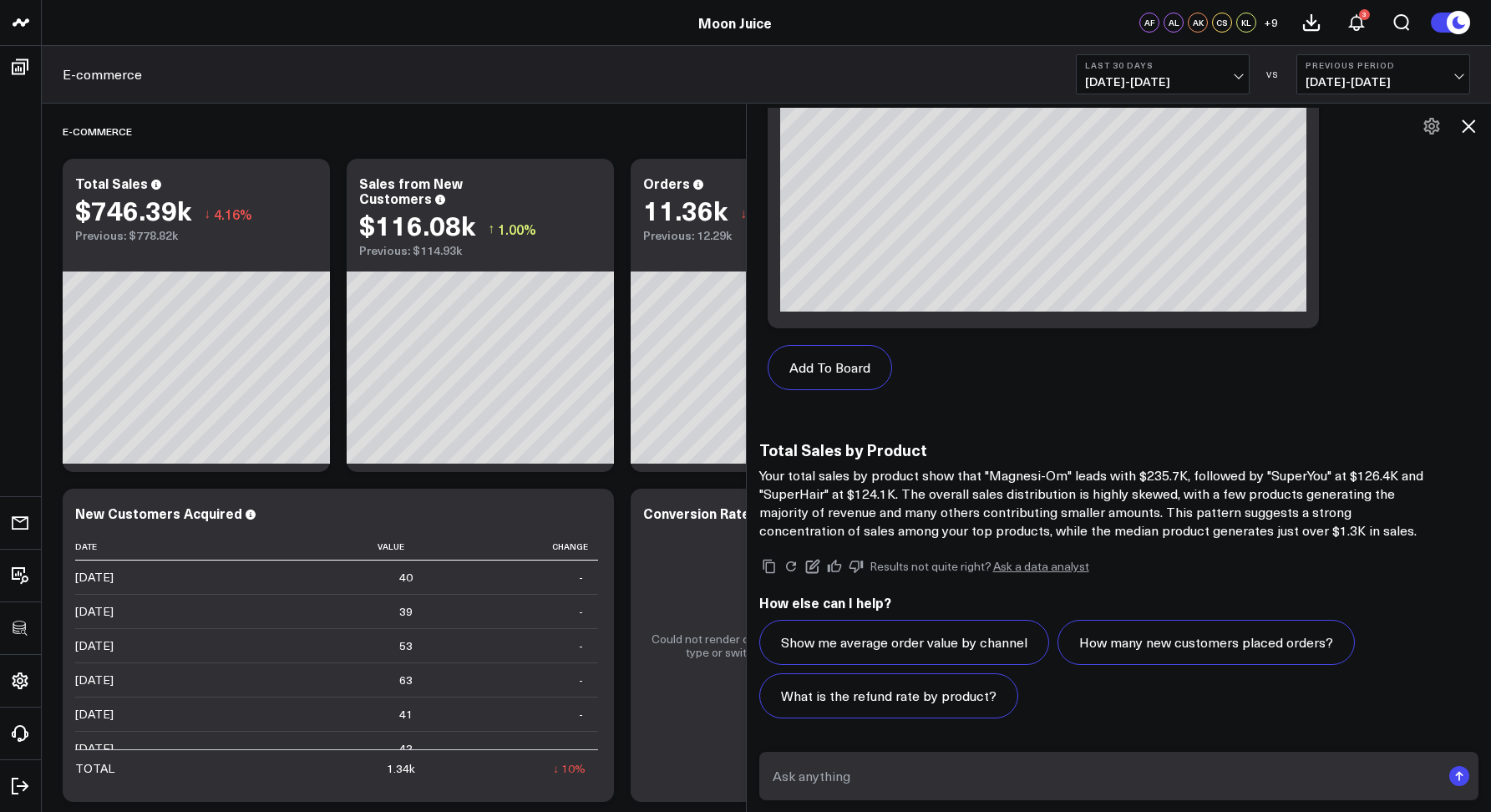
click at [1462, 132] on icon at bounding box center [1468, 126] width 20 height 20
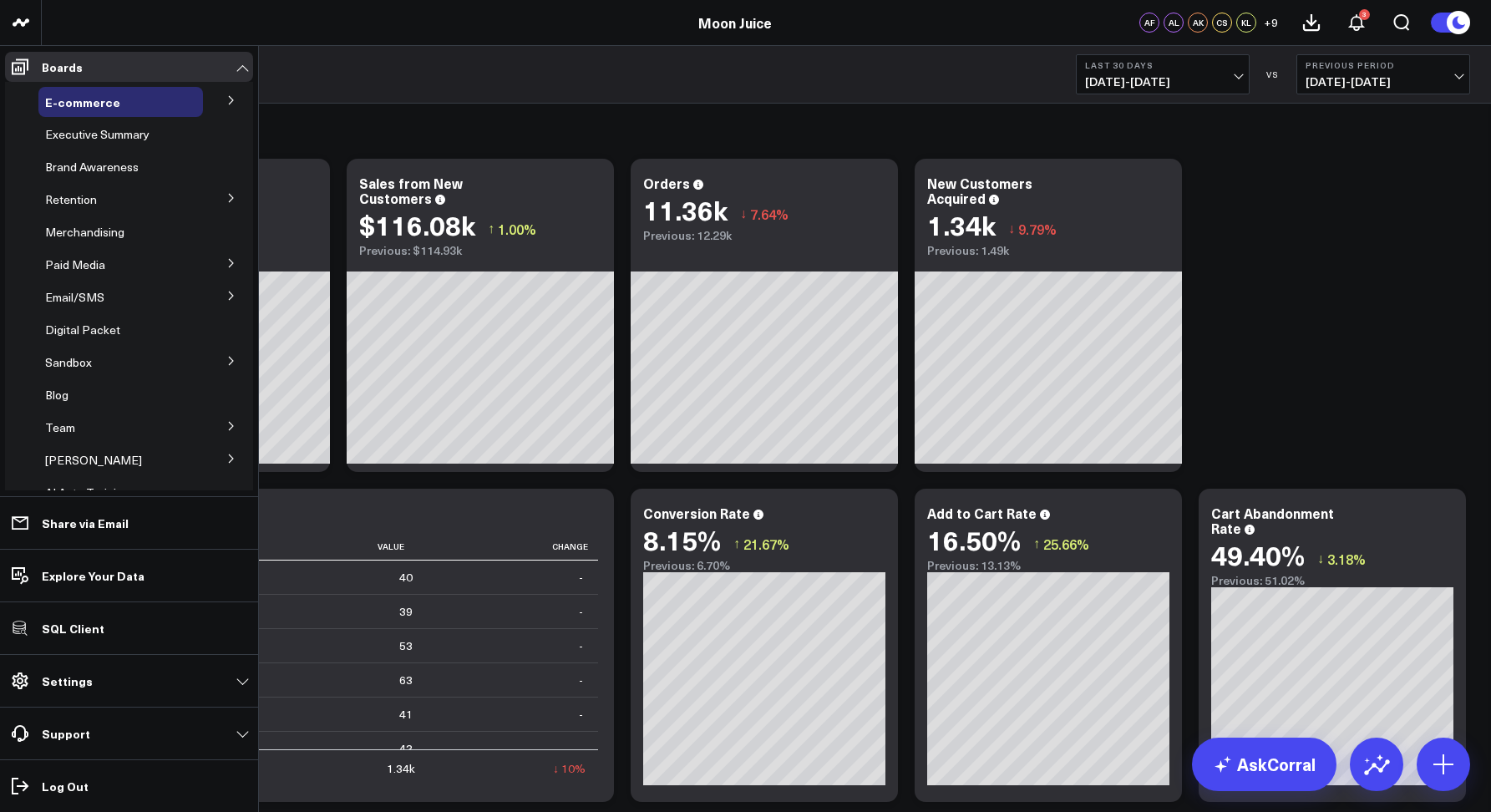
click at [211, 102] on button at bounding box center [231, 98] width 43 height 25
click at [81, 189] on span "Orders" at bounding box center [74, 191] width 37 height 16
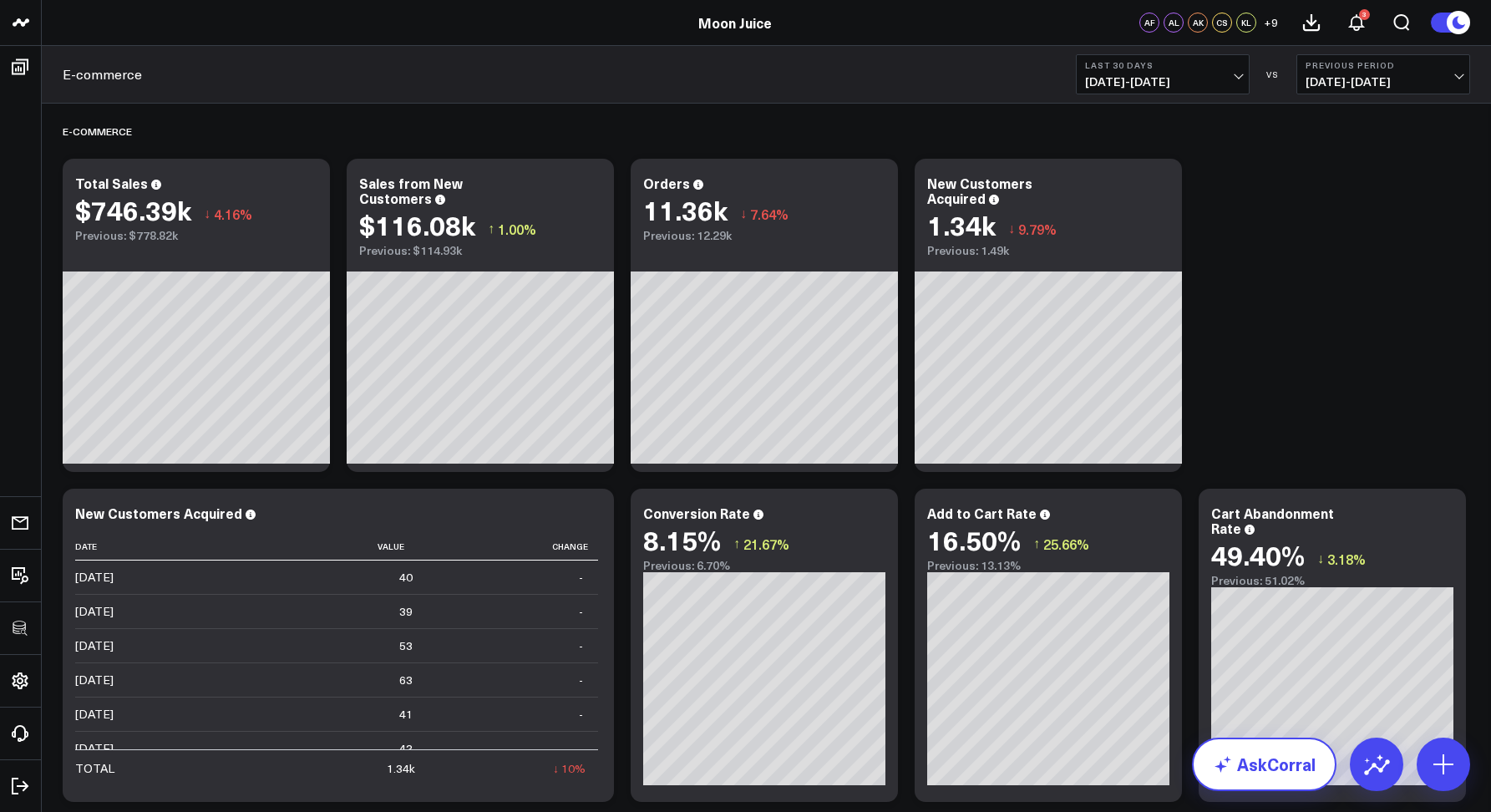
click at [1265, 756] on link "AskCorral" at bounding box center [1264, 764] width 144 height 53
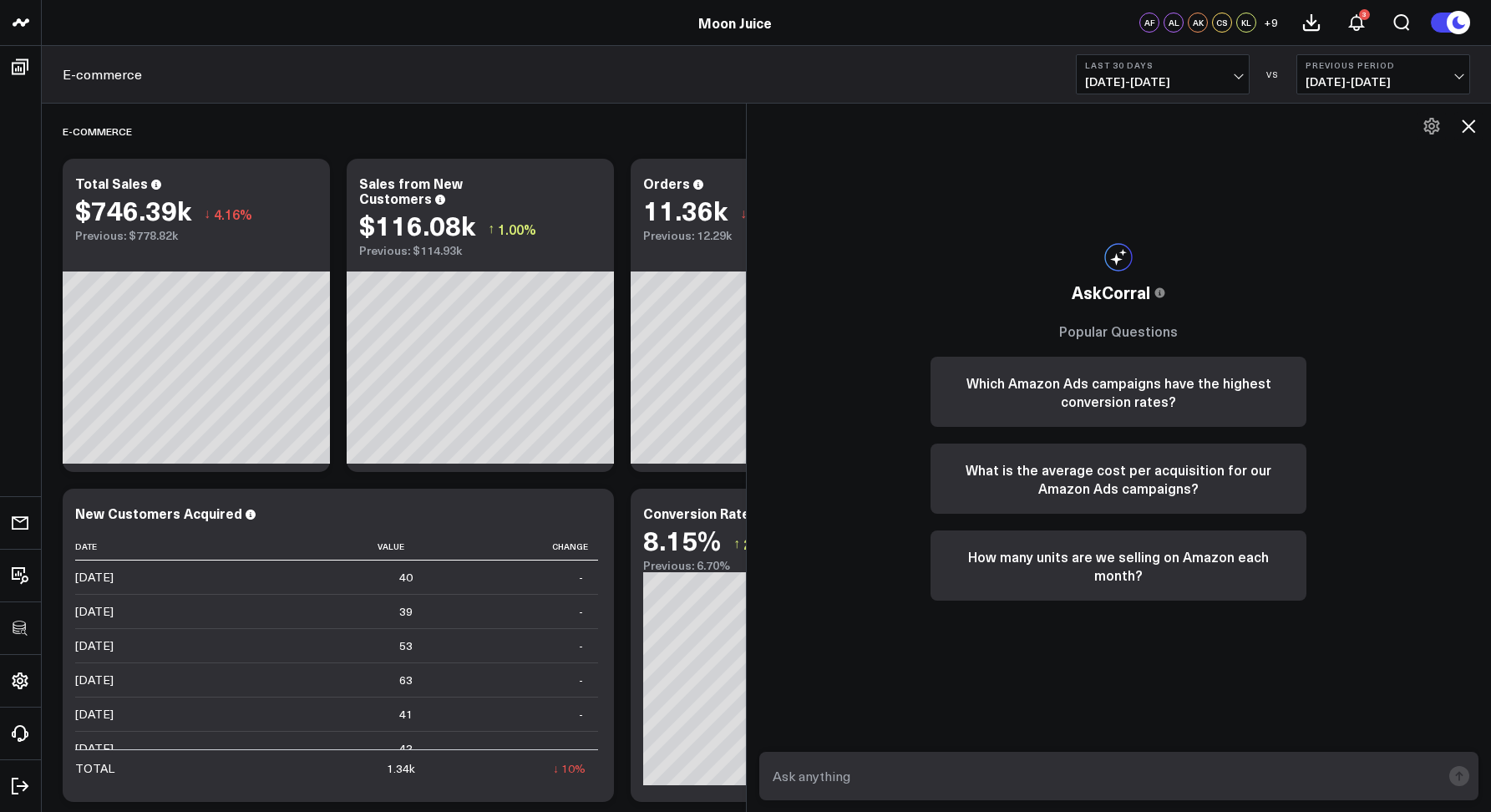
click at [1046, 760] on form at bounding box center [1118, 775] width 720 height 49
click at [1040, 766] on textarea at bounding box center [1105, 775] width 673 height 30
type textarea "Show me Magesi-Om sales"
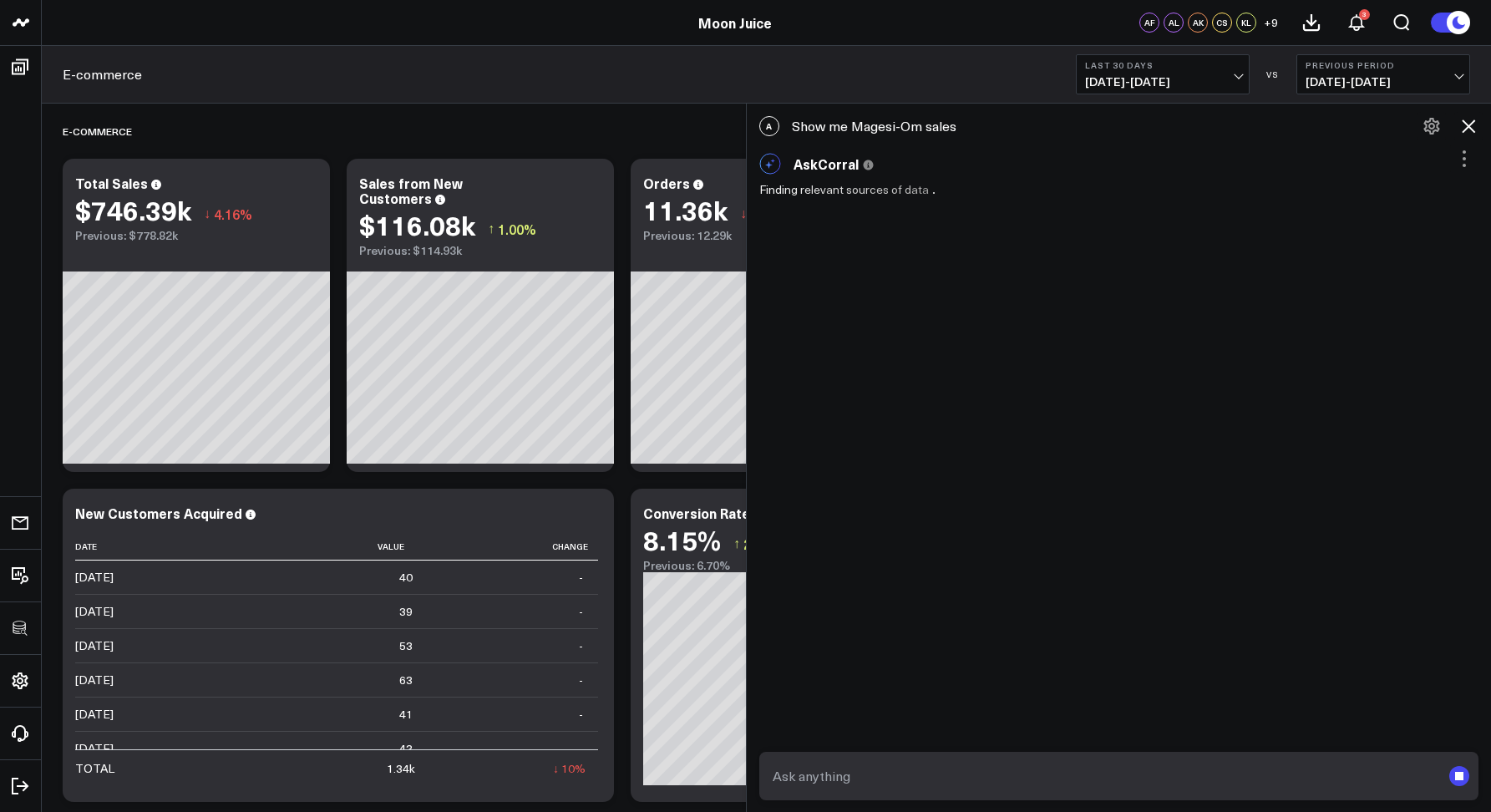
click at [889, 124] on div "A Show me Magesi-Om sales" at bounding box center [1119, 126] width 745 height 37
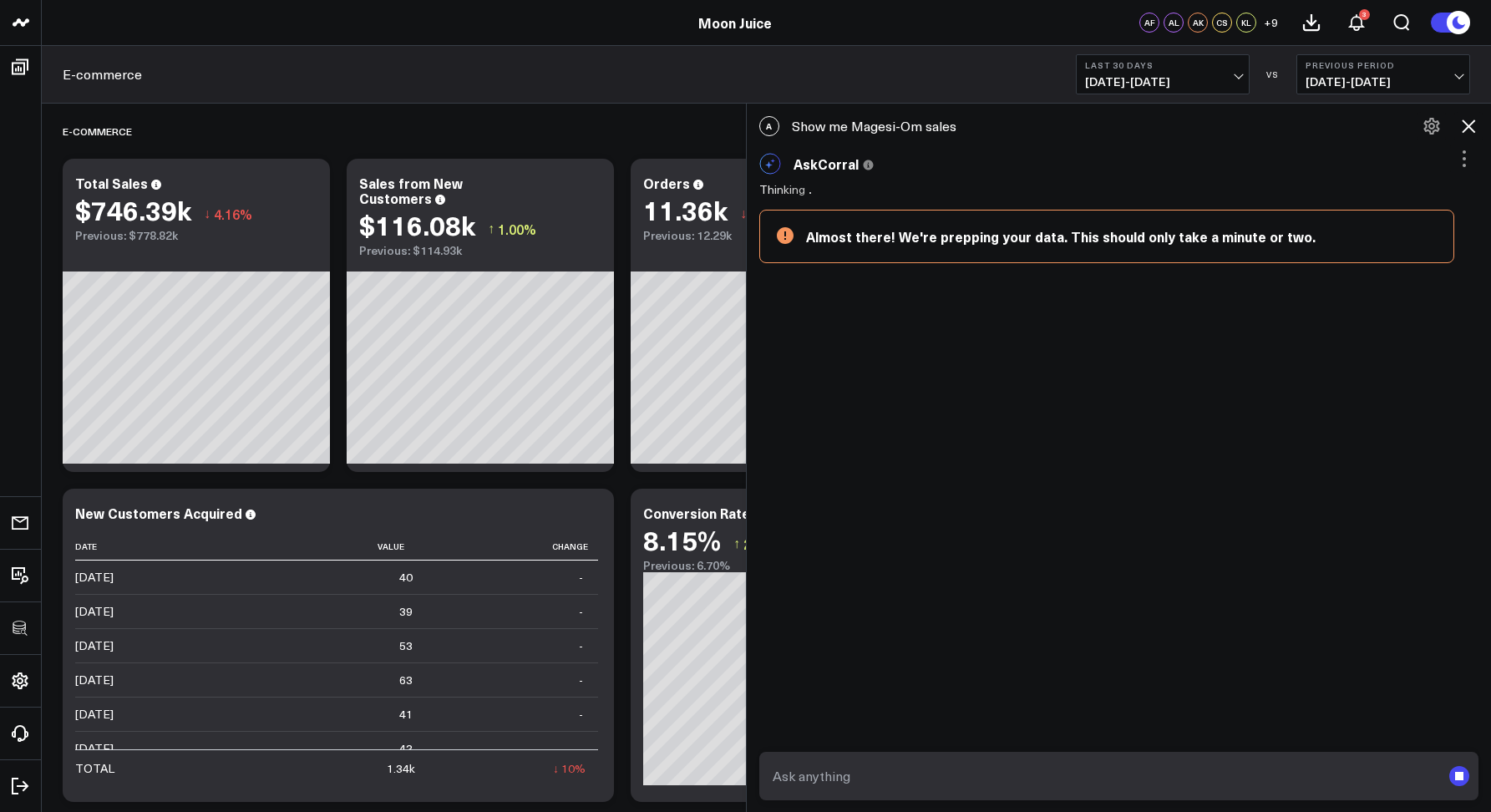
click at [889, 124] on div "A Show me Magesi-Om sales" at bounding box center [1119, 126] width 745 height 37
click at [887, 124] on div "A Show me Magesi-Om sales" at bounding box center [1119, 126] width 745 height 37
click at [883, 124] on div "A Show me Magesi-Om sales" at bounding box center [1119, 126] width 745 height 37
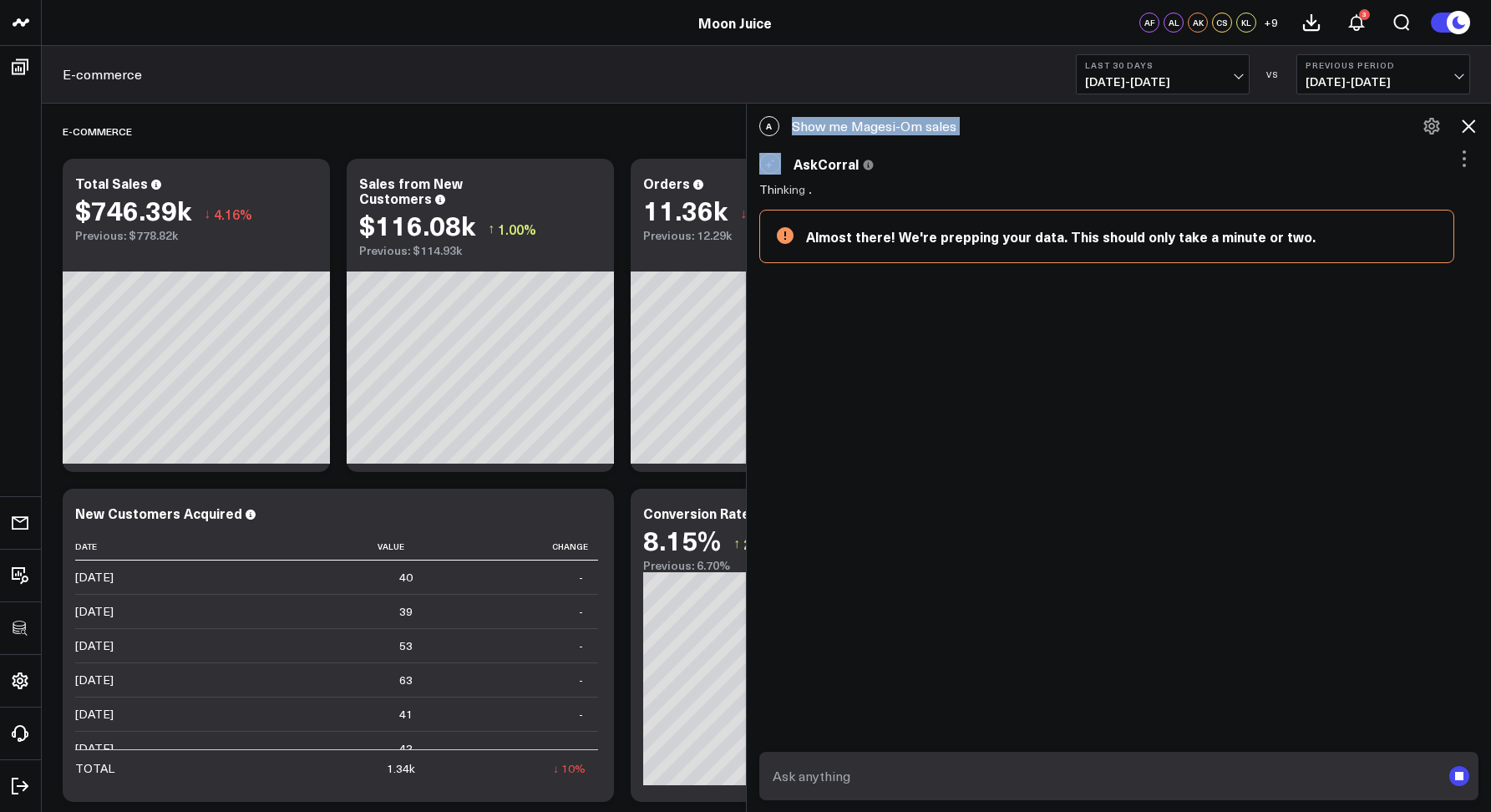
copy div "Show me Magesi-Om sales"
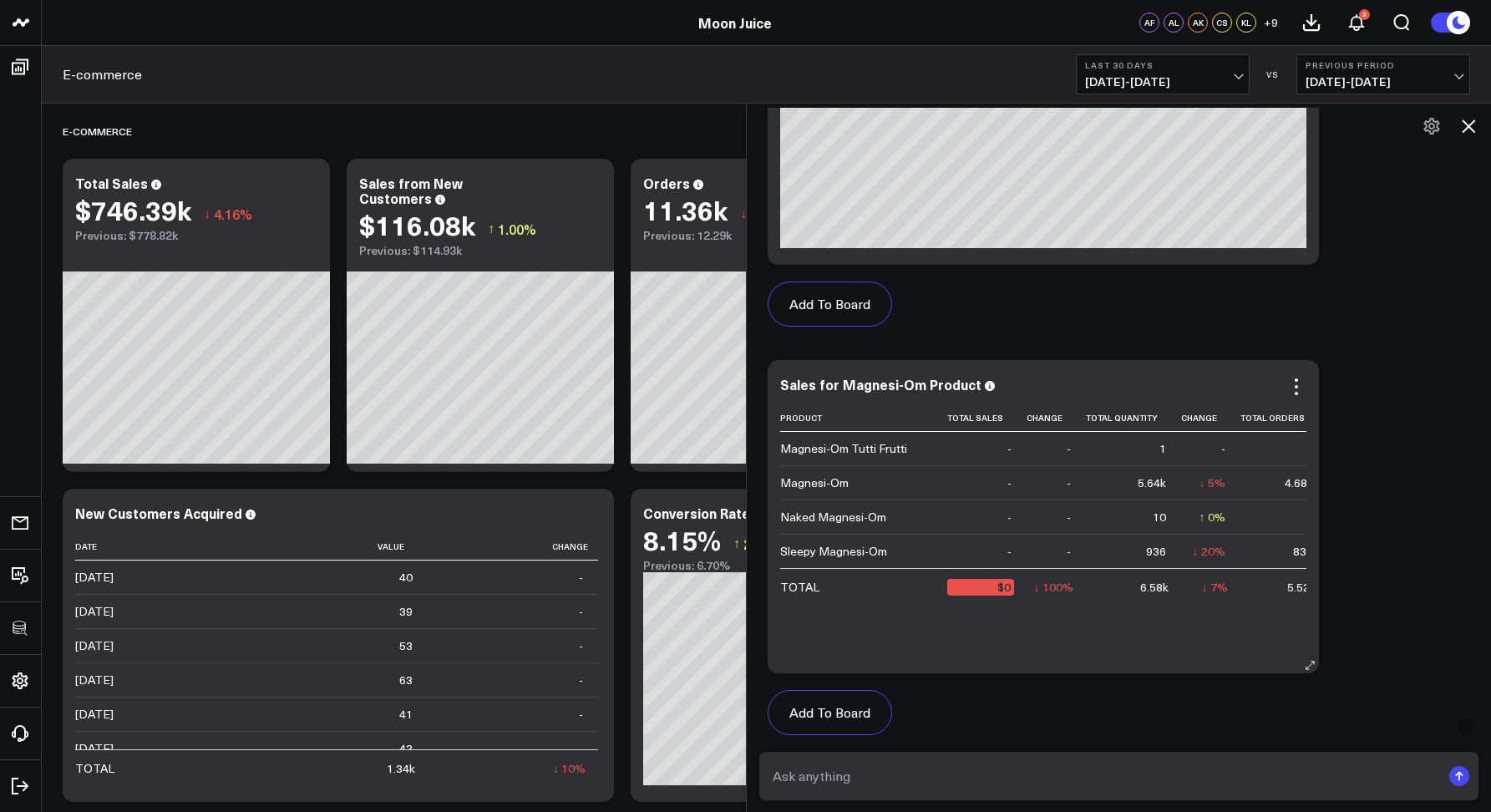
scroll to position [914, 0]
click at [1469, 125] on icon at bounding box center [1468, 126] width 14 height 14
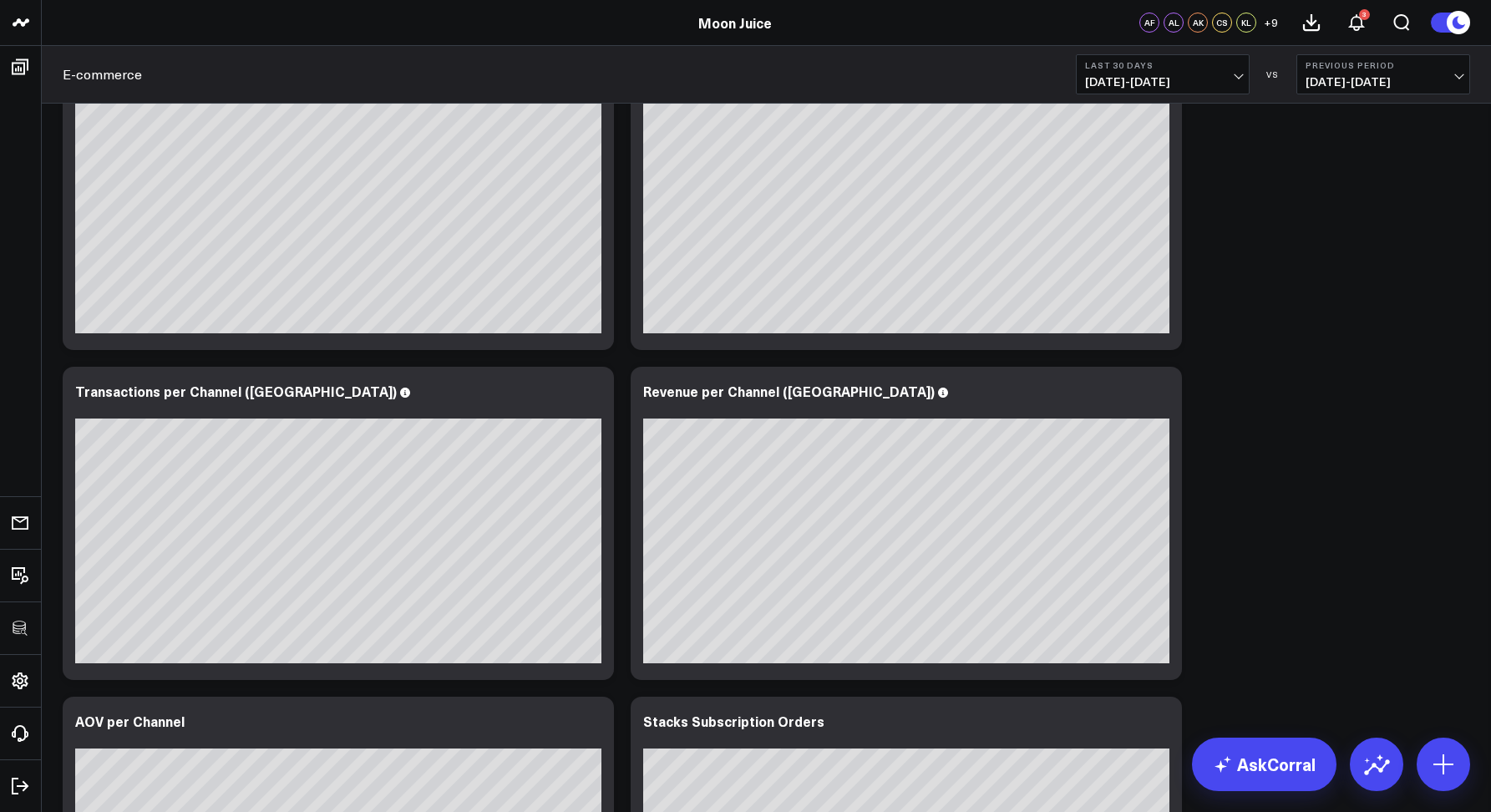
scroll to position [1773, 0]
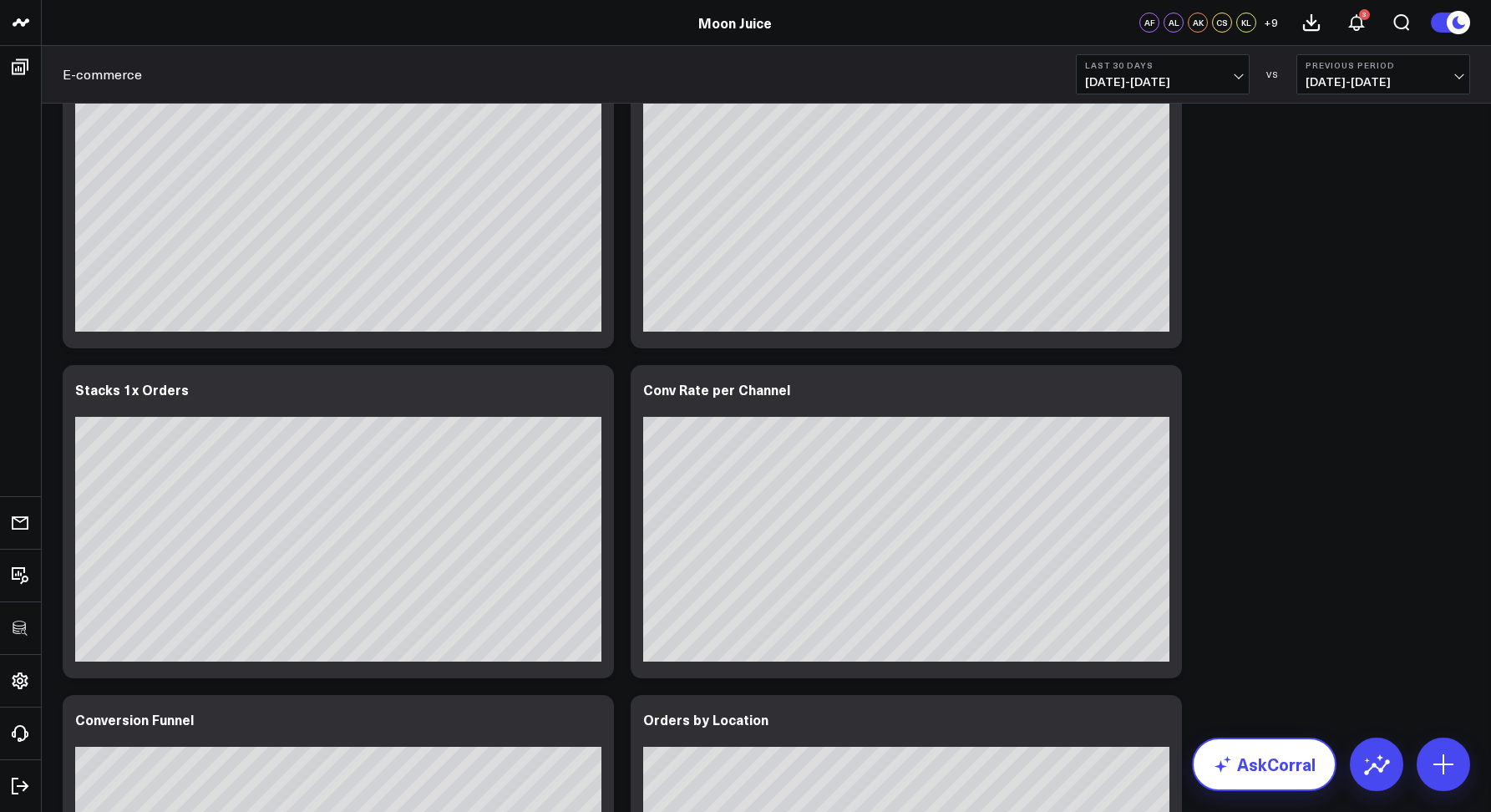
click at [1266, 758] on link "AskCorral" at bounding box center [1264, 764] width 144 height 53
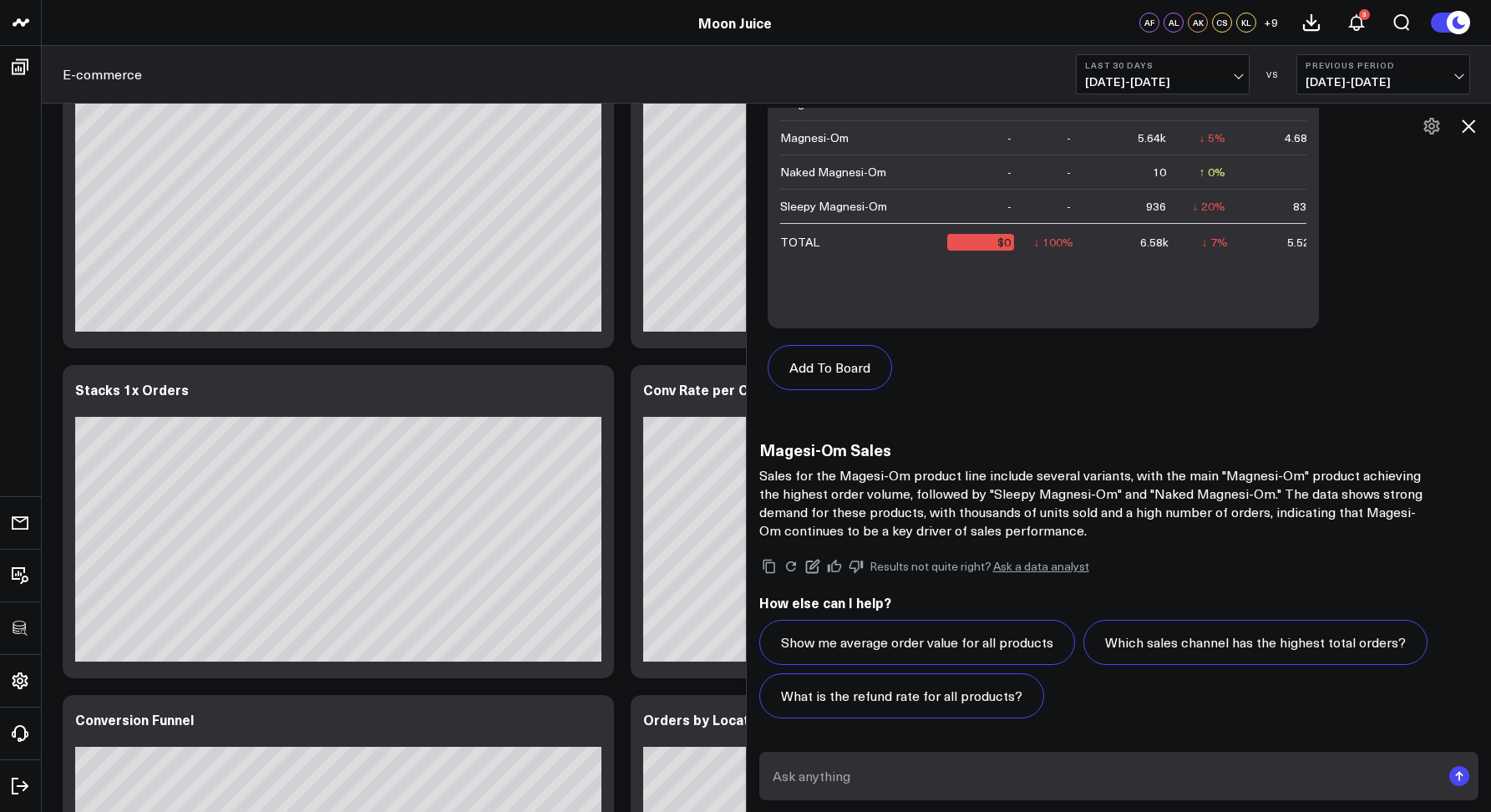
scroll to position [1776, 0]
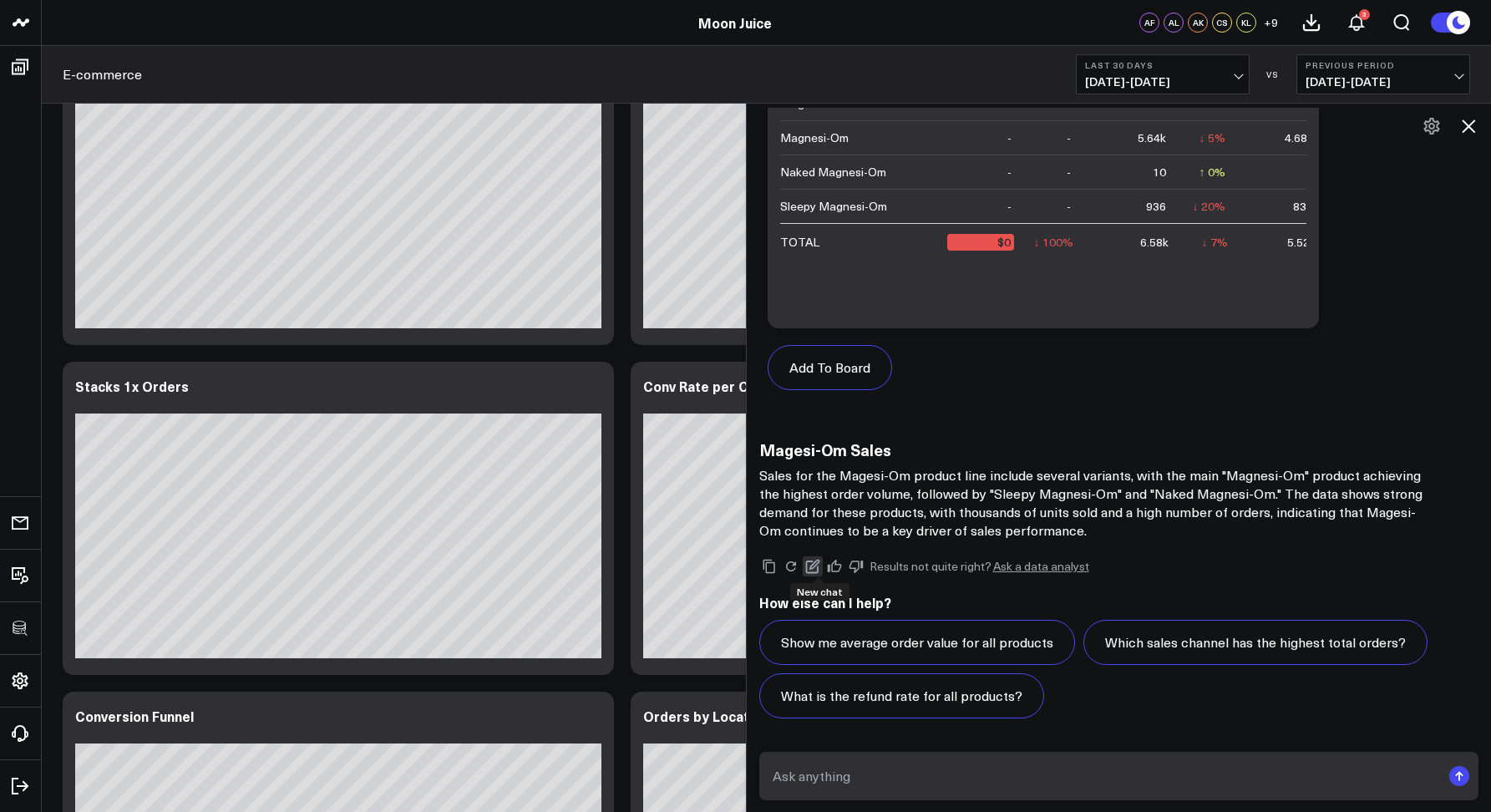
click at [812, 563] on icon at bounding box center [812, 566] width 15 height 15
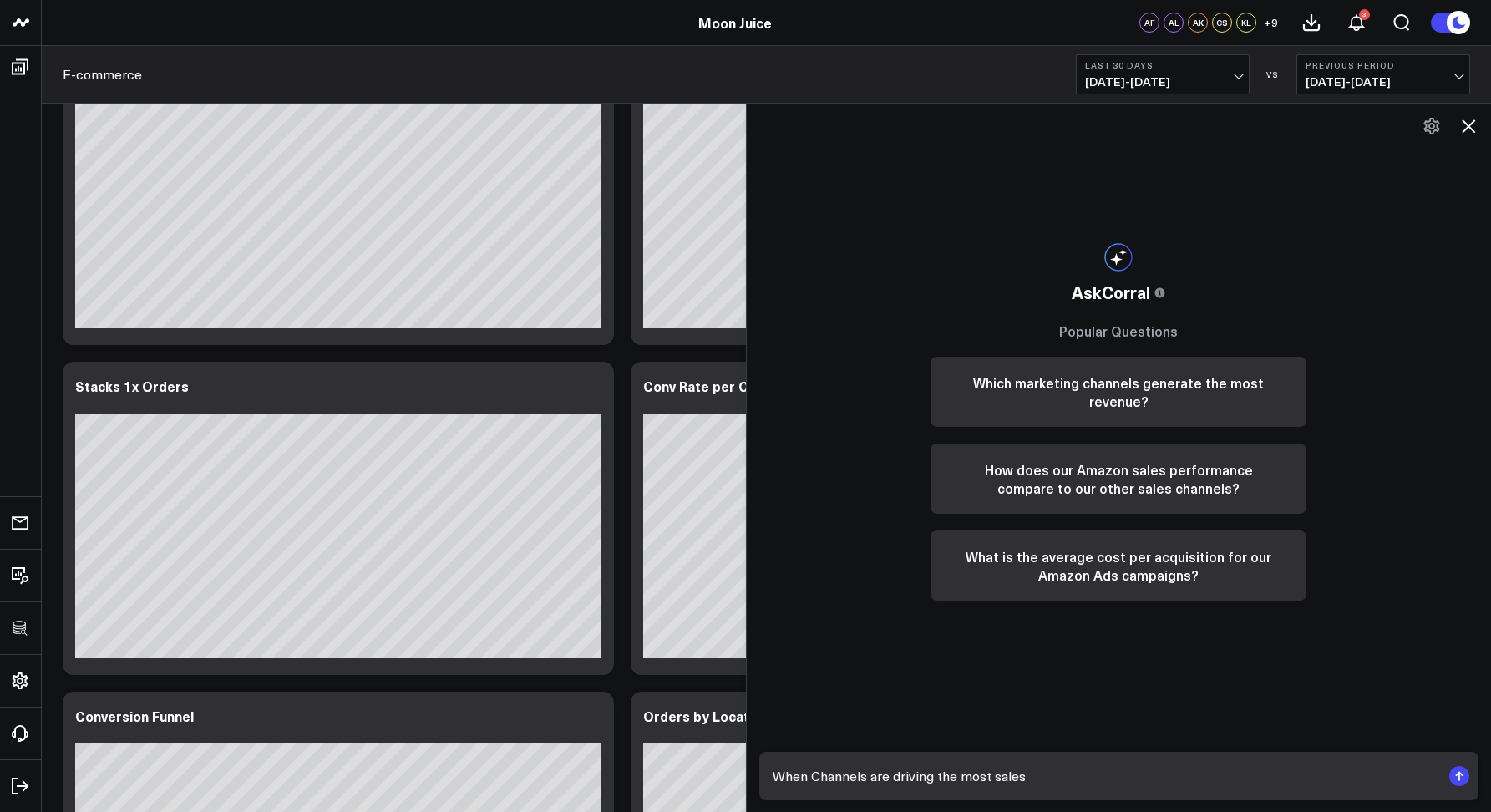
type textarea "When Channels are driving the most sales?"
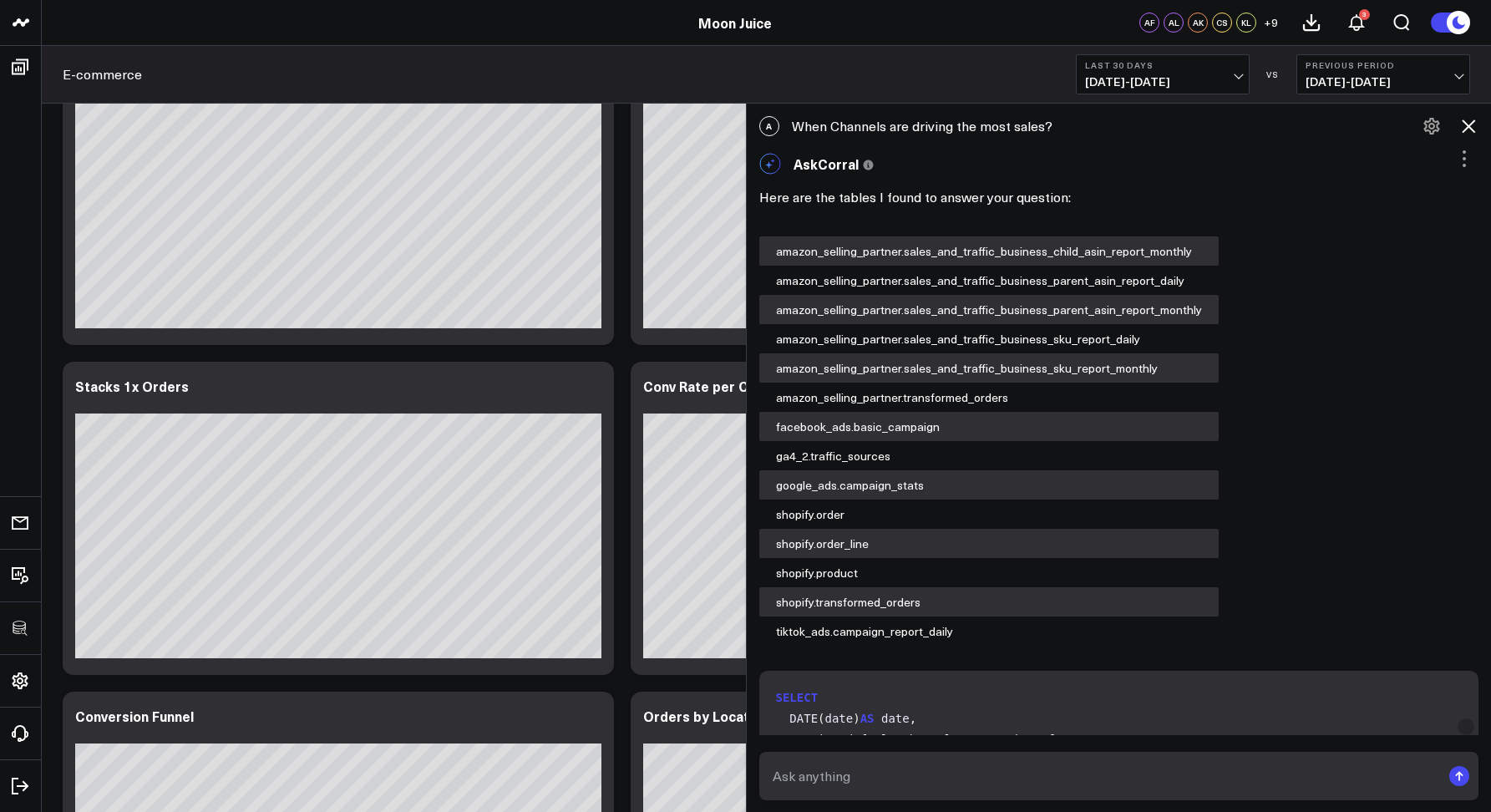
scroll to position [733, 0]
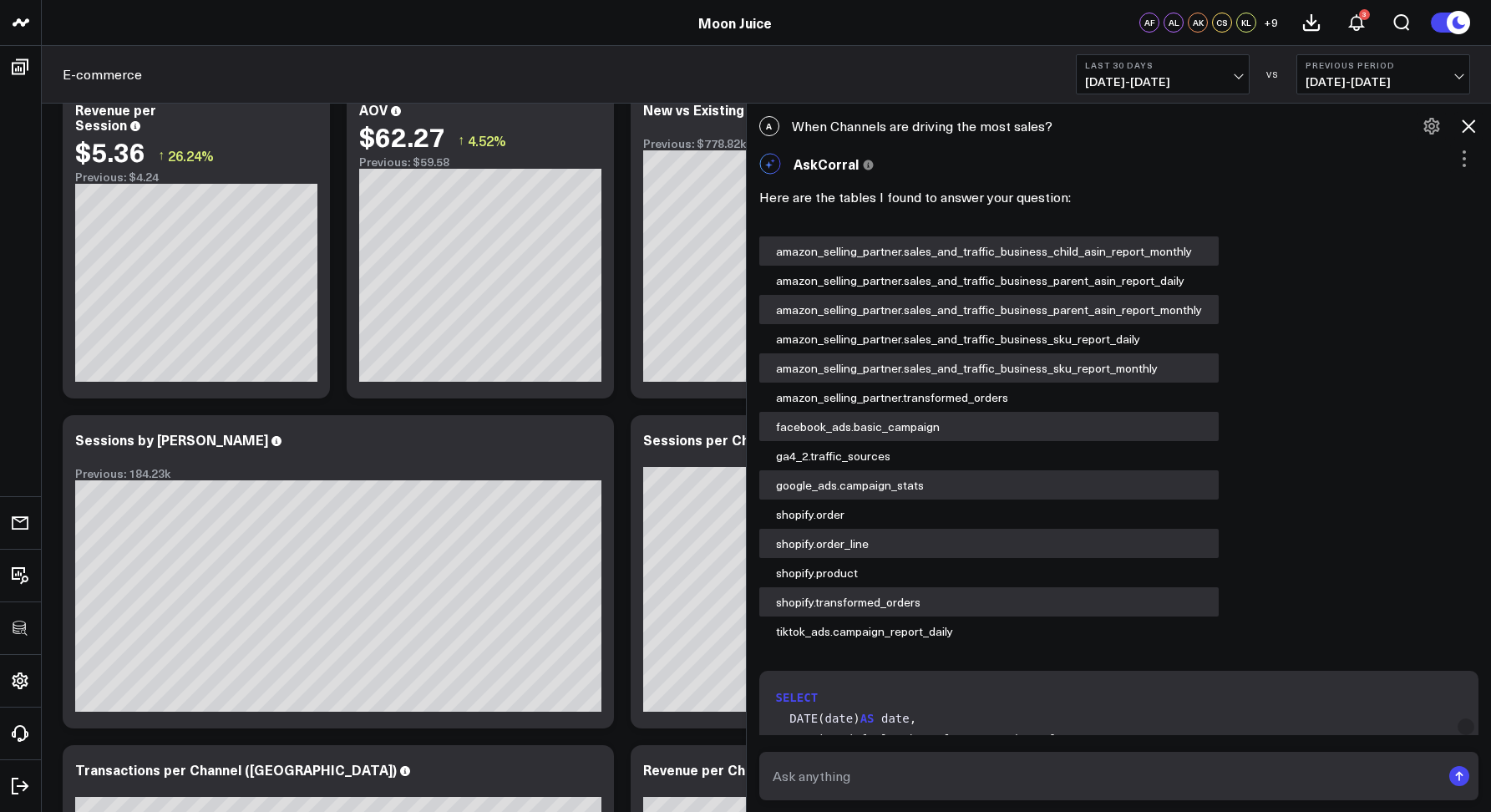
click at [834, 122] on div "A When Channels are driving the most sales?" at bounding box center [1119, 126] width 745 height 37
copy div "When Channels are driving the most sales?"
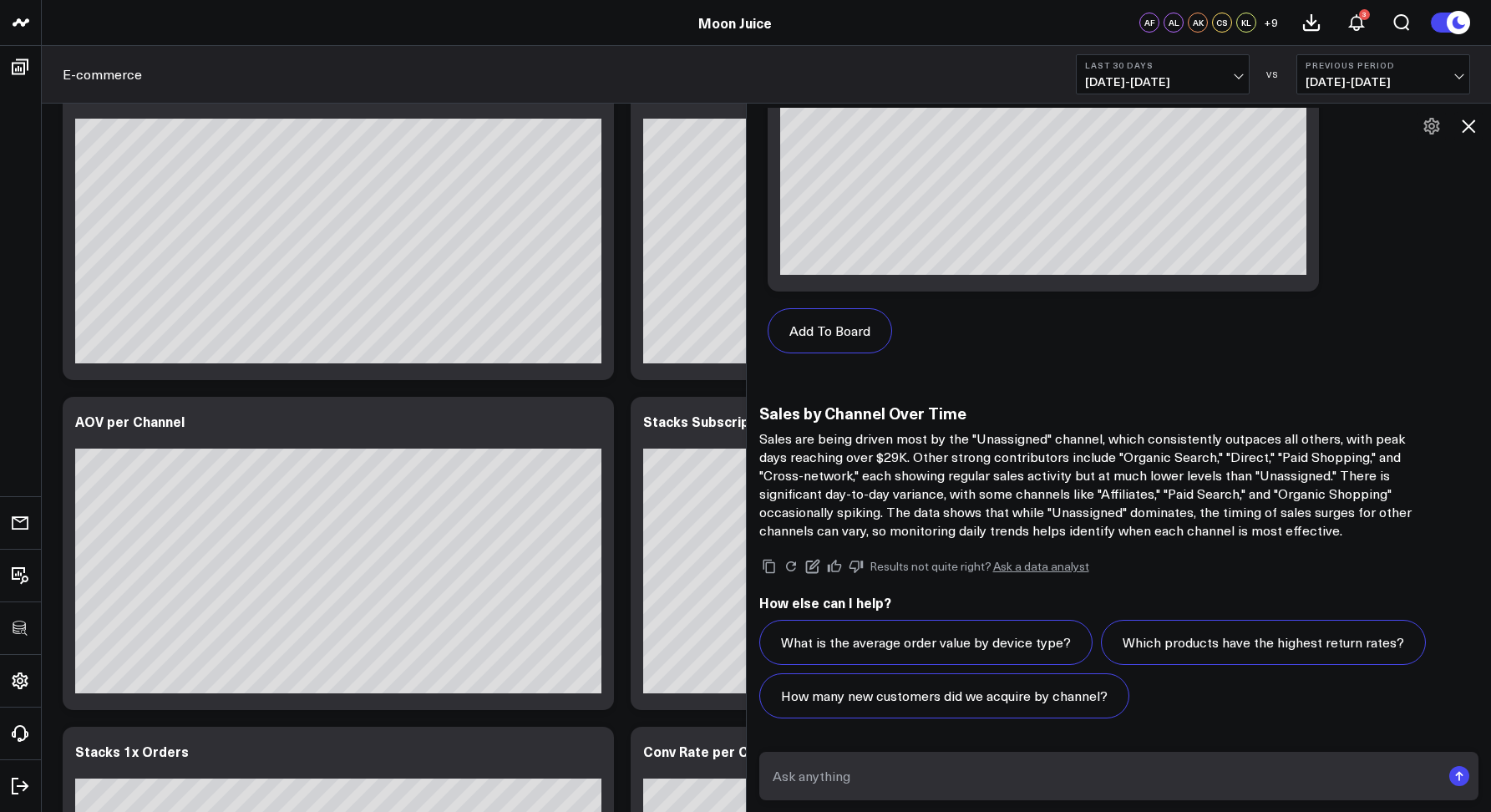
scroll to position [1606, 0]
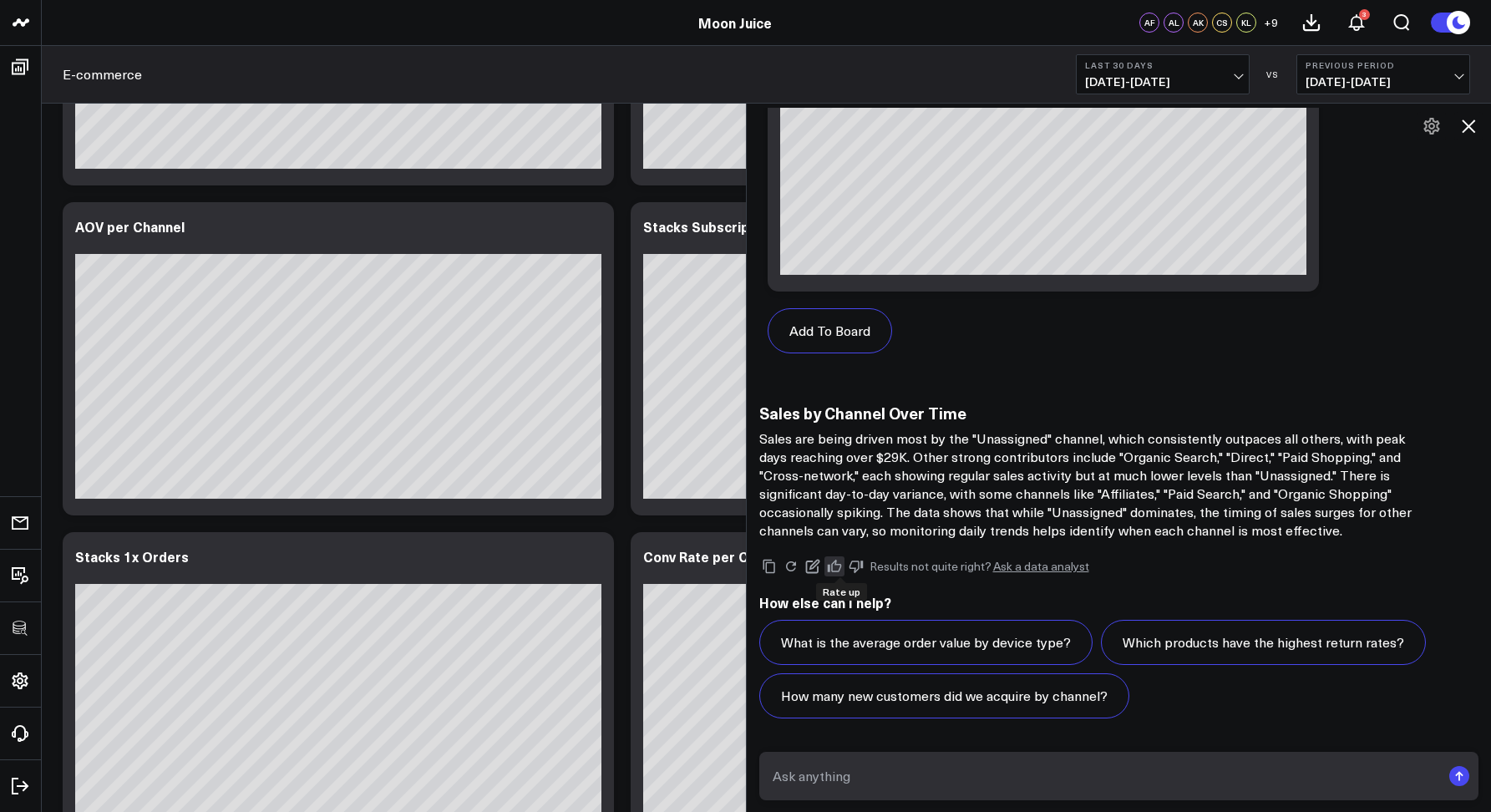
click at [842, 566] on icon at bounding box center [834, 566] width 15 height 15
click at [1474, 127] on icon at bounding box center [1468, 126] width 20 height 20
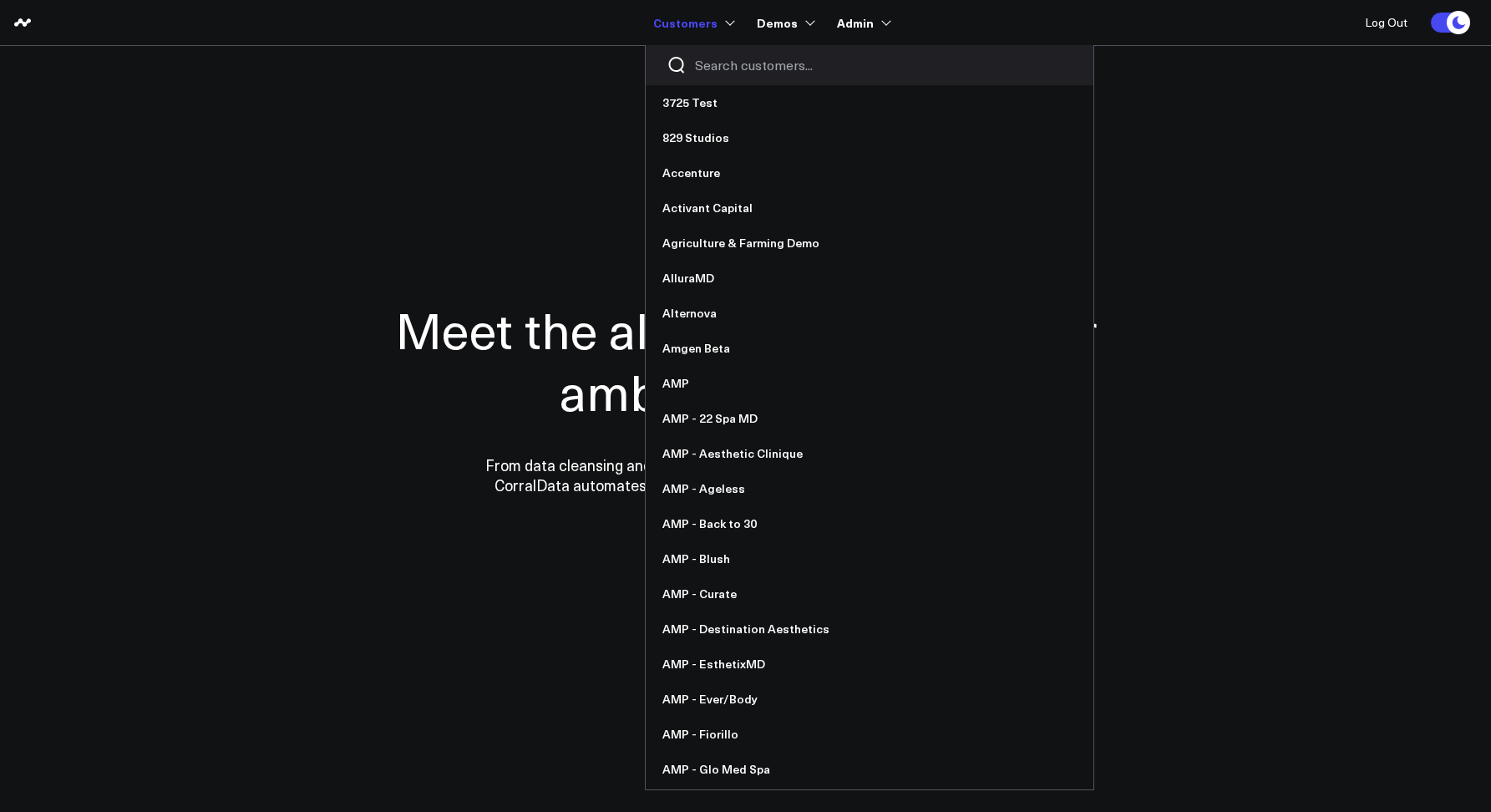
click at [694, 64] on div at bounding box center [869, 65] width 448 height 40
click at [700, 66] on input "Search customers input" at bounding box center [883, 65] width 377 height 18
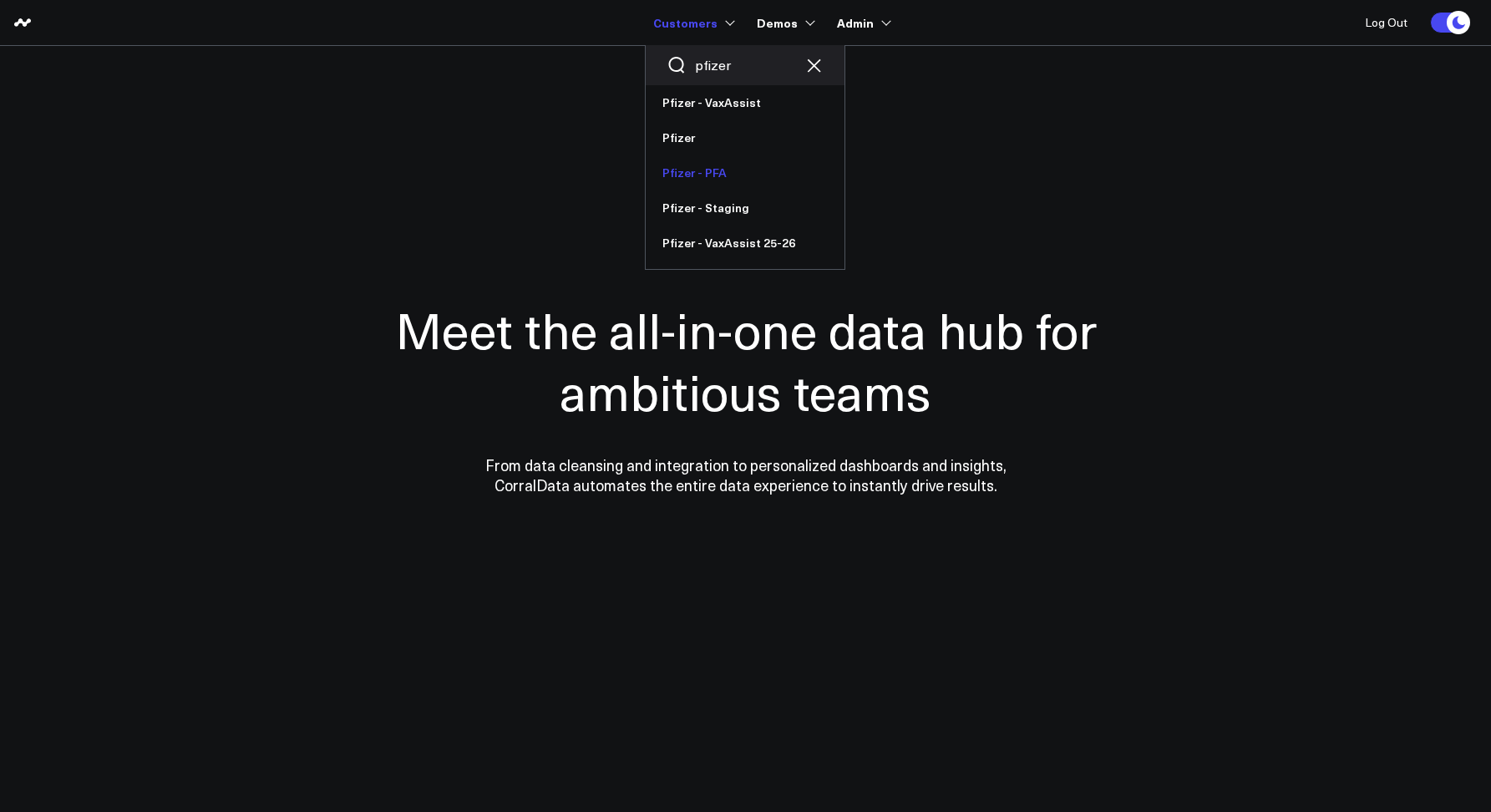
type input "pfizer"
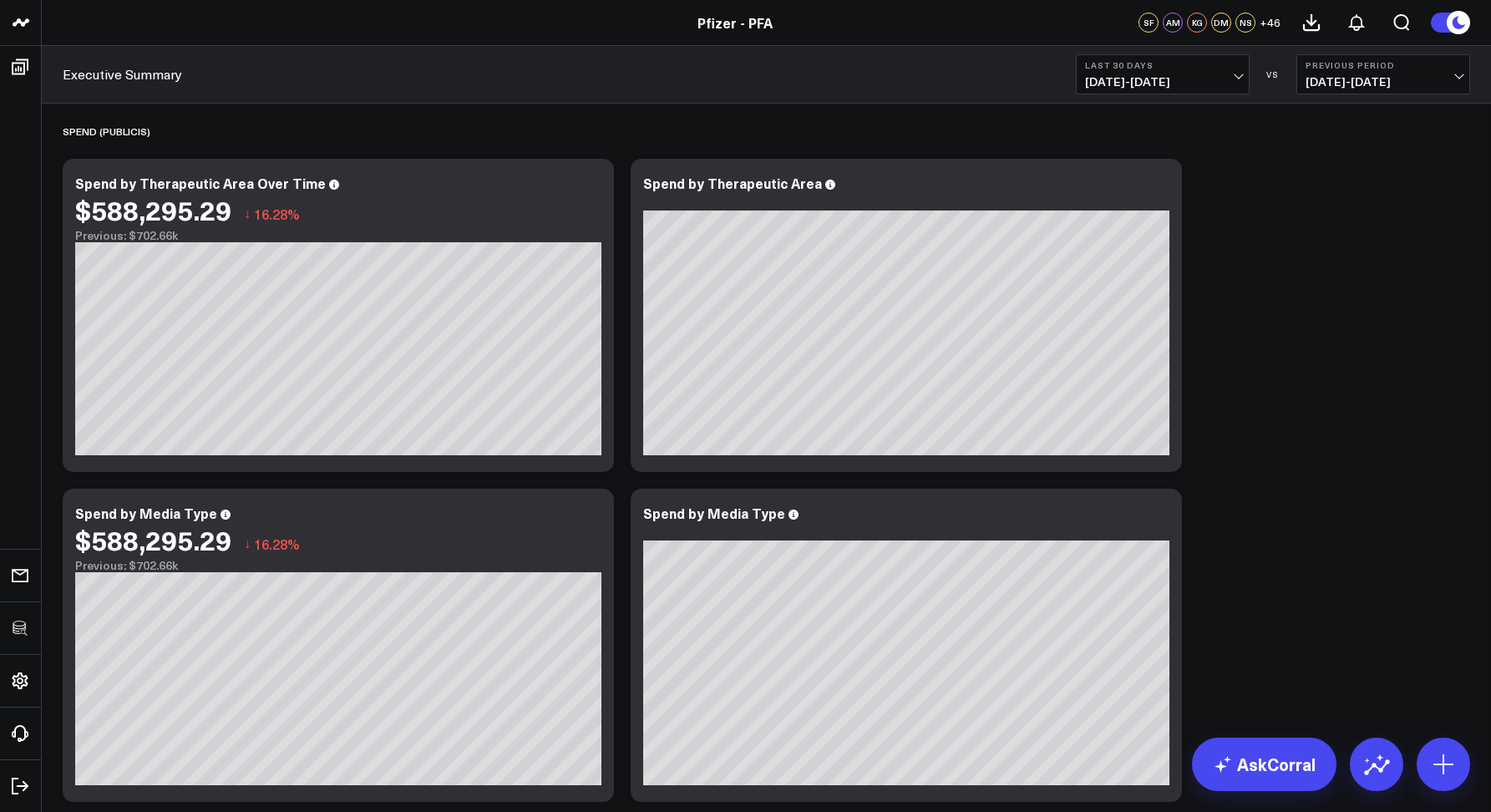
click at [1117, 86] on span "[DATE] - [DATE]" at bounding box center [1162, 82] width 155 height 14
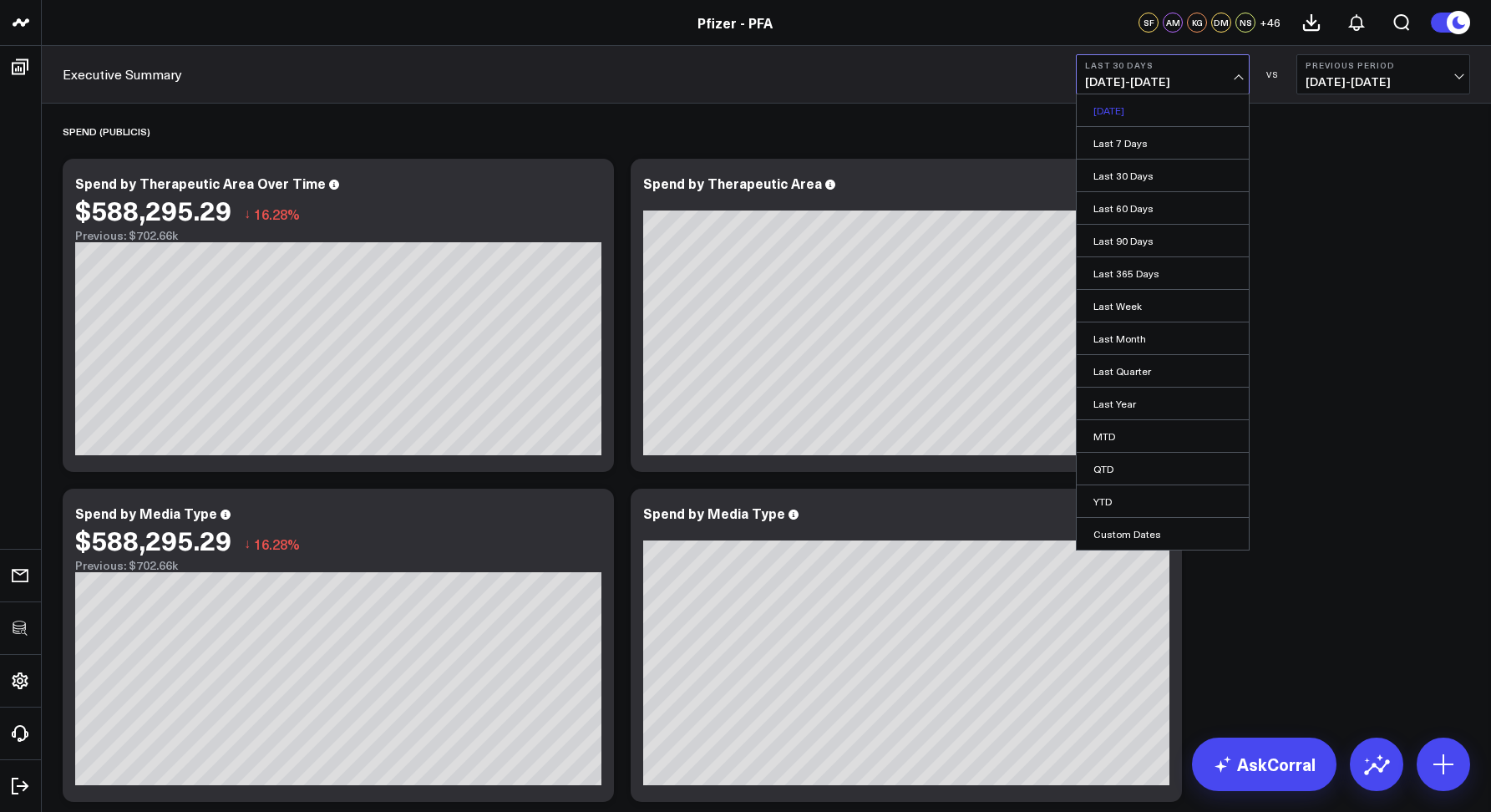
click at [1111, 106] on link "[DATE]" at bounding box center [1162, 110] width 172 height 32
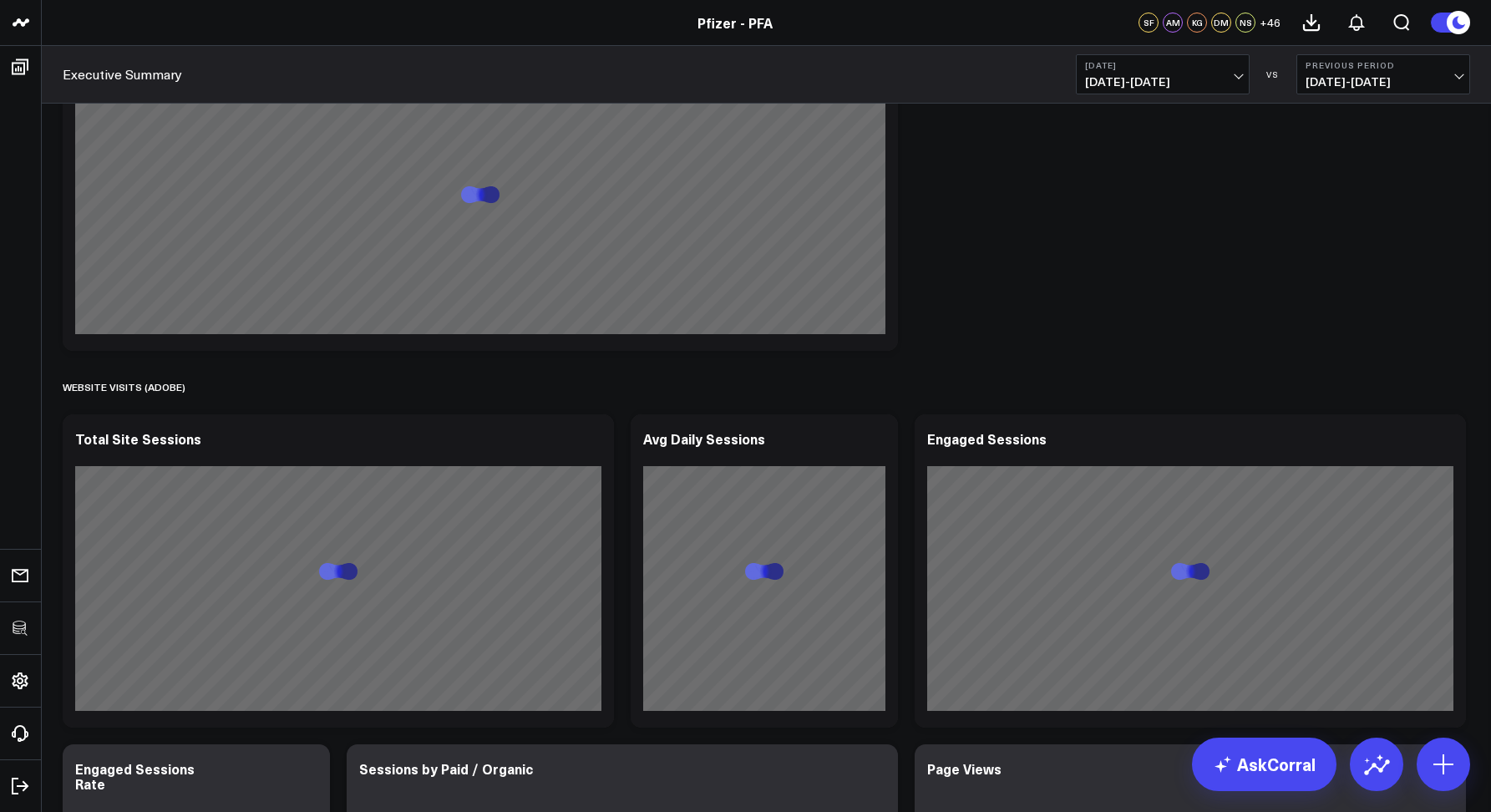
scroll to position [1953, 0]
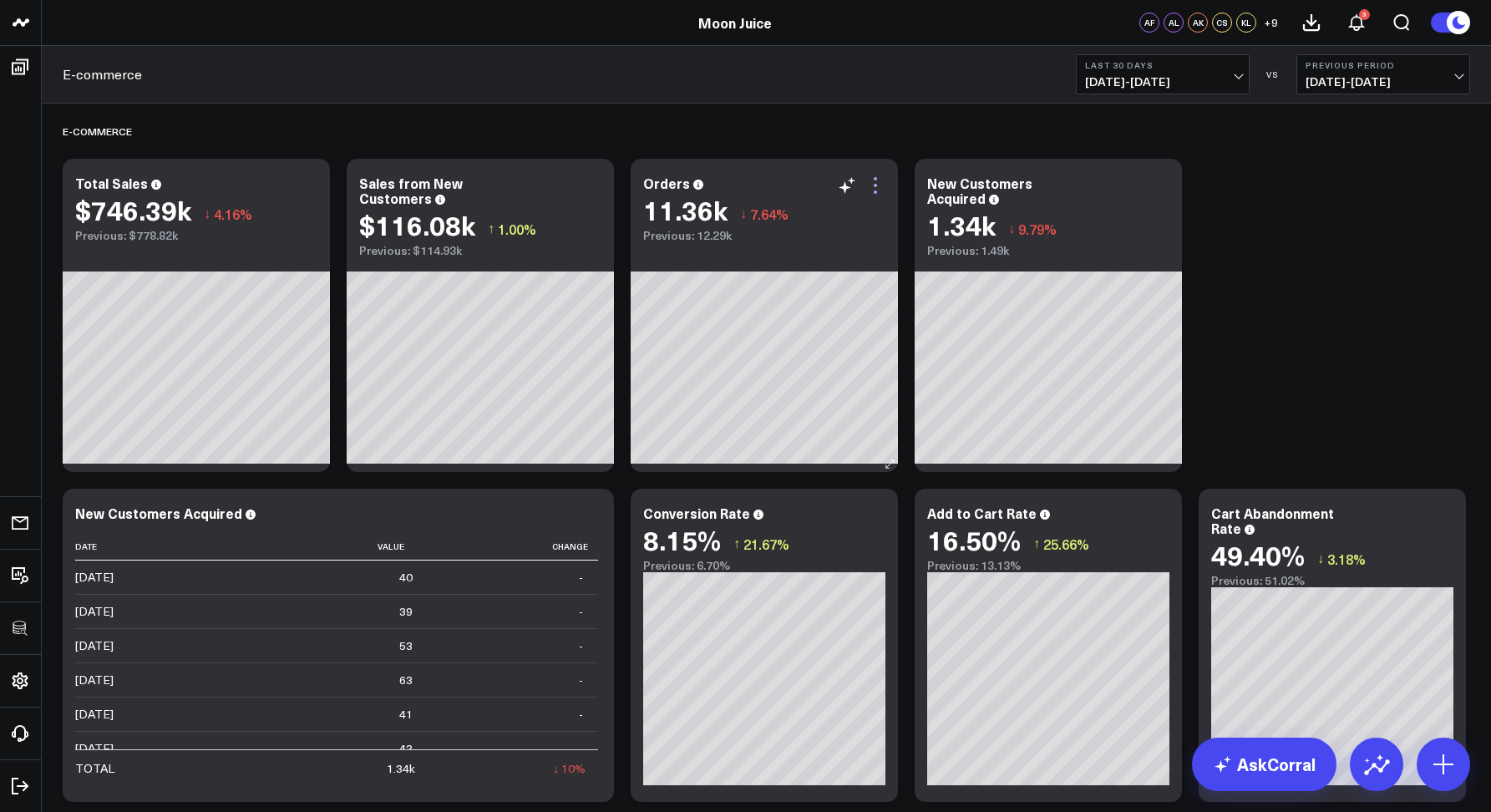
click at [874, 192] on icon at bounding box center [876, 192] width 4 height 4
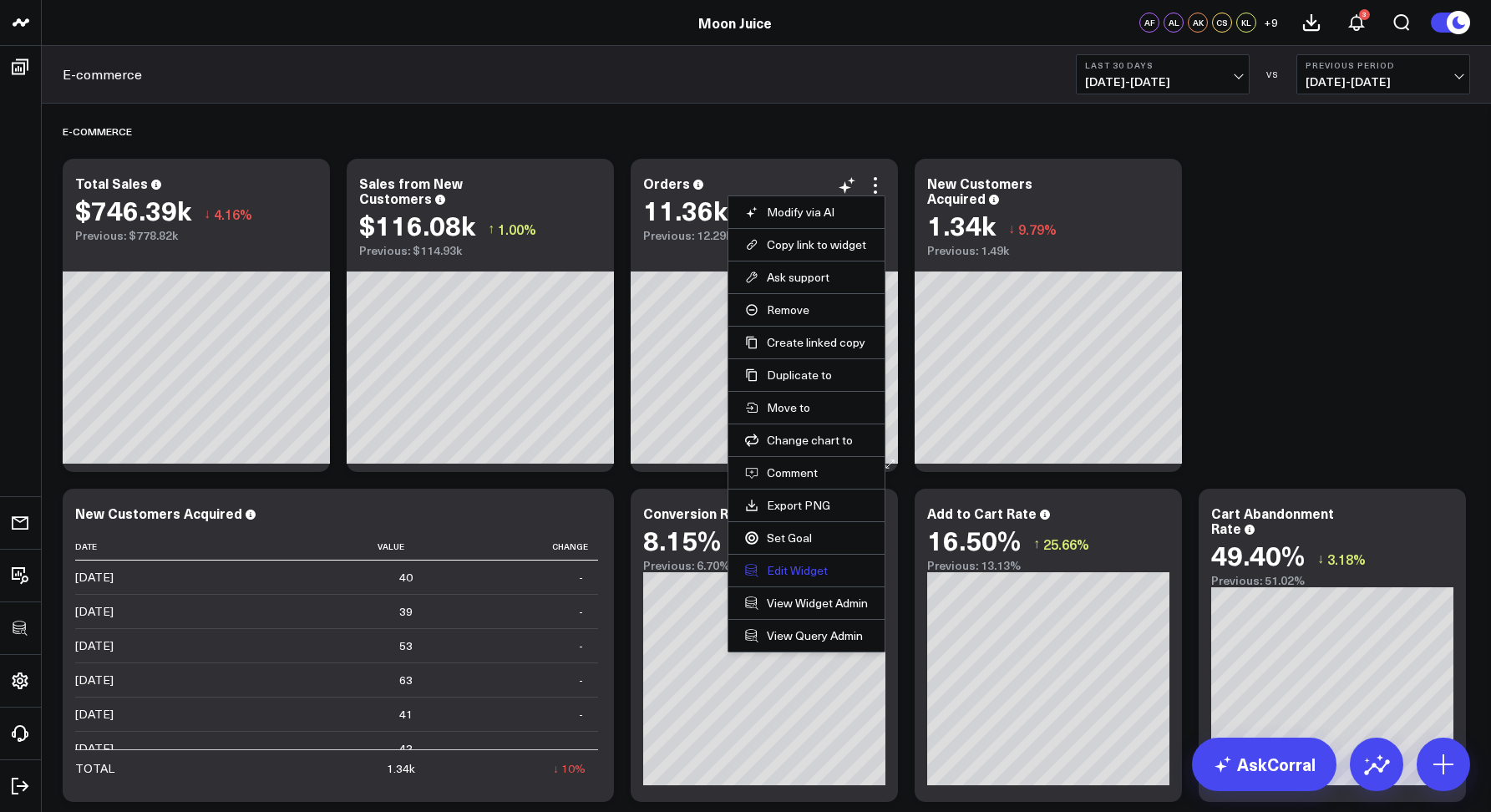
click at [777, 567] on button "Edit Widget" at bounding box center [806, 570] width 122 height 15
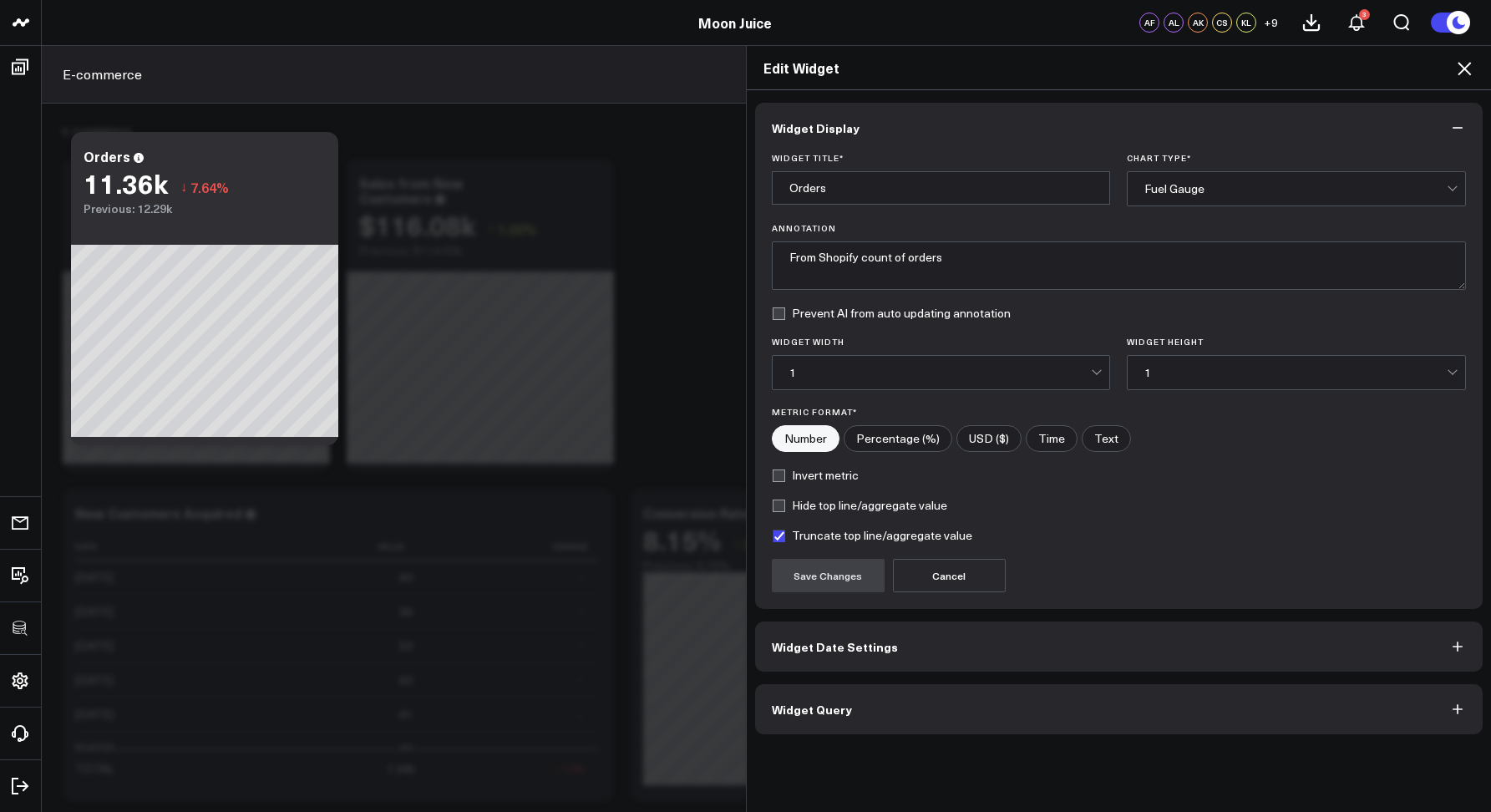
click at [851, 695] on button "Widget Query" at bounding box center [1119, 709] width 728 height 50
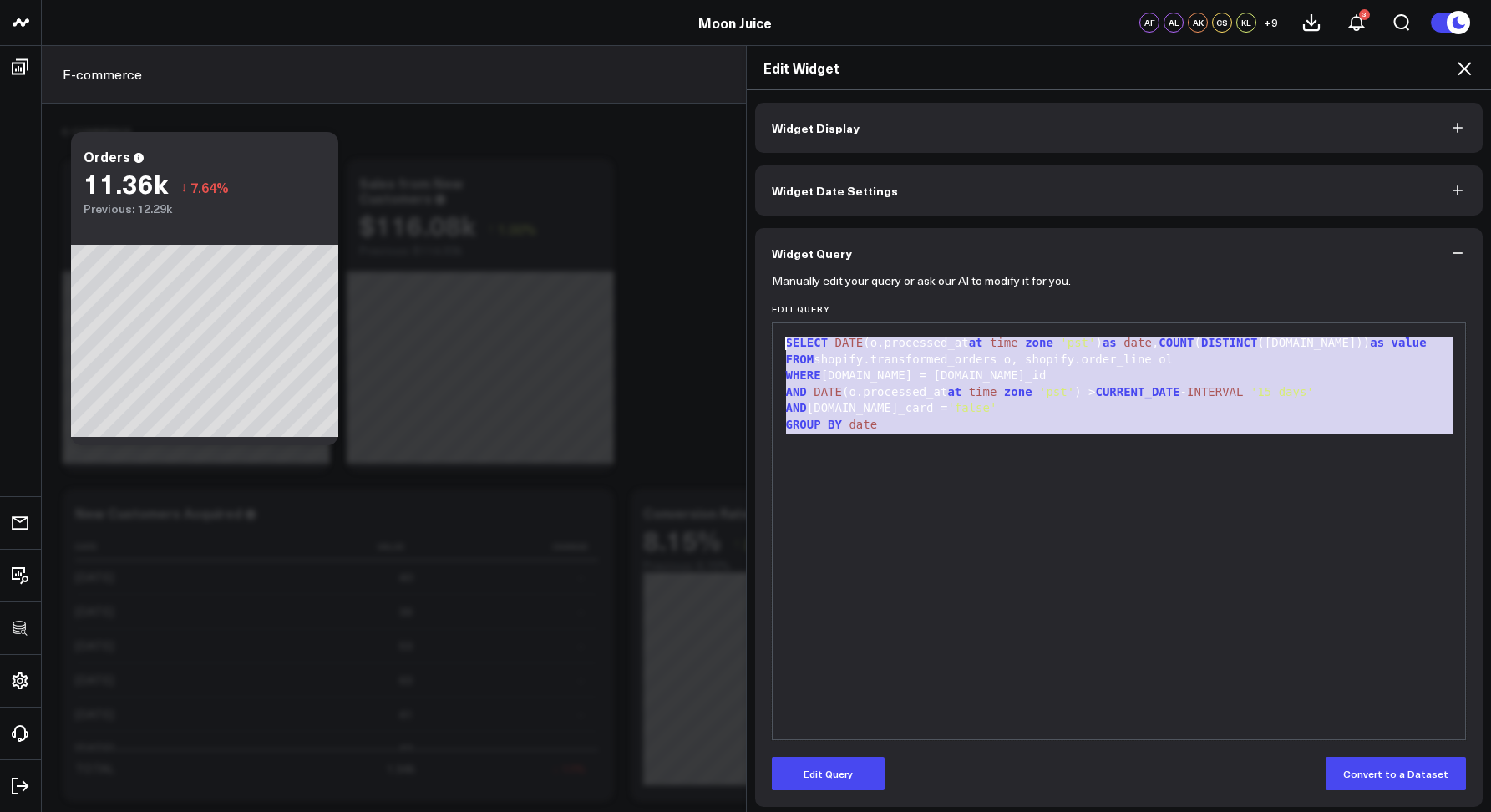
drag, startPoint x: 875, startPoint y: 436, endPoint x: 737, endPoint y: 315, distance: 183.5
click at [737, 315] on div "Edit Widget Widget Display Widget Date Settings Widget Query Manually edit your…" at bounding box center [745, 429] width 1491 height 767
click at [942, 503] on div "SELECT DATE (o.processed_at at time zone 'pst' ) as date , COUNT ( DISTINCT (o.…" at bounding box center [1118, 531] width 676 height 399
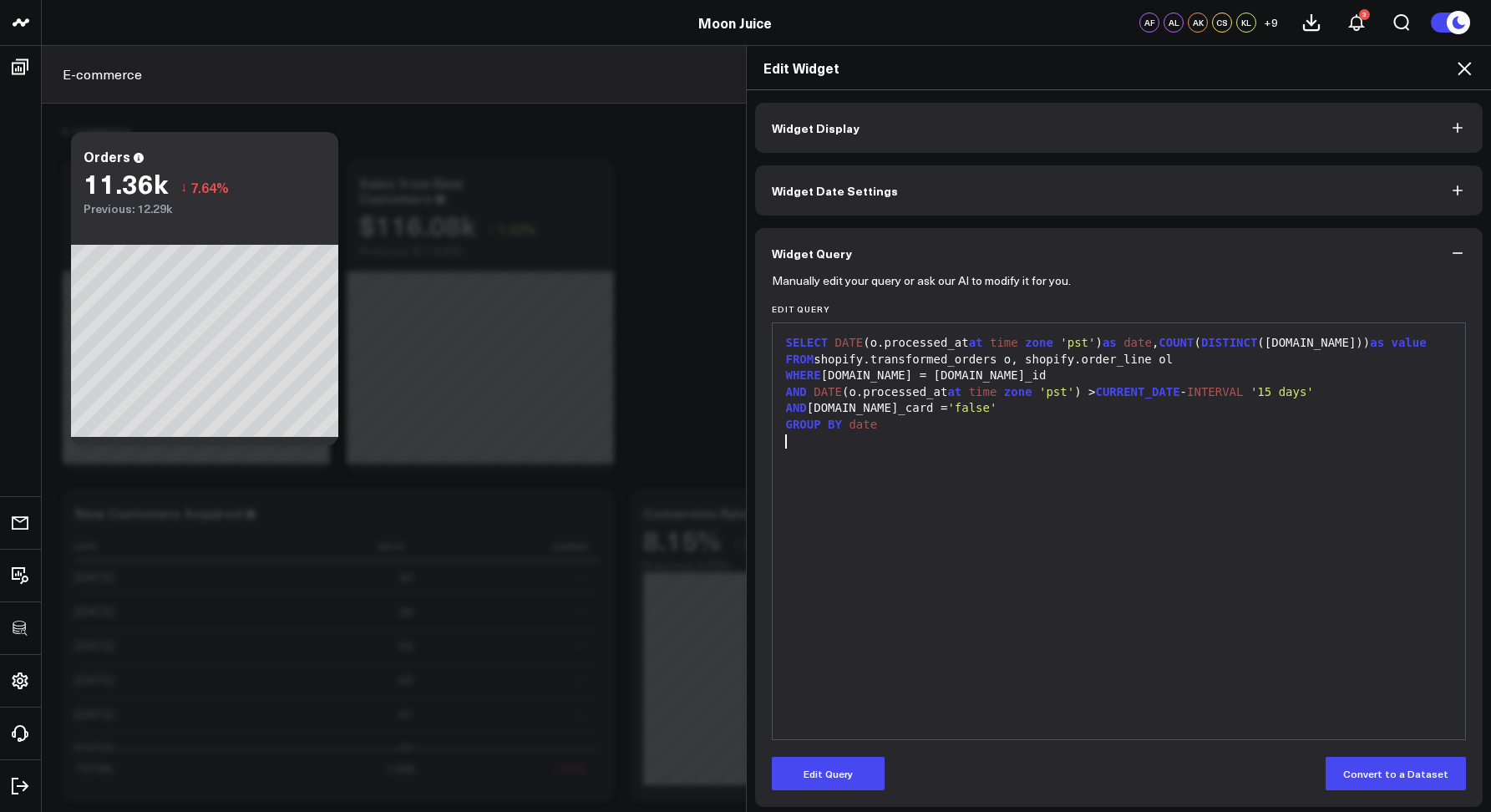
click at [1460, 65] on icon at bounding box center [1463, 68] width 14 height 14
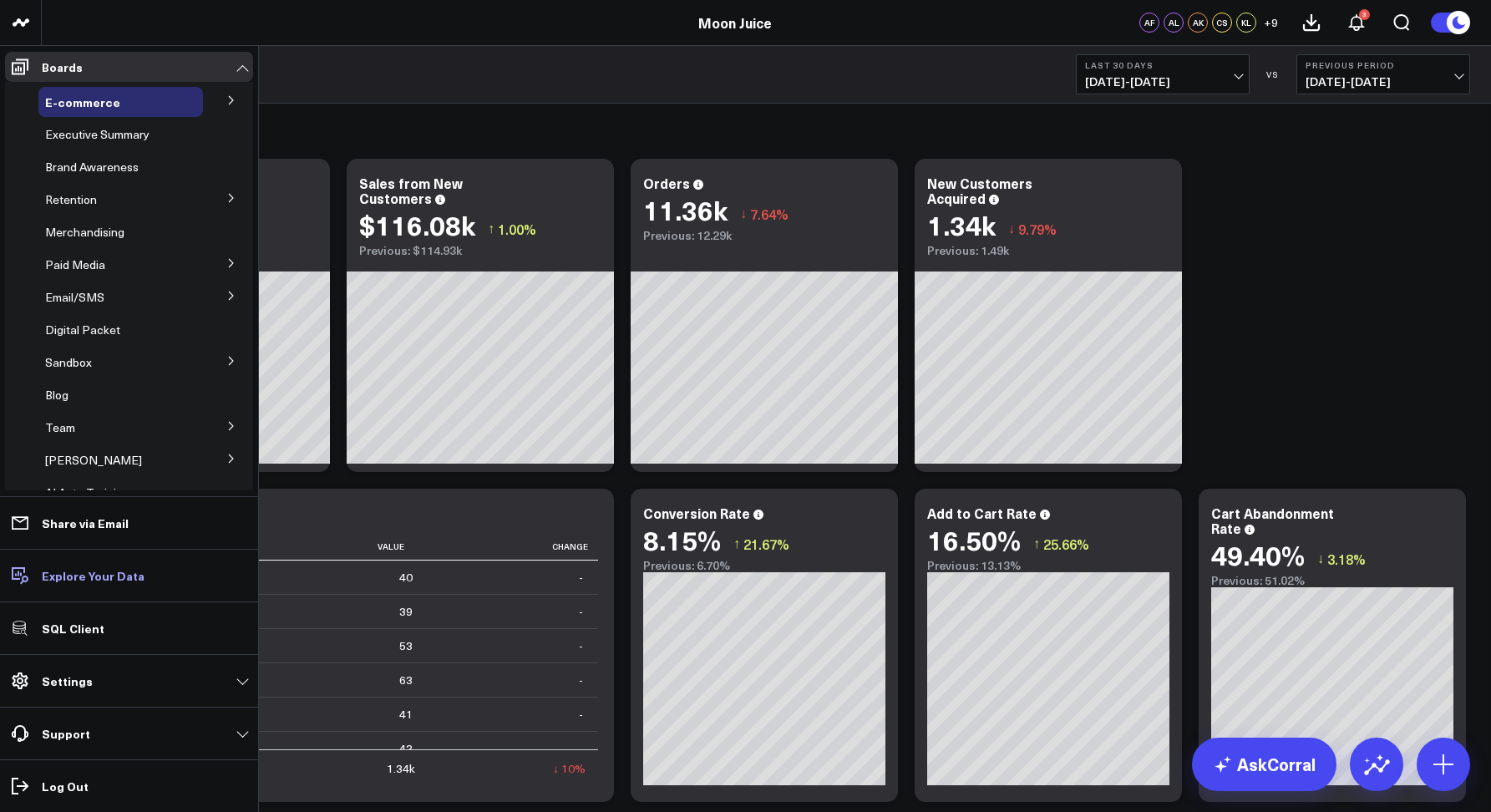
click at [63, 578] on p "Explore Your Data" at bounding box center [93, 575] width 103 height 14
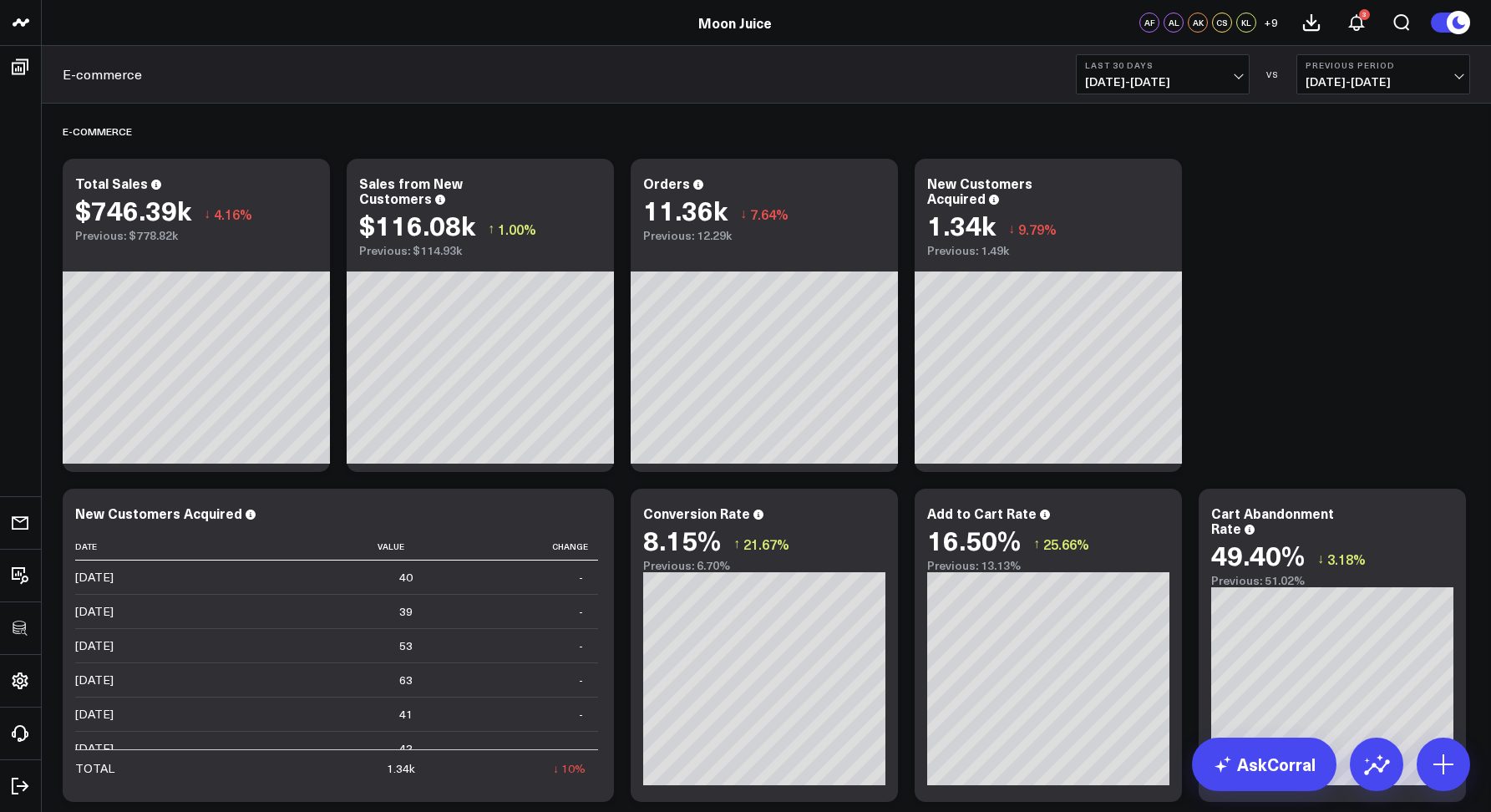
click at [917, 65] on div "E-commerce Last 30 Days 07/30/25 - 08/28/25 VS Previous Period 06/30/25 - 07/29…" at bounding box center [765, 74] width 1449 height 58
click at [908, 65] on div "E-commerce Last 30 Days 07/30/25 - 08/28/25 VS Previous Period 06/30/25 - 07/29…" at bounding box center [765, 74] width 1449 height 58
click at [1220, 760] on icon at bounding box center [1222, 764] width 20 height 20
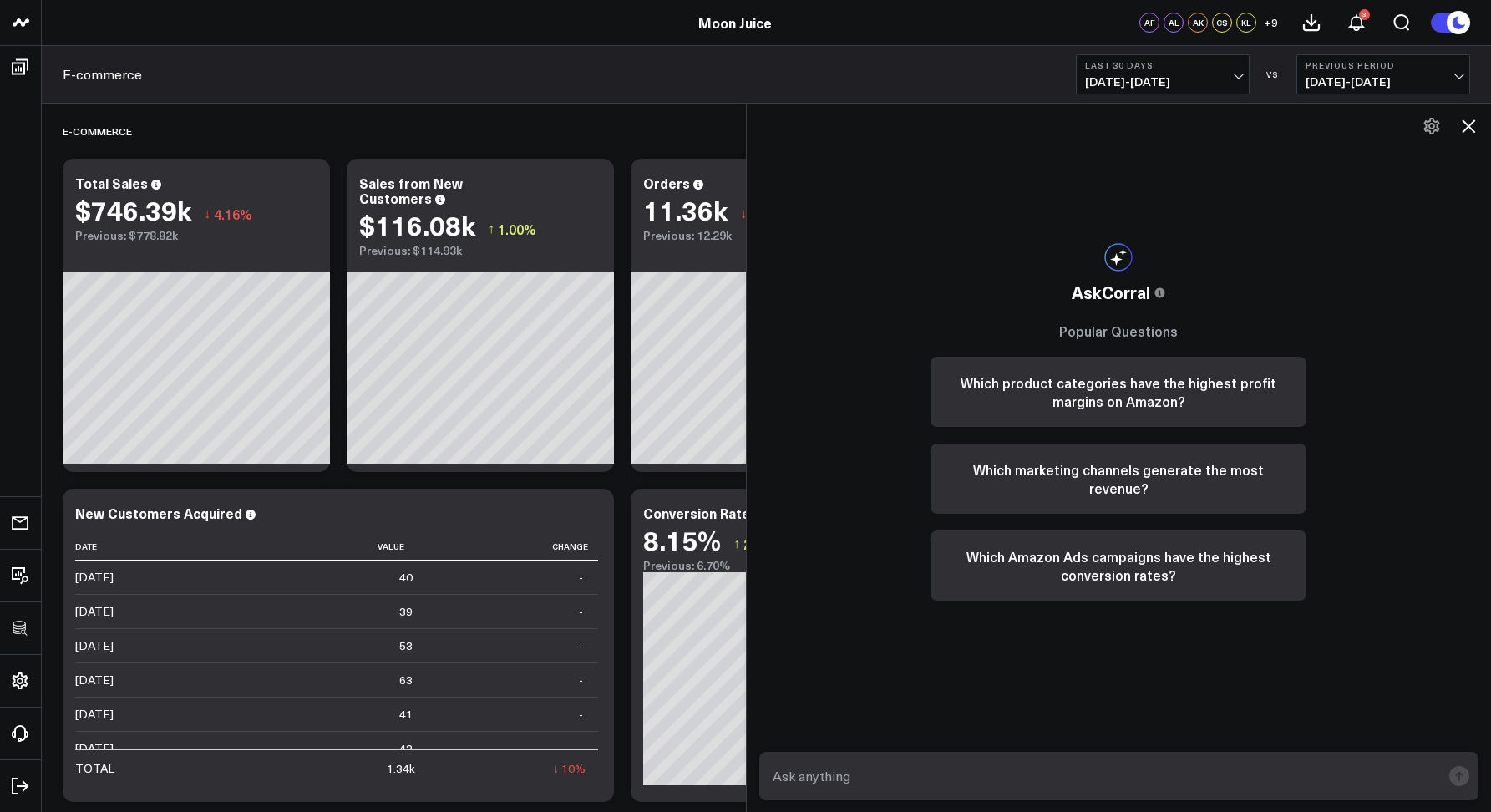
click at [1475, 122] on icon at bounding box center [1468, 126] width 20 height 20
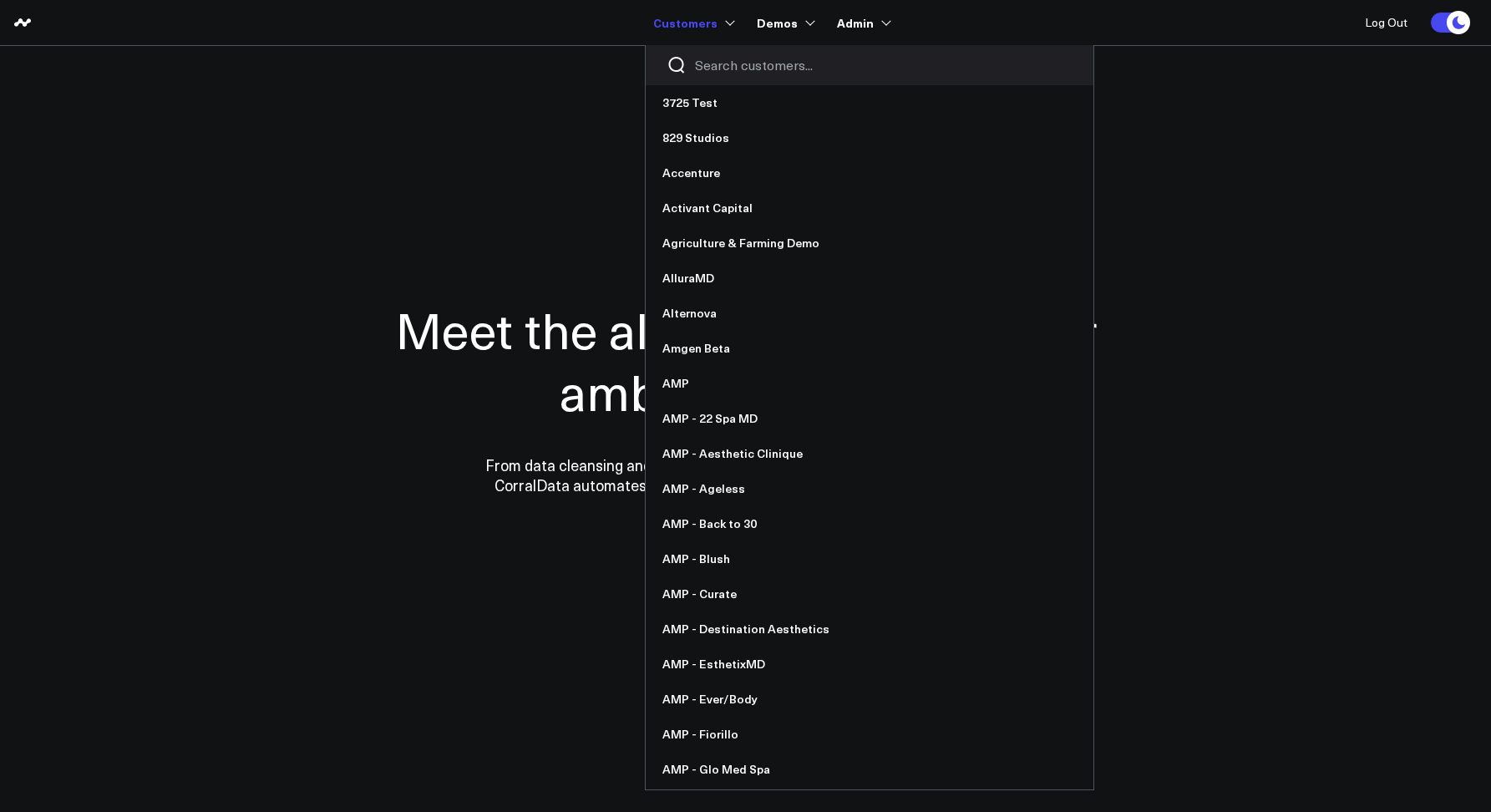
click at [728, 66] on input "Search customers input" at bounding box center [883, 65] width 377 height 18
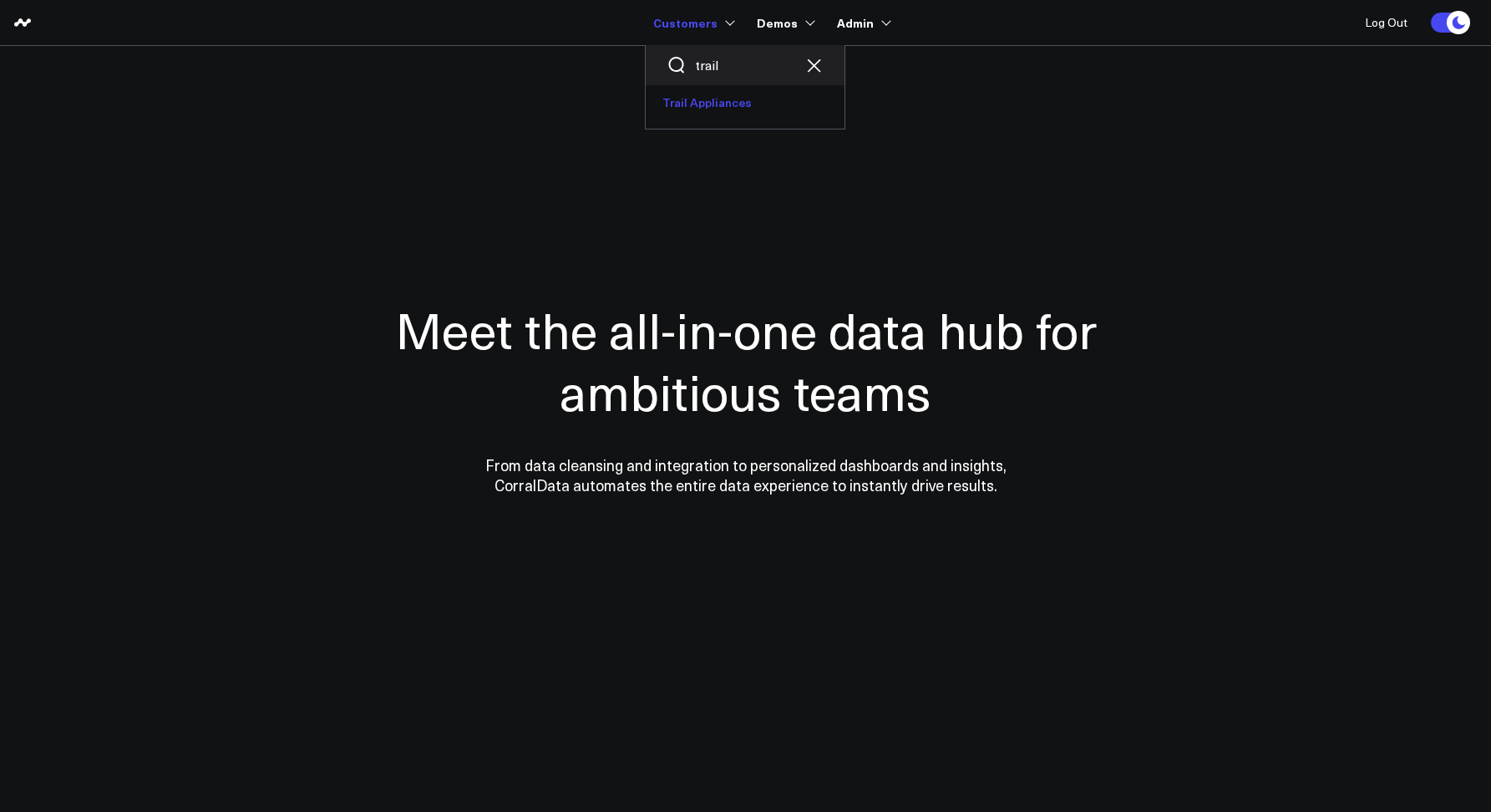
type input "trail"
click at [728, 105] on link "Trail Appliances" at bounding box center [745, 103] width 199 height 35
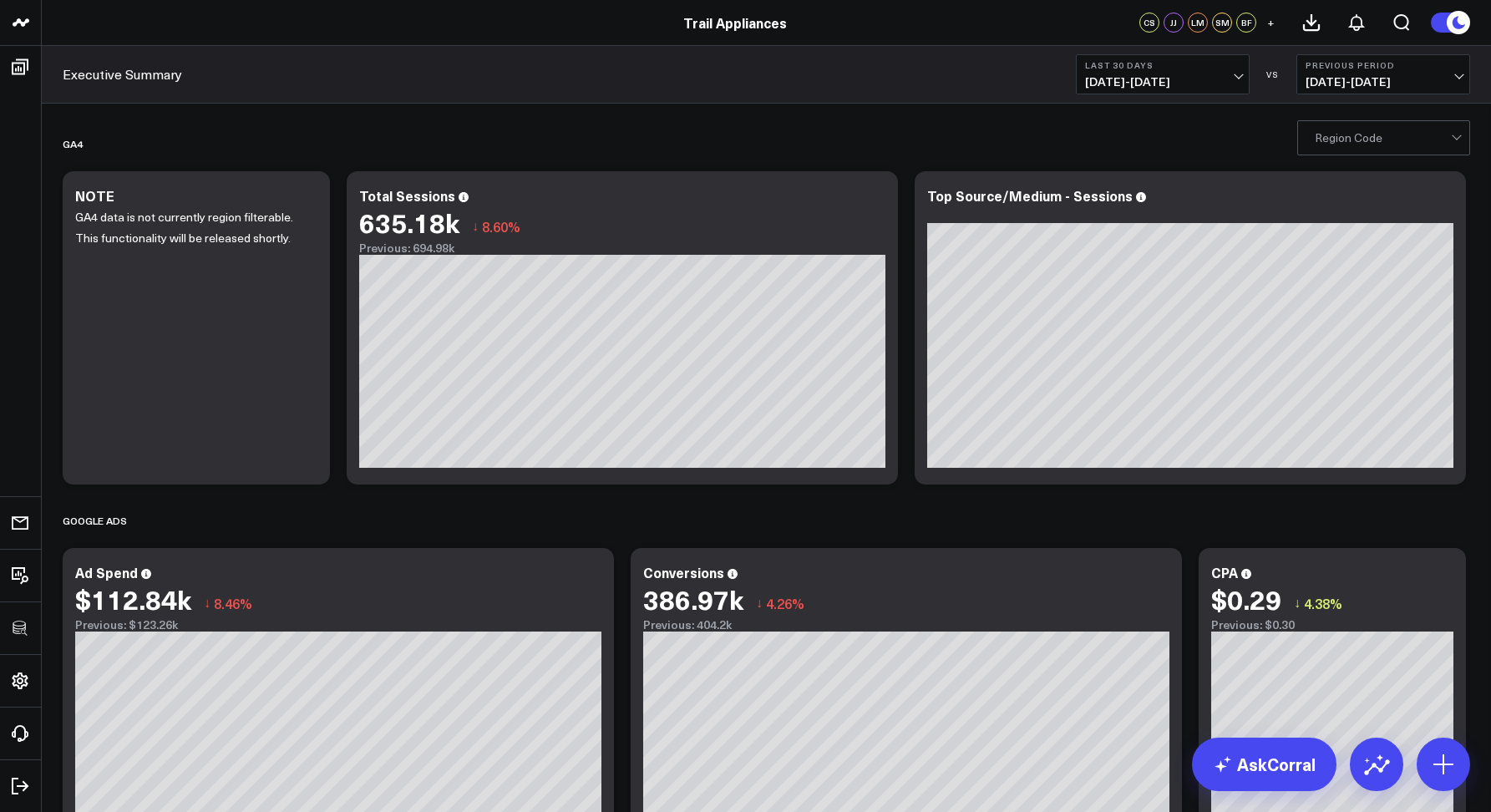
click at [1320, 146] on div at bounding box center [1382, 138] width 136 height 33
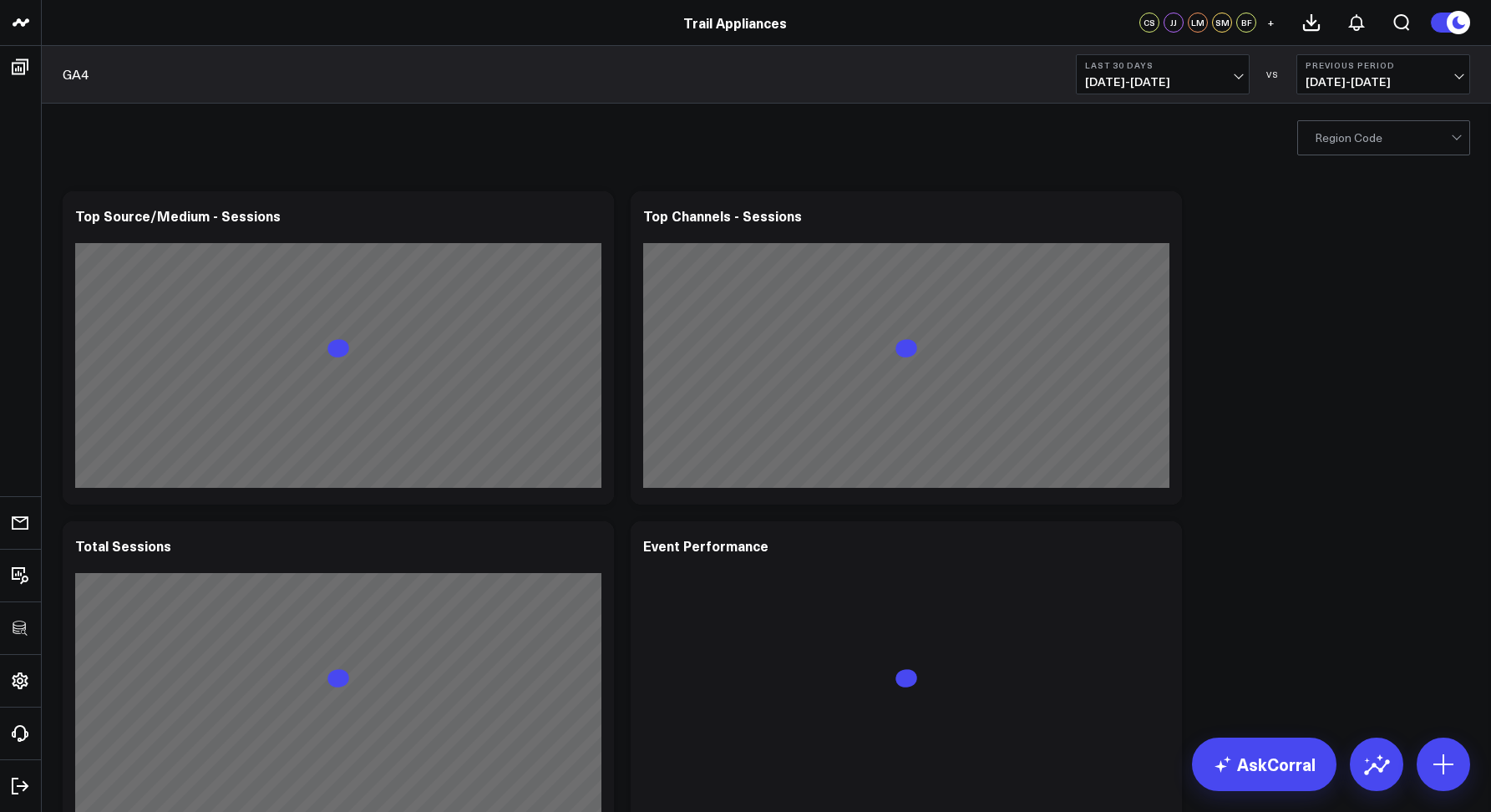
click at [1321, 139] on div at bounding box center [1382, 138] width 136 height 33
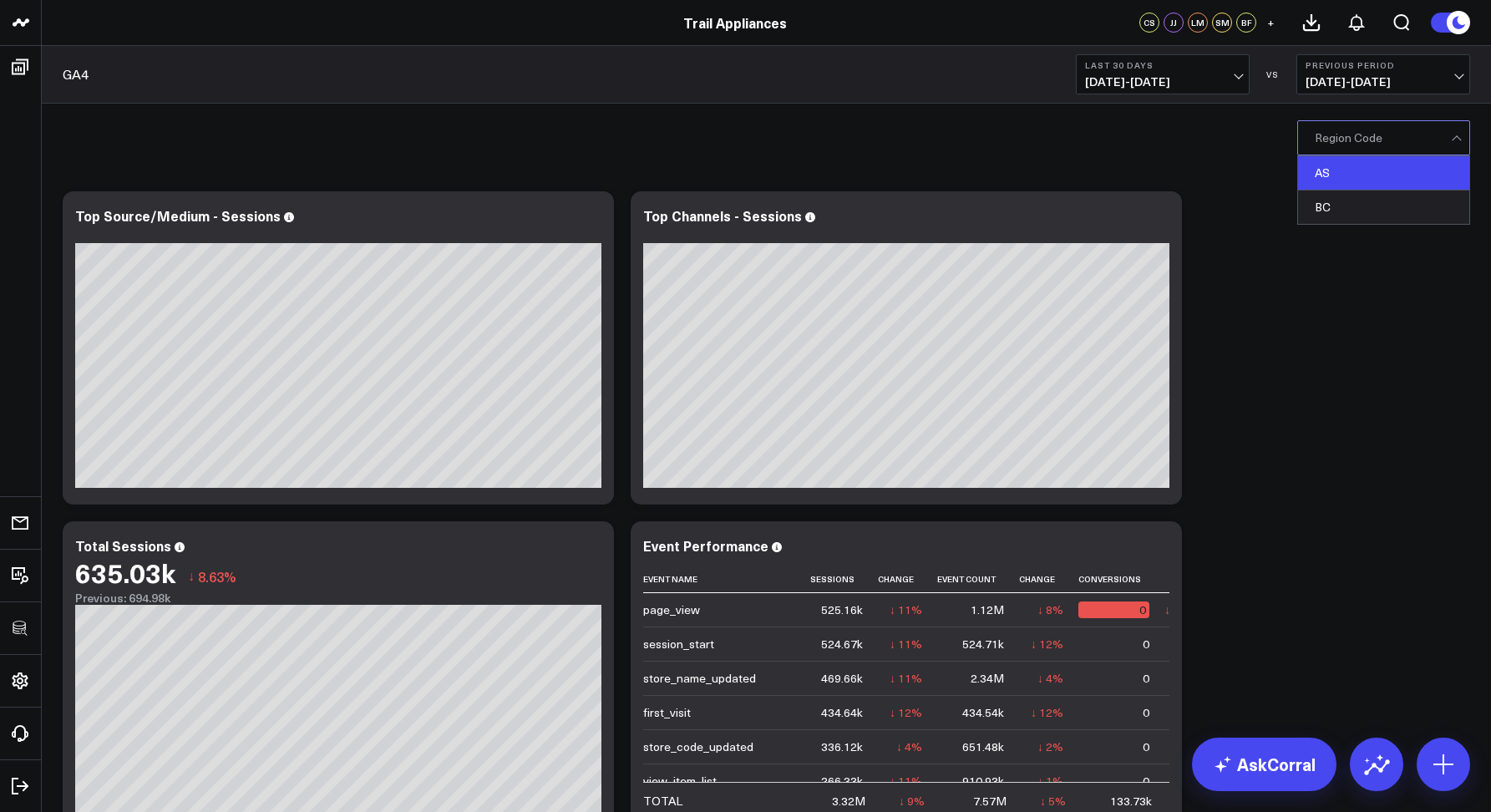
click at [1313, 171] on div "AS" at bounding box center [1383, 173] width 171 height 34
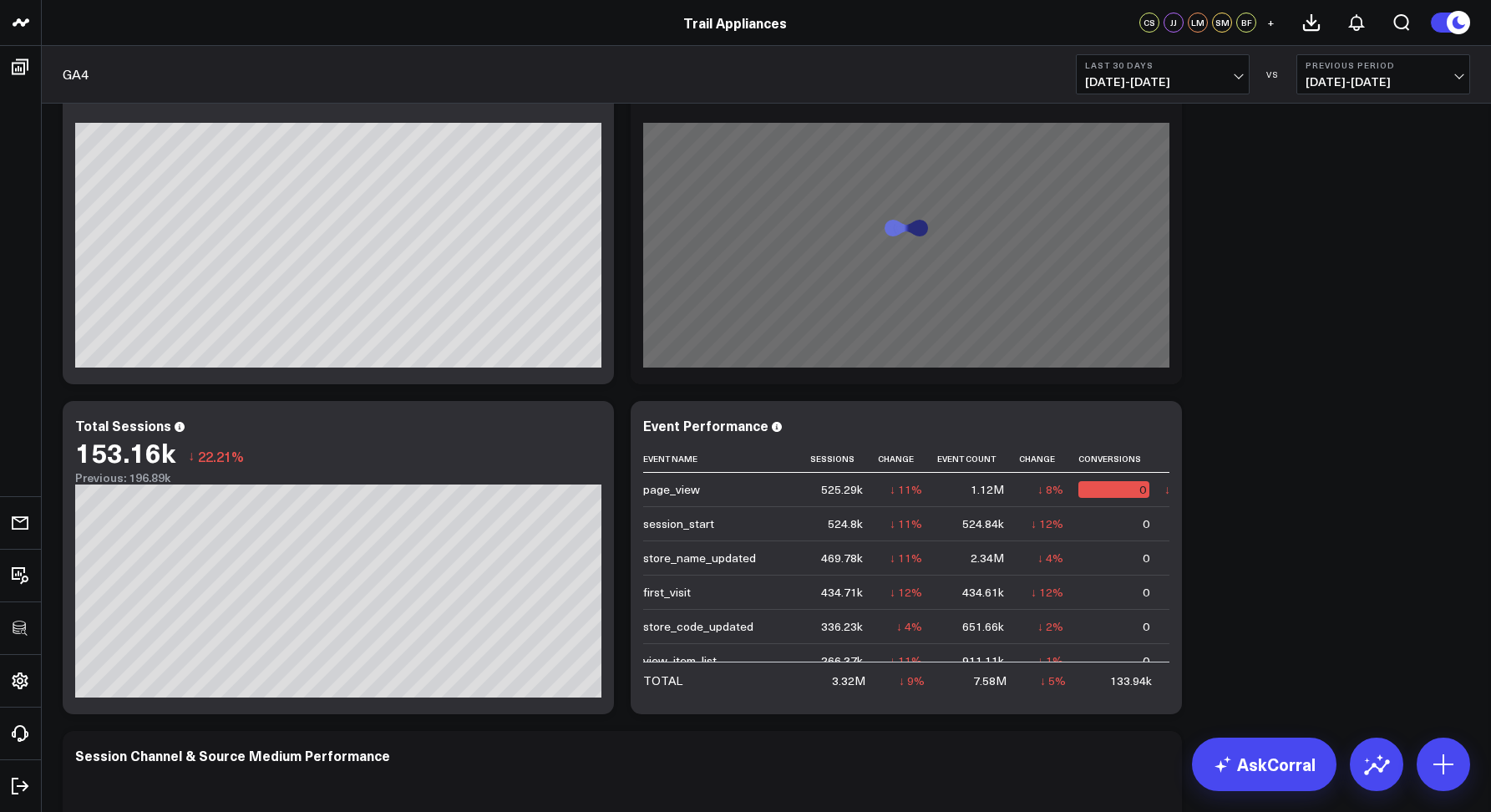
scroll to position [17, 0]
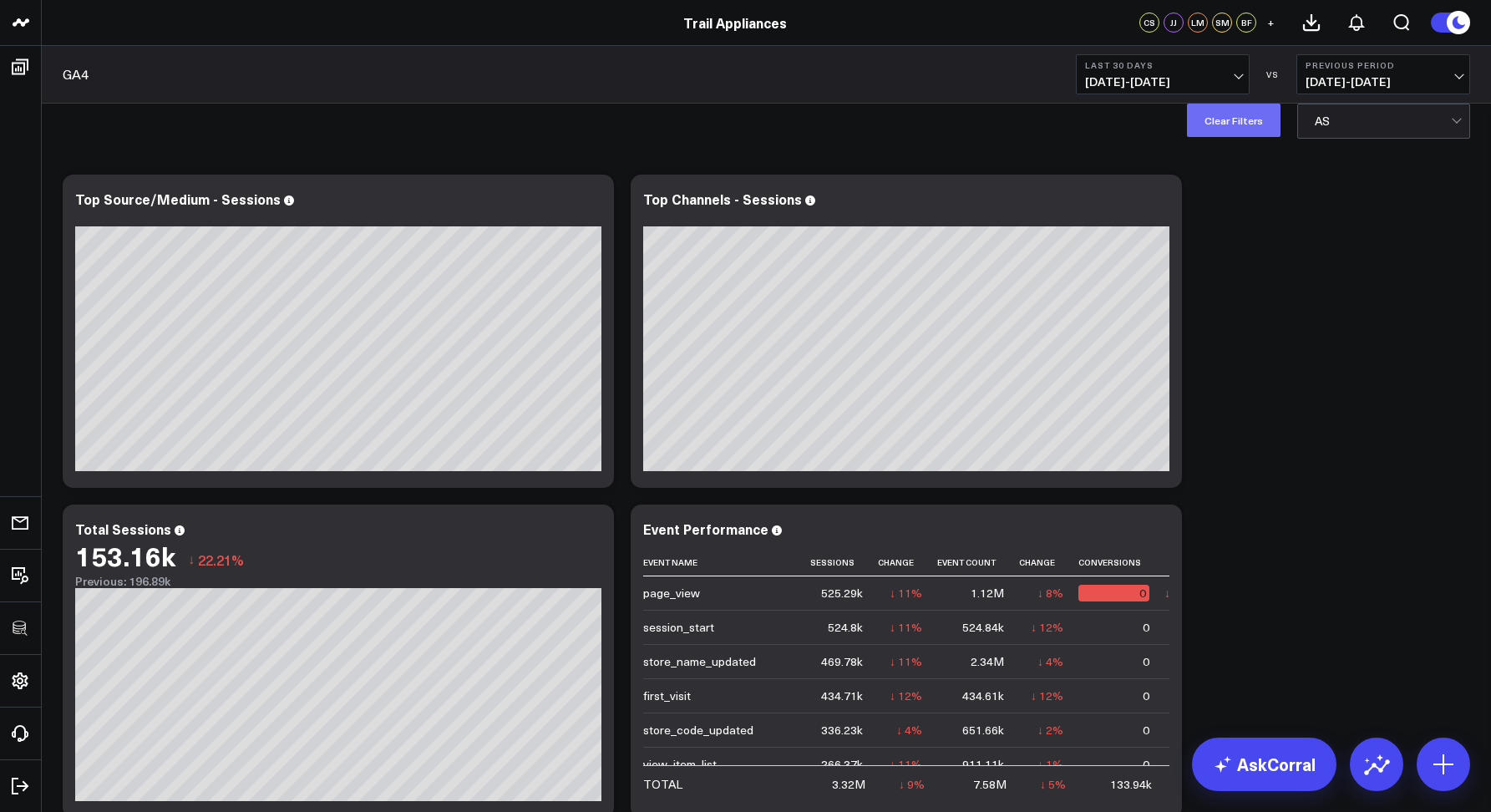
click at [1256, 115] on button "Clear Filters" at bounding box center [1233, 120] width 94 height 33
click at [1341, 125] on div at bounding box center [1382, 120] width 136 height 33
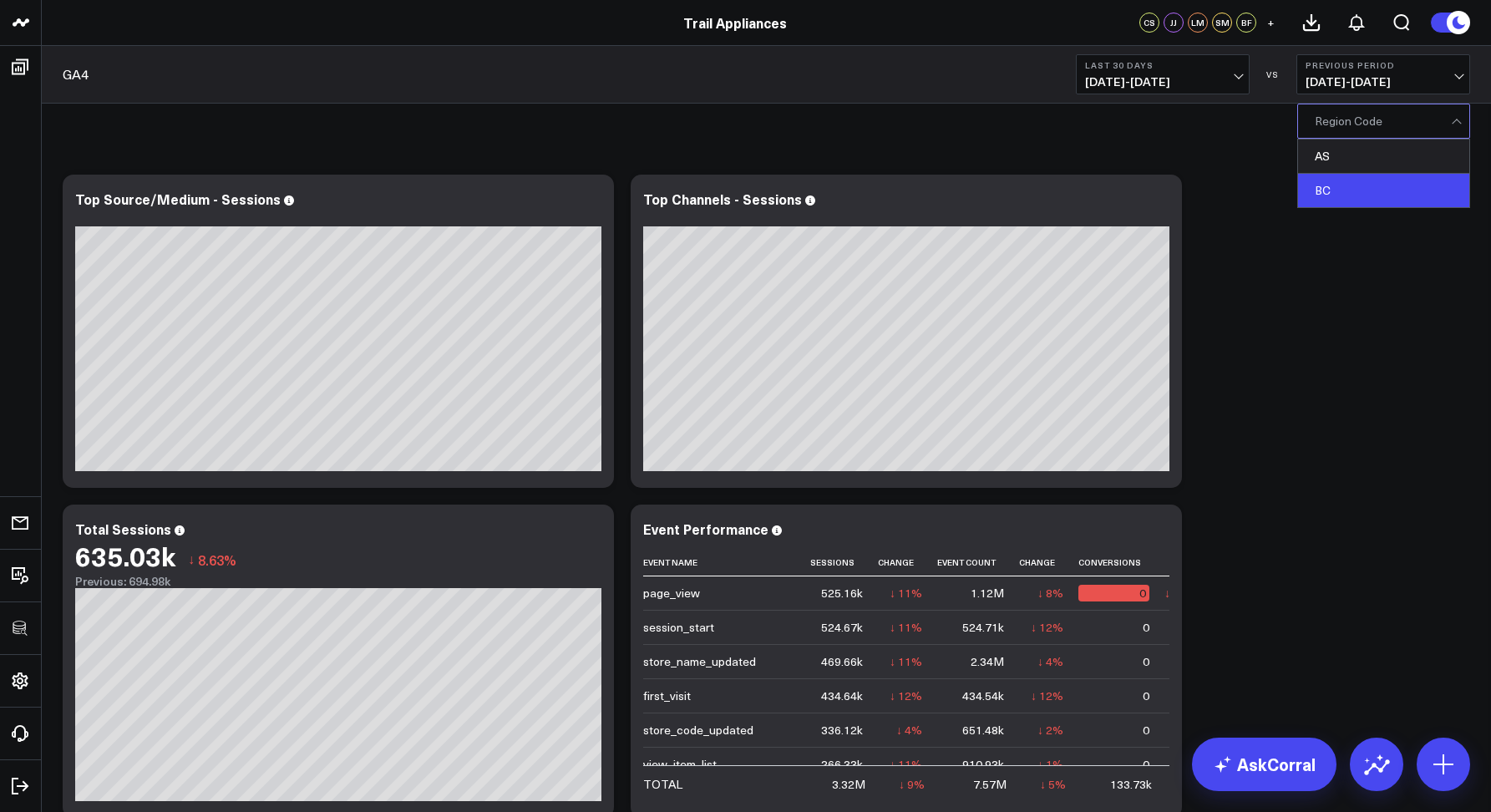
click at [1326, 177] on div "BC" at bounding box center [1383, 190] width 171 height 33
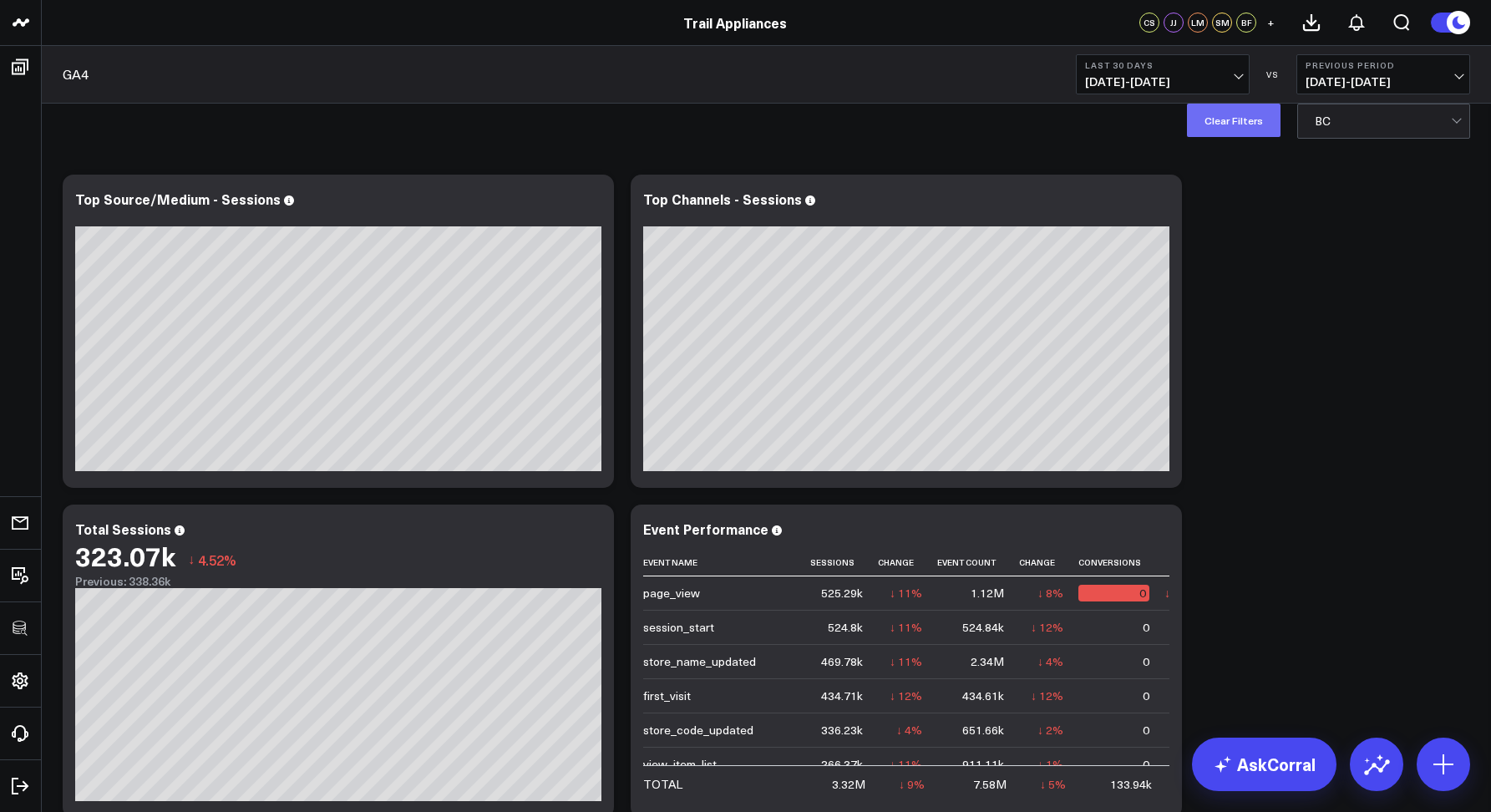
click at [1240, 122] on button "Clear Filters" at bounding box center [1233, 120] width 94 height 33
click at [1346, 131] on div at bounding box center [1382, 120] width 136 height 33
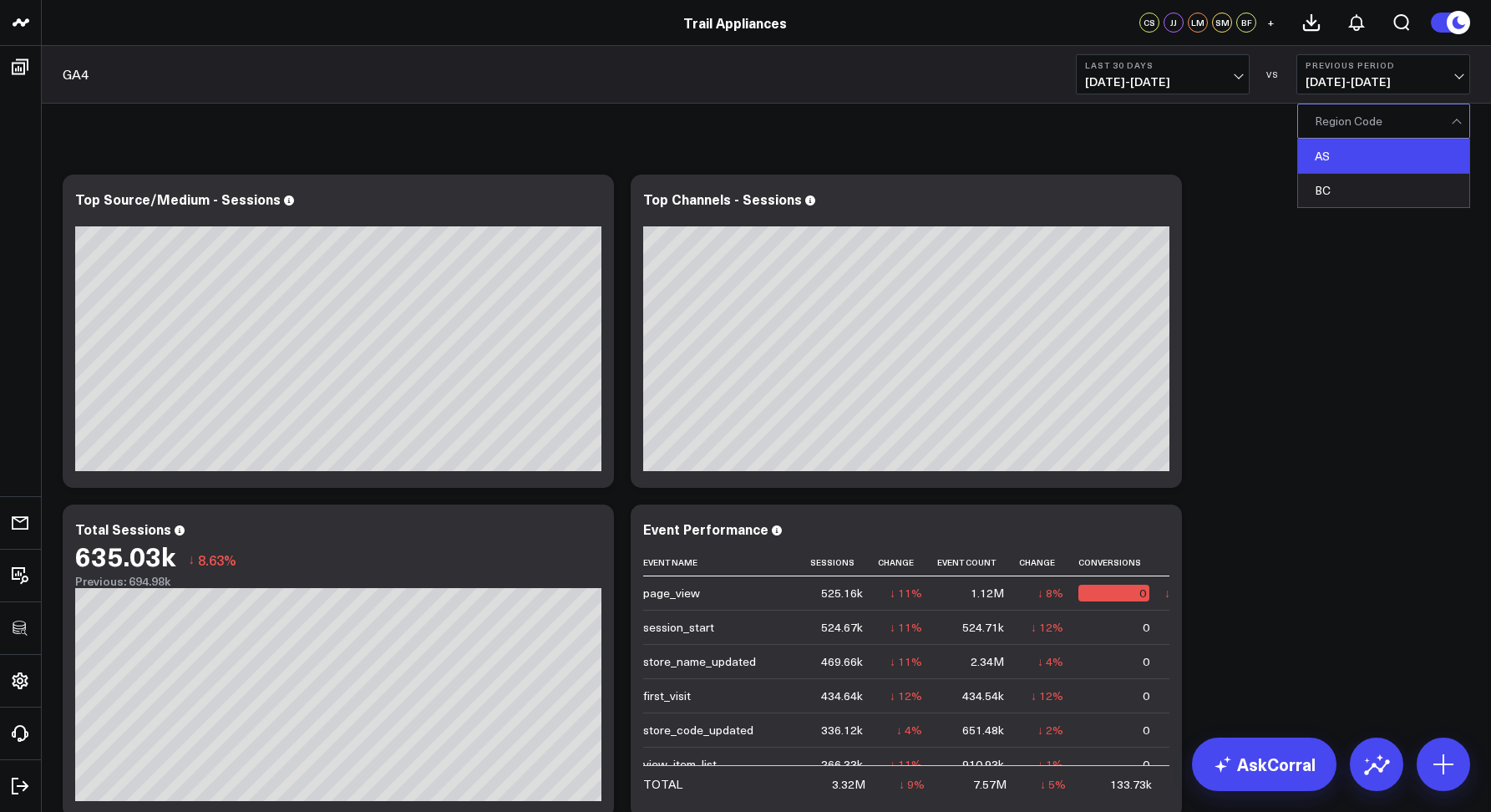
click at [1325, 159] on div "AS" at bounding box center [1383, 156] width 171 height 34
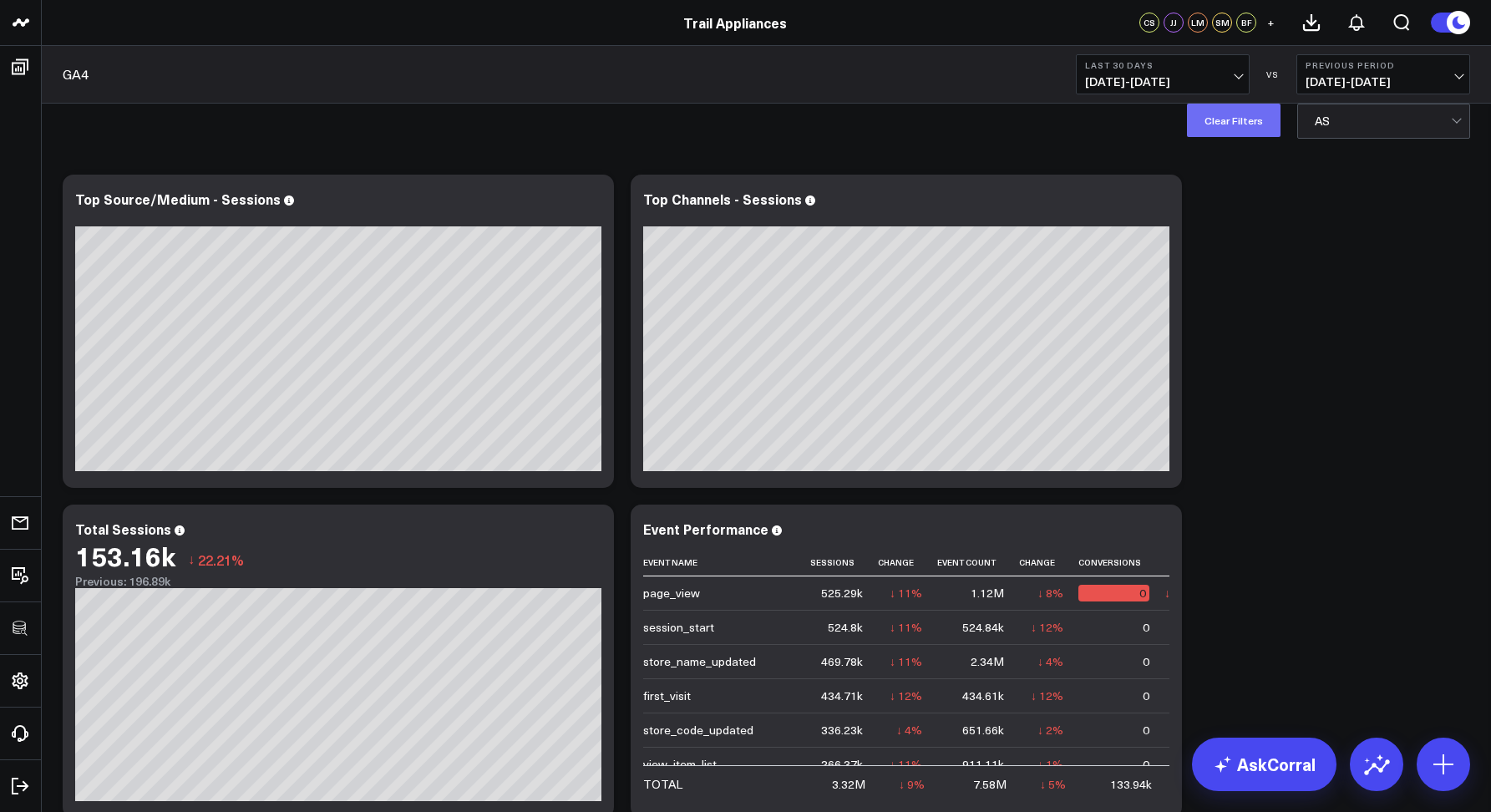
click at [1244, 126] on button "Clear Filters" at bounding box center [1233, 120] width 94 height 33
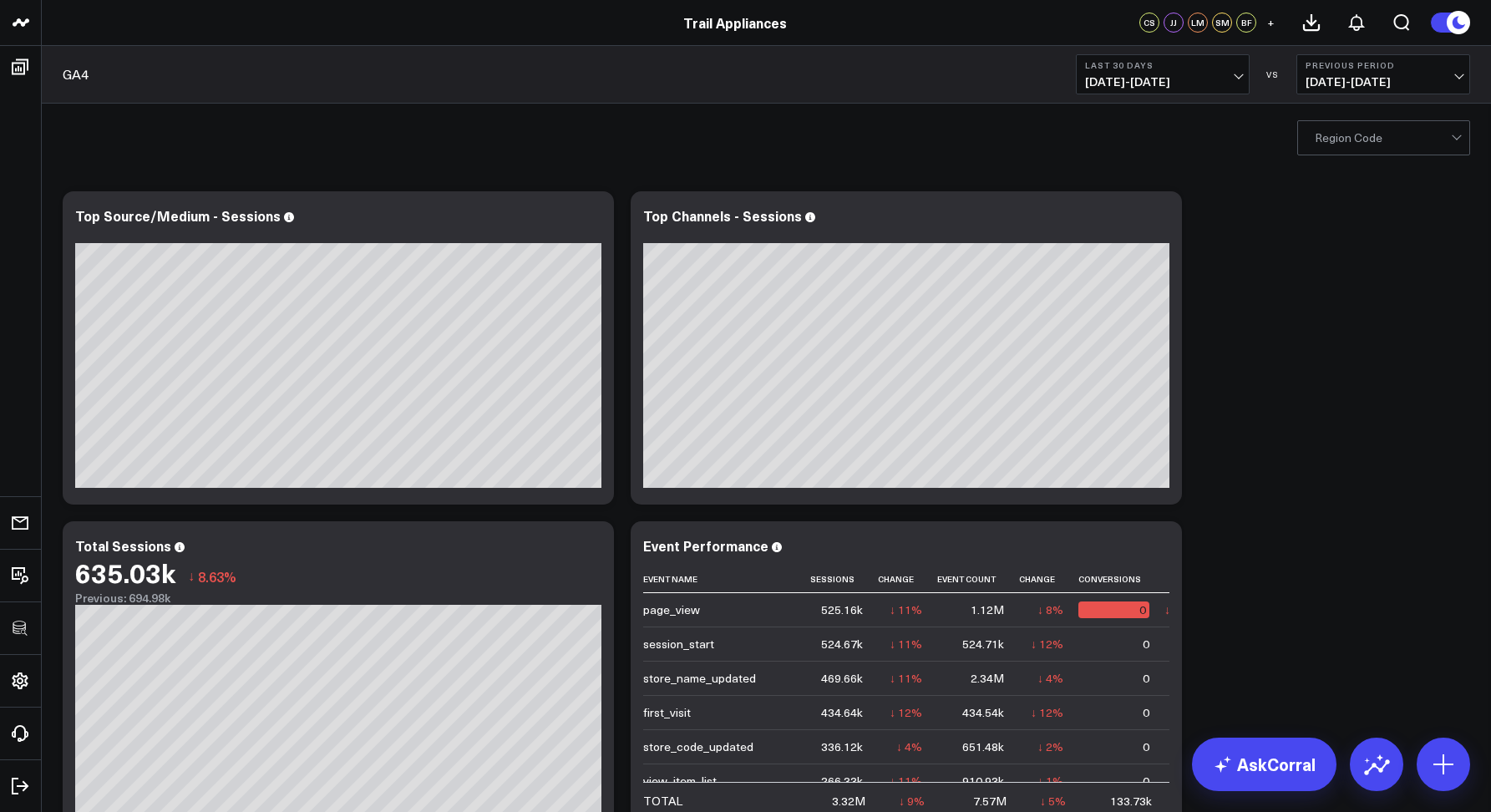
click at [1338, 142] on div at bounding box center [1382, 138] width 136 height 33
